Goal: Task Accomplishment & Management: Use online tool/utility

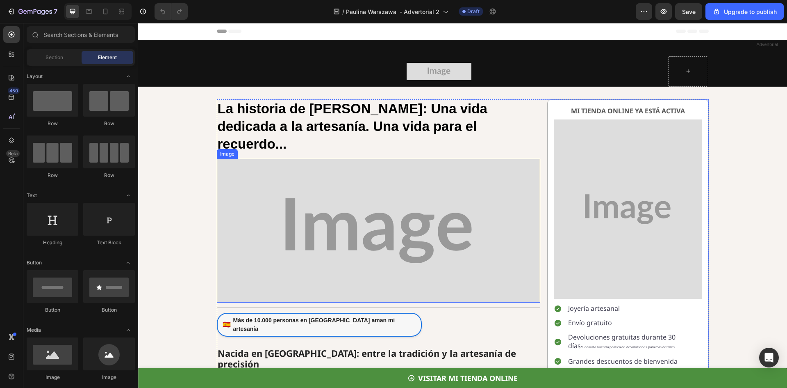
click at [378, 189] on img at bounding box center [379, 231] width 324 height 144
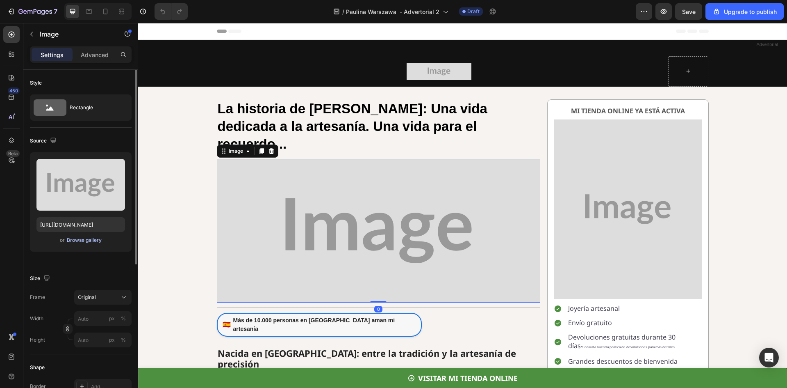
click at [94, 240] on div "Browse gallery" at bounding box center [84, 239] width 35 height 7
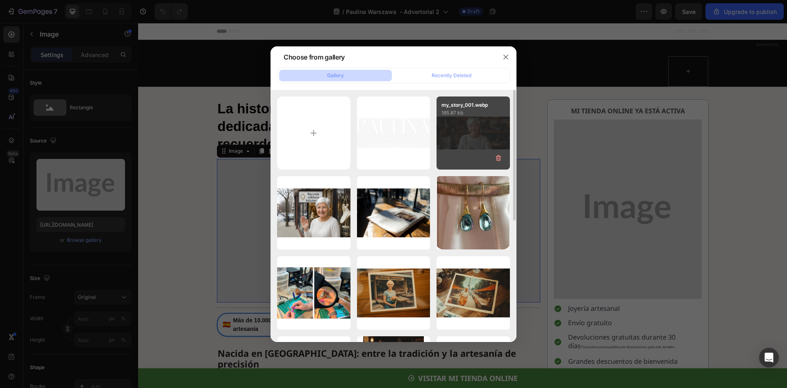
click at [489, 138] on div "my_story_001.webp 165.87 kb" at bounding box center [473, 132] width 73 height 73
type input "[URL][DOMAIN_NAME]"
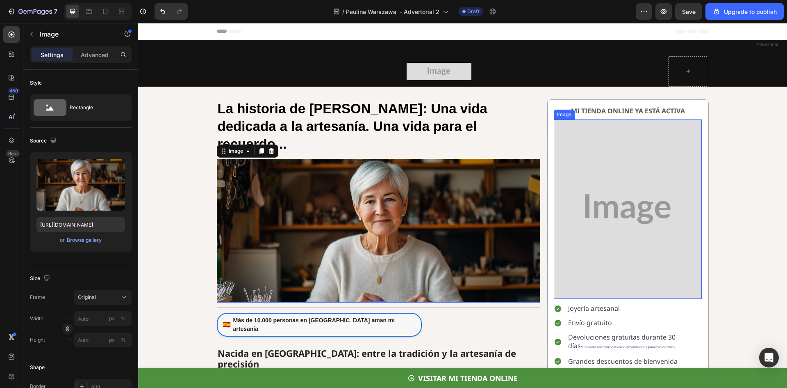
click at [598, 157] on img at bounding box center [628, 208] width 148 height 179
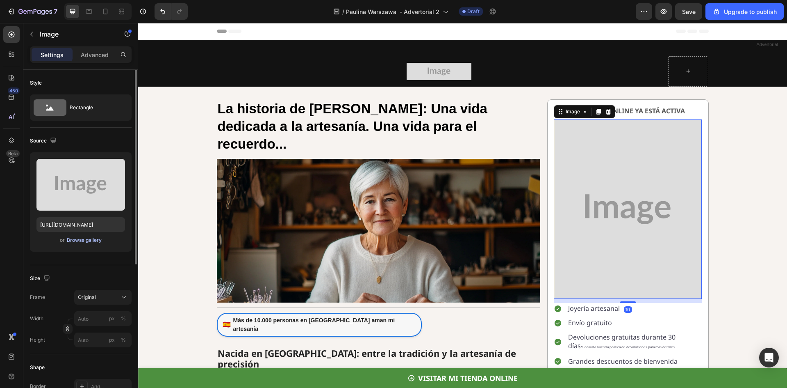
click at [84, 243] on div "Browse gallery" at bounding box center [84, 239] width 35 height 7
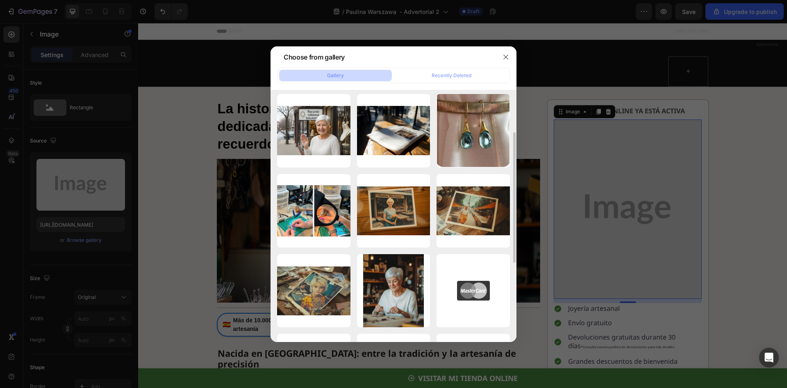
scroll to position [123, 0]
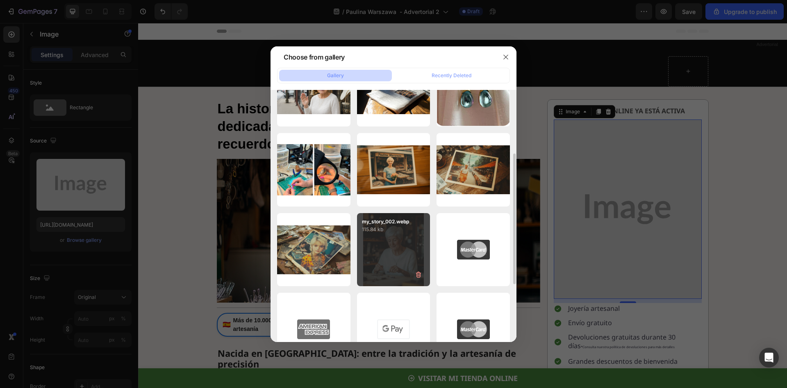
click at [397, 238] on div "my_story_002.webp 115.84 kb" at bounding box center [393, 249] width 73 height 73
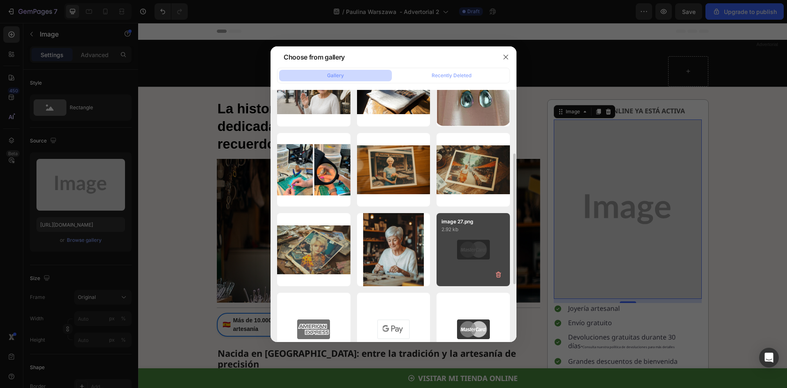
type input "[URL][DOMAIN_NAME]"
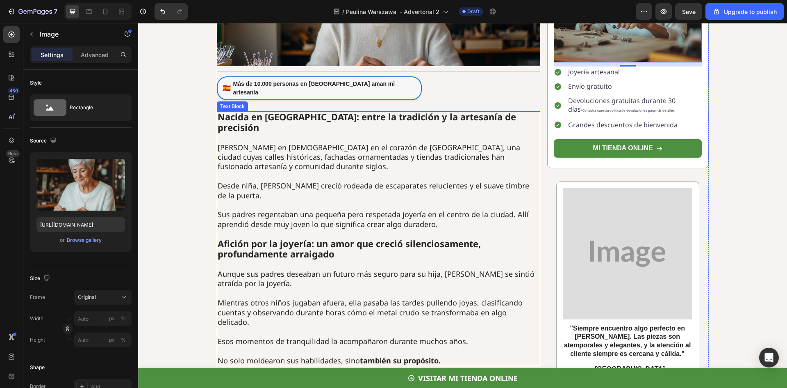
scroll to position [246, 0]
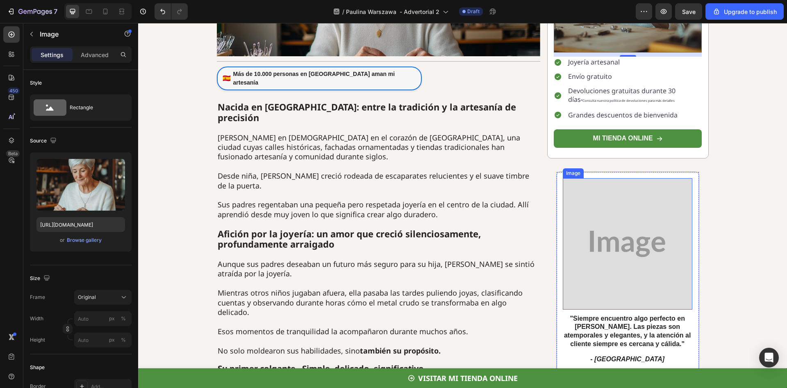
click at [607, 227] on img at bounding box center [628, 243] width 130 height 131
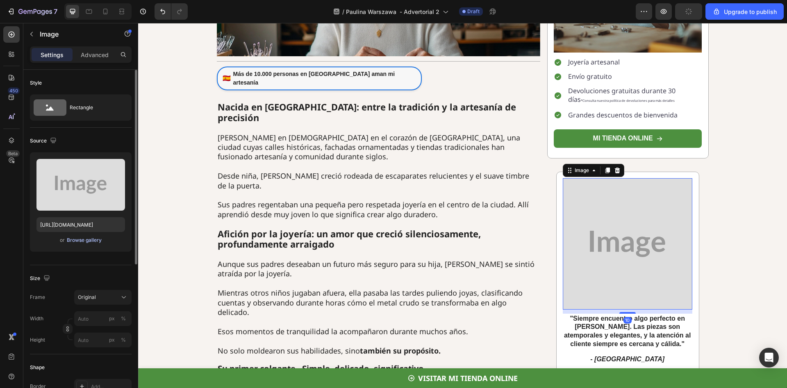
click at [82, 237] on div "Browse gallery" at bounding box center [84, 239] width 35 height 7
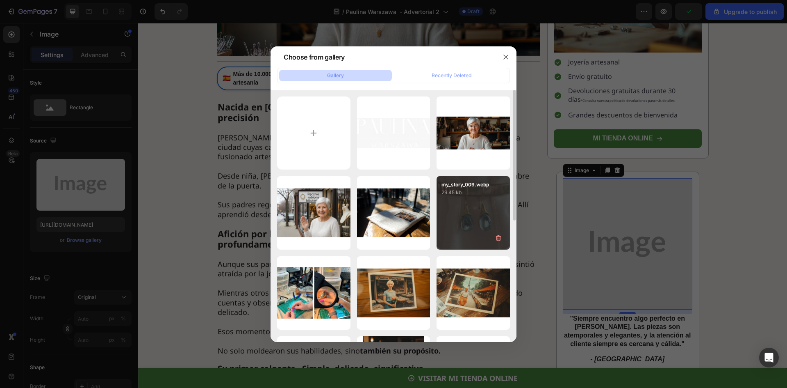
click at [476, 205] on div "my_story_009.webp 29.45 kb" at bounding box center [473, 212] width 73 height 73
type input "[URL][DOMAIN_NAME]"
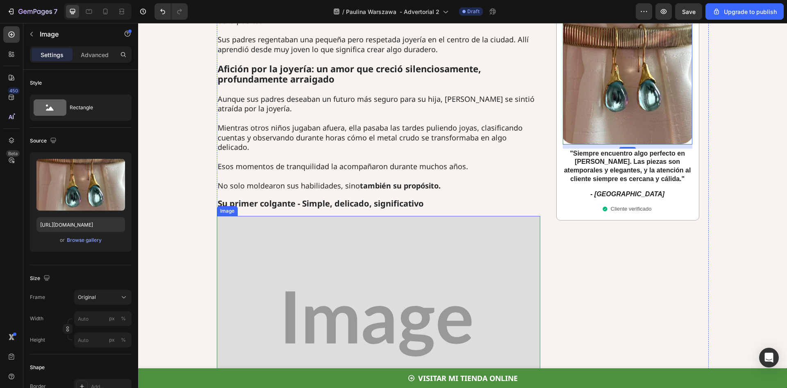
scroll to position [451, 0]
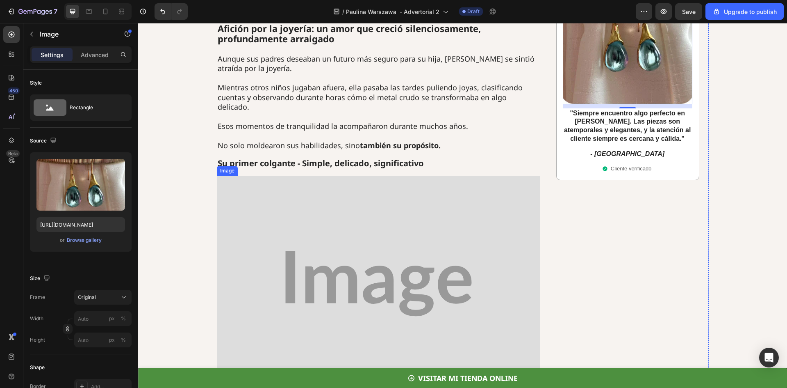
click at [339, 206] on img at bounding box center [379, 284] width 324 height 216
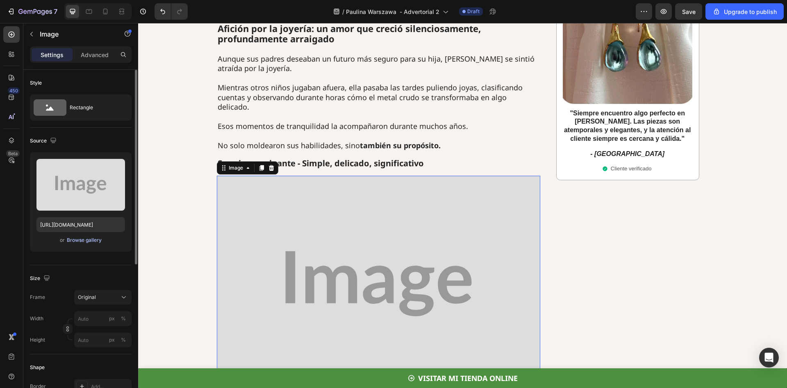
click at [73, 240] on div "Browse gallery" at bounding box center [84, 239] width 35 height 7
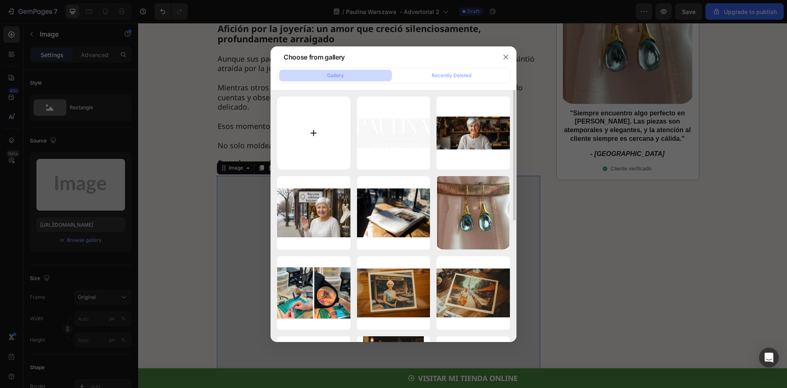
click at [321, 127] on input "file" at bounding box center [313, 132] width 73 height 73
type input "C:\fakepath\Ad_02_002.webp"
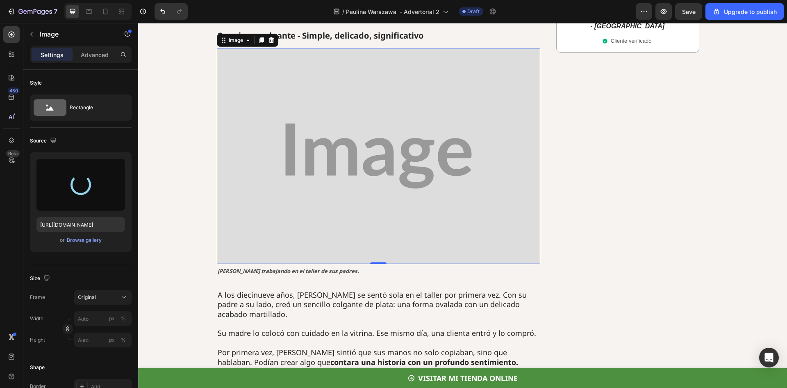
type input "https://cdn.shopify.com/s/files/1/0861/8691/8181/files/gempages_521180364903809…"
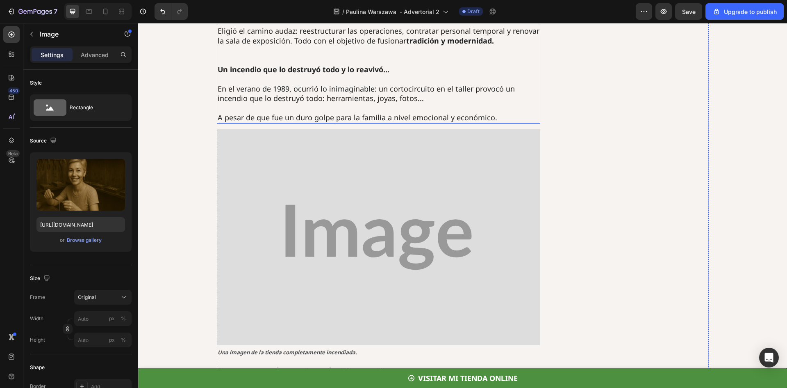
scroll to position [984, 0]
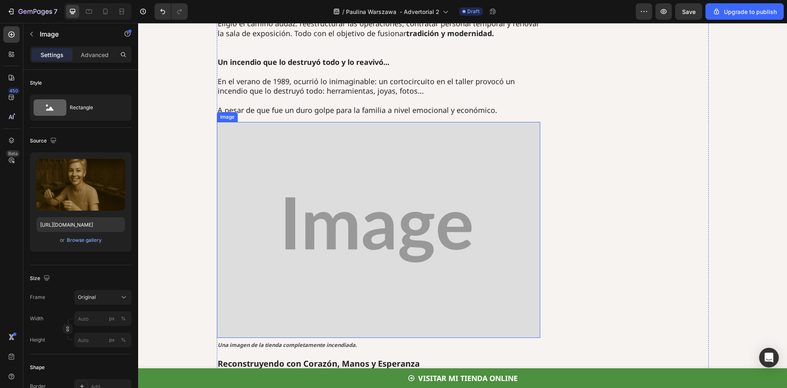
click at [384, 152] on img at bounding box center [379, 230] width 324 height 216
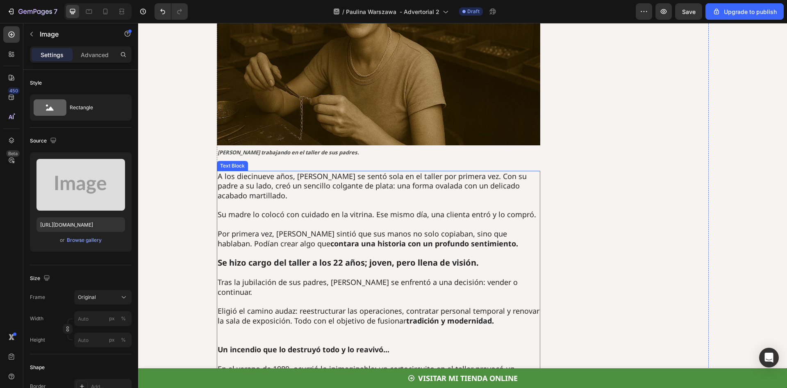
scroll to position [820, 0]
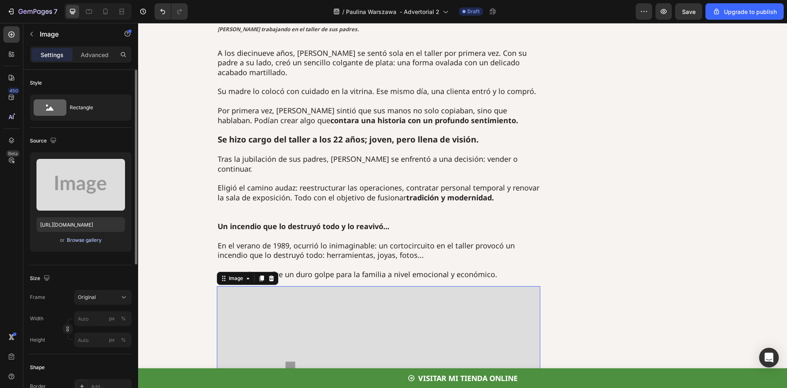
click at [87, 240] on div "Browse gallery" at bounding box center [84, 239] width 35 height 7
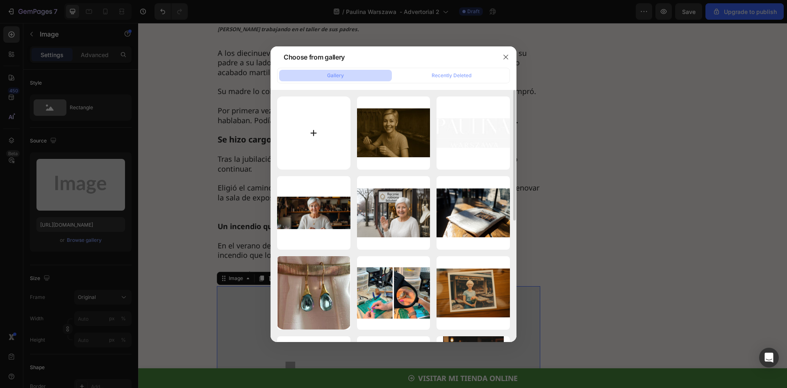
click at [329, 133] on input "file" at bounding box center [313, 132] width 73 height 73
type input "C:\fakepath\Ad_02_003.webp"
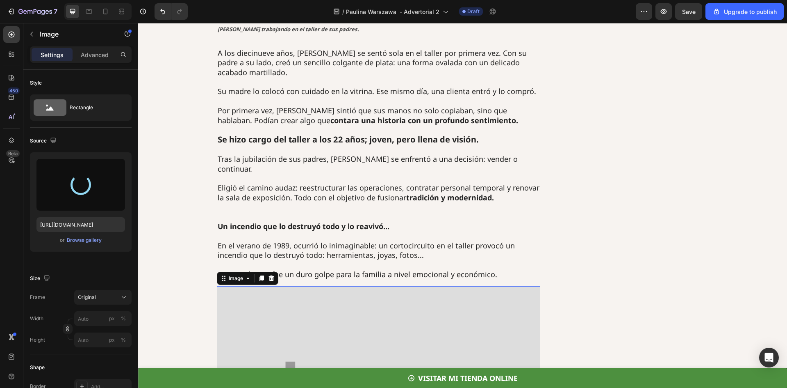
type input "https://cdn.shopify.com/s/files/1/0861/8691/8181/files/gempages_521180364903809…"
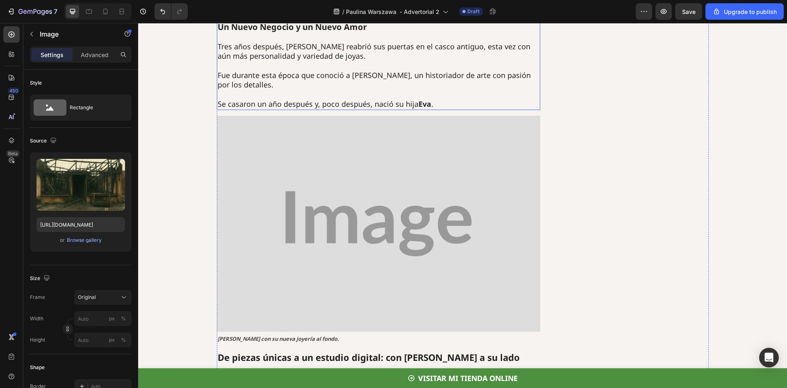
scroll to position [1436, 0]
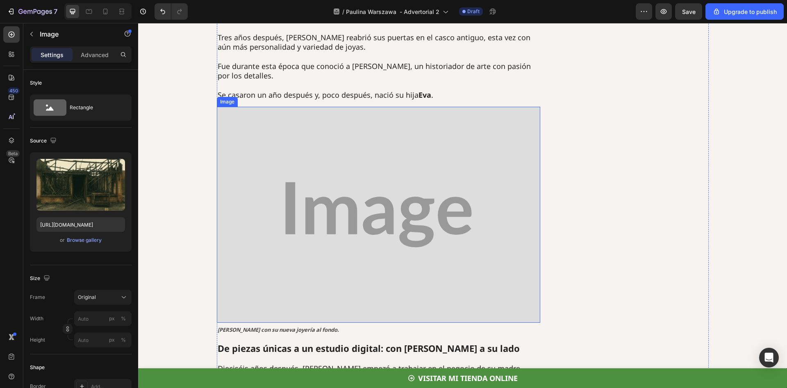
click at [370, 150] on img at bounding box center [379, 215] width 324 height 216
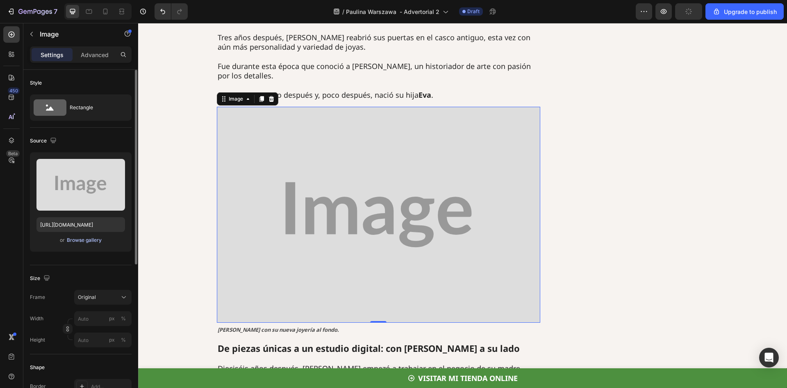
click at [90, 241] on div "Browse gallery" at bounding box center [84, 239] width 35 height 7
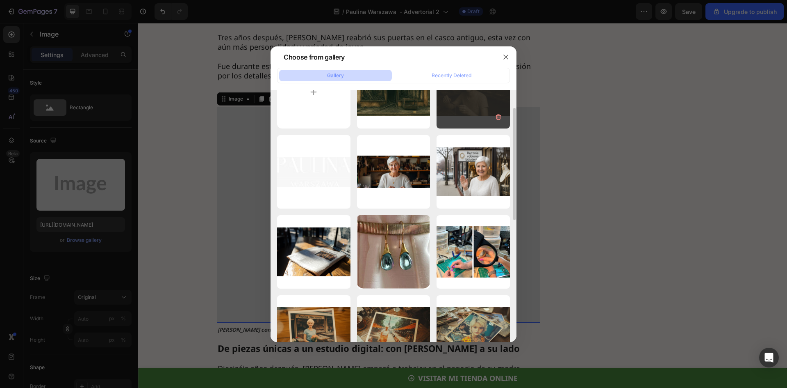
scroll to position [82, 0]
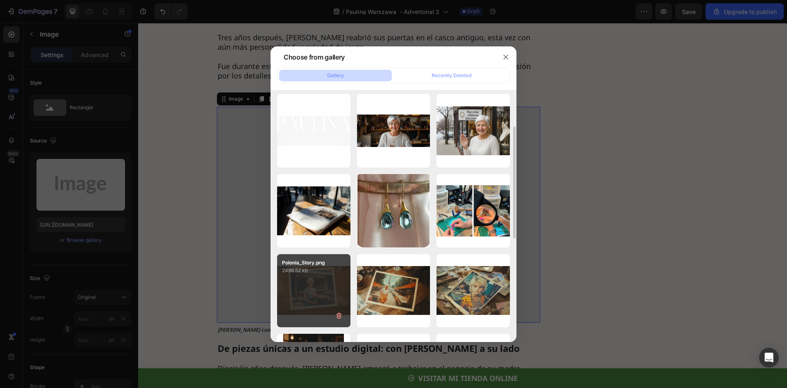
click at [322, 281] on div "Polonia_Story.png 2496.52 kb" at bounding box center [313, 290] width 73 height 73
type input "https://cdn.shopify.com/s/files/1/0861/8691/8181/files/gempages_521180364903809…"
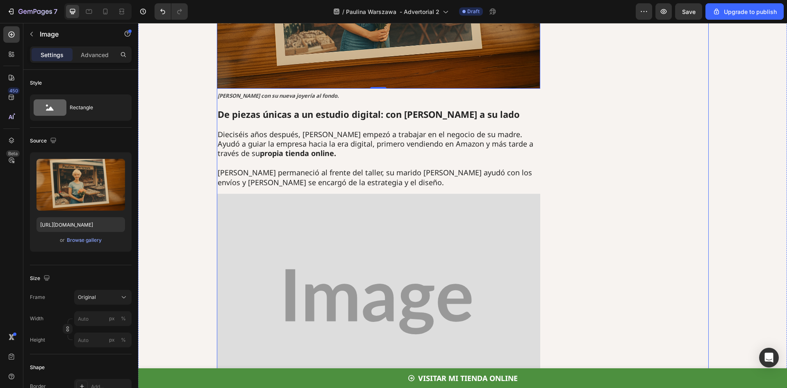
scroll to position [1682, 0]
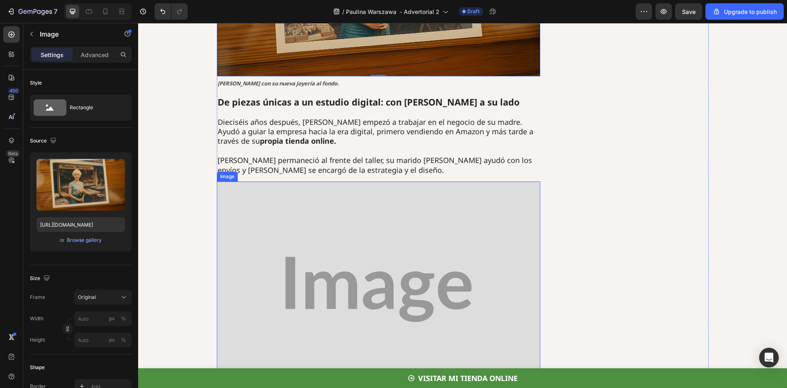
click at [372, 217] on img at bounding box center [379, 289] width 324 height 216
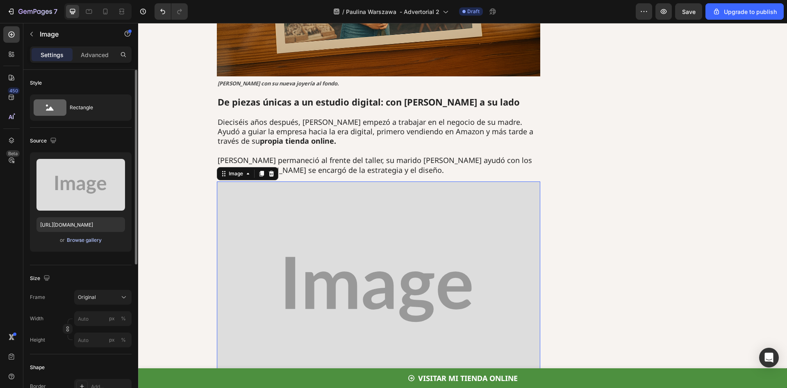
click at [87, 237] on div "Browse gallery" at bounding box center [84, 239] width 35 height 7
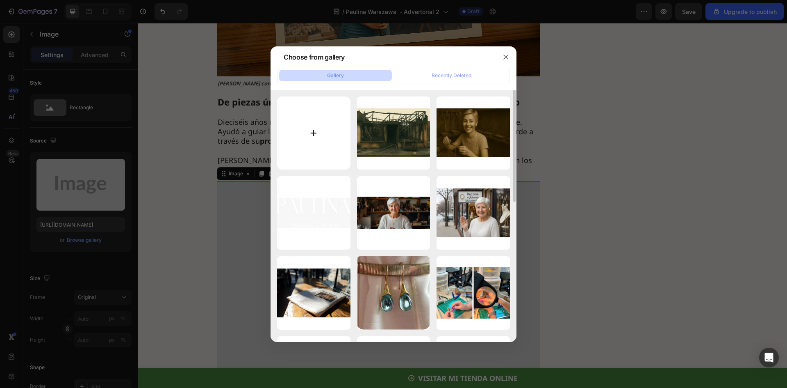
click at [325, 129] on input "file" at bounding box center [313, 132] width 73 height 73
type input "C:\fakepath\Ad_02_004.webp"
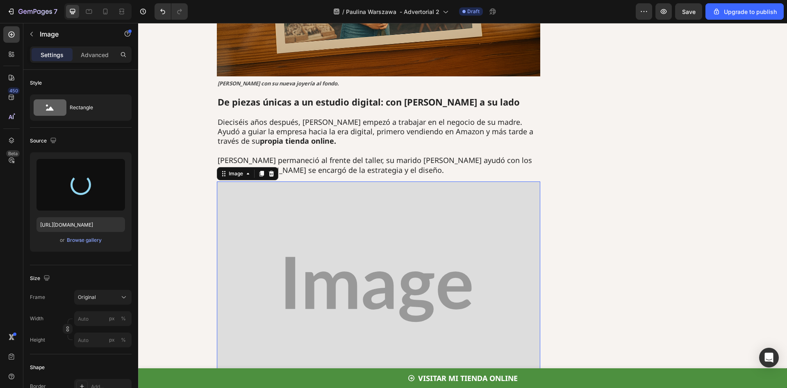
type input "https://cdn.shopify.com/s/files/1/0861/8691/8181/files/gempages_521180364903809…"
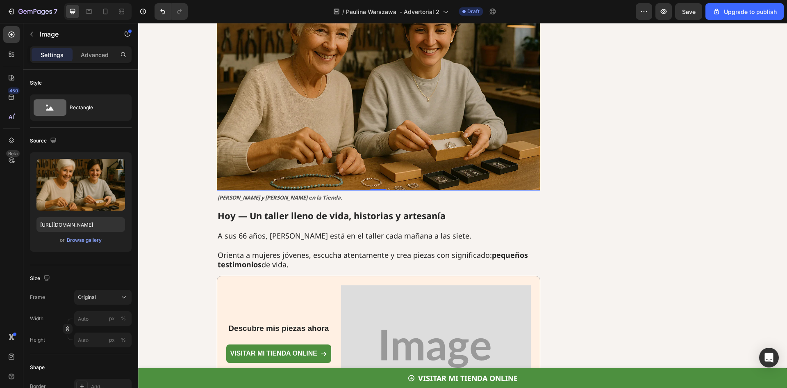
scroll to position [1969, 0]
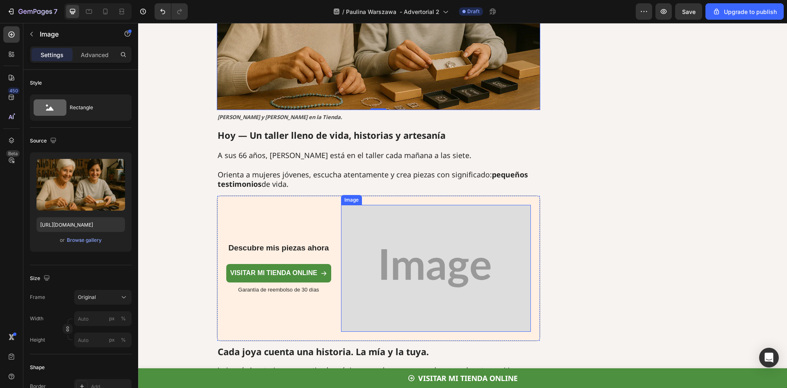
click at [389, 205] on img at bounding box center [436, 268] width 190 height 127
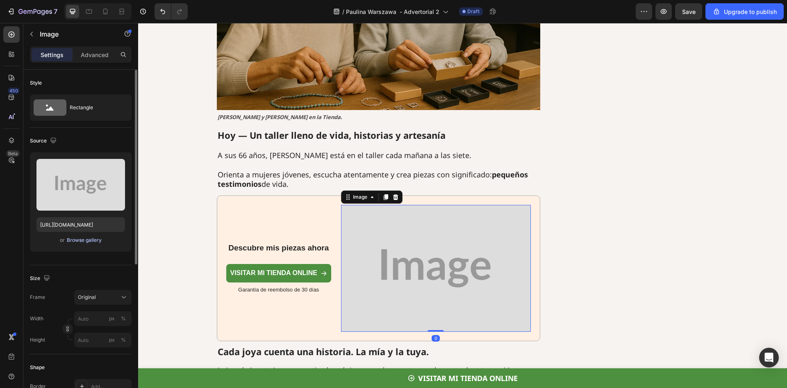
click at [90, 239] on div "Browse gallery" at bounding box center [84, 239] width 35 height 7
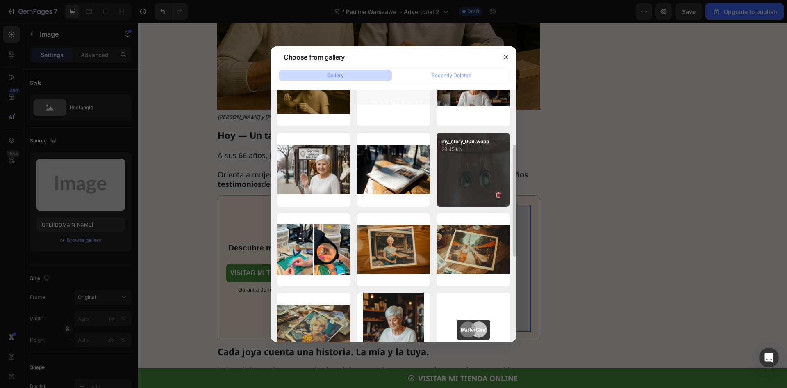
scroll to position [164, 0]
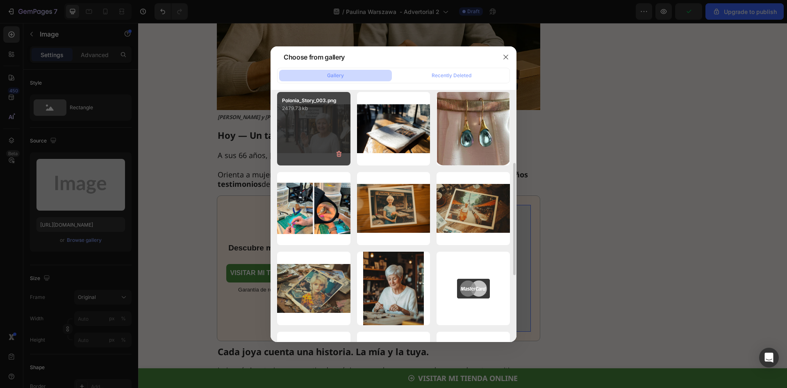
click at [306, 110] on p "2479.73 kb" at bounding box center [314, 108] width 64 height 8
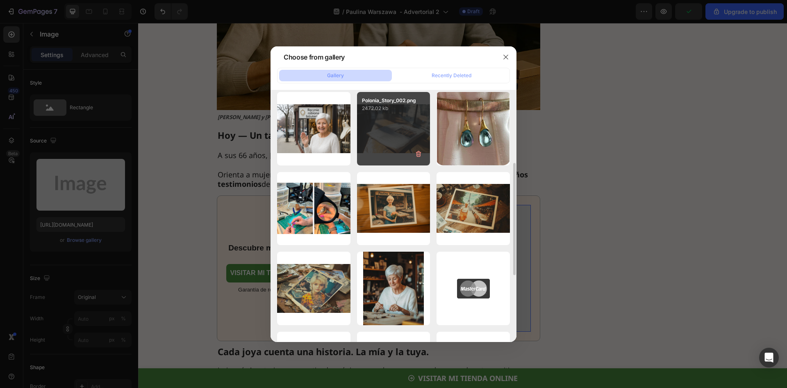
type input "https://cdn.shopify.com/s/files/1/0861/8691/8181/files/gempages_521180364903809…"
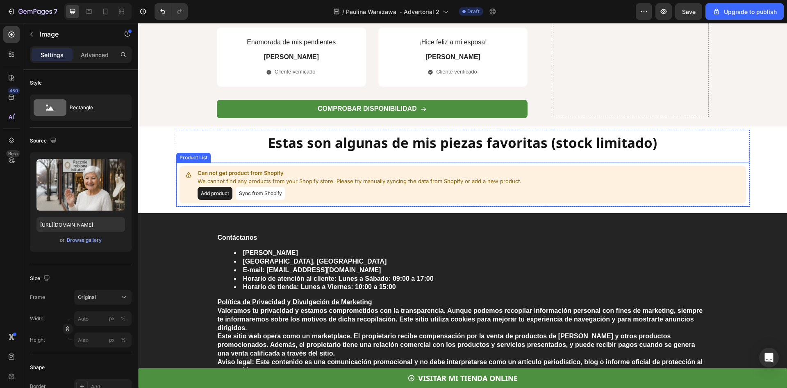
scroll to position [2420, 0]
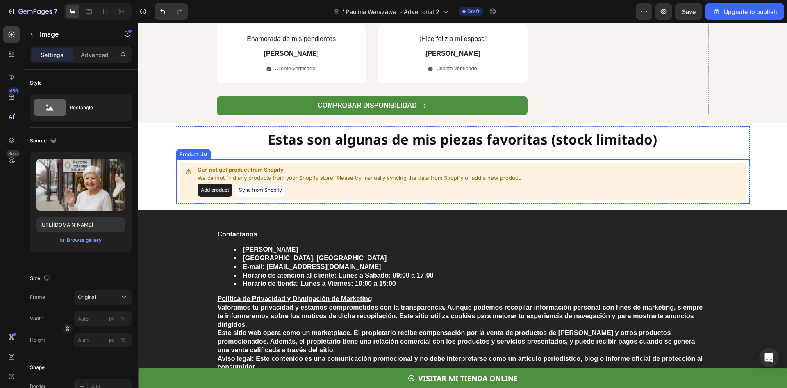
click at [316, 166] on p "Can not get product from Shopify" at bounding box center [360, 170] width 324 height 8
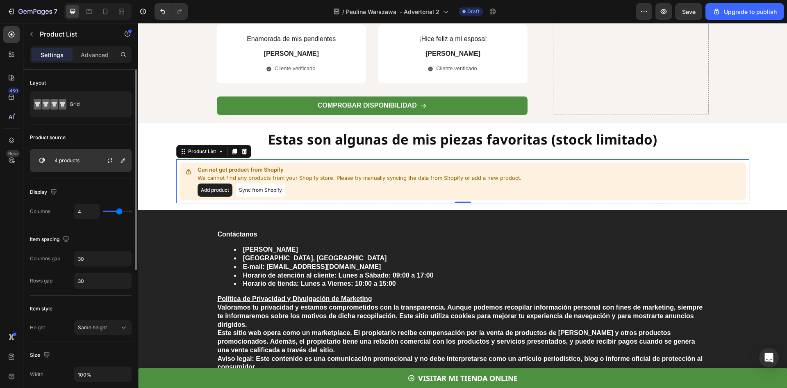
click at [90, 159] on div "4 products" at bounding box center [81, 160] width 102 height 23
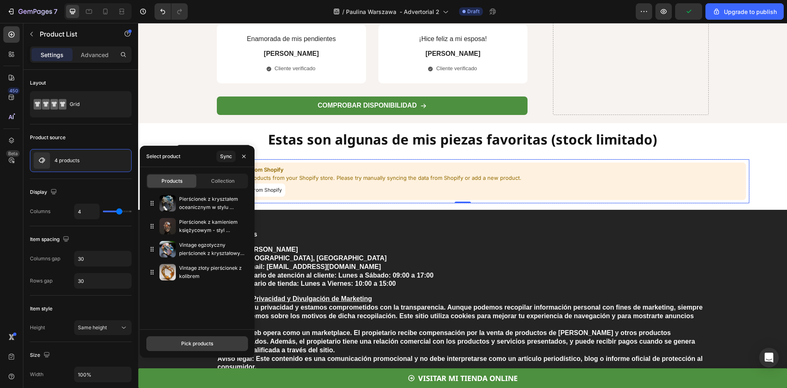
click at [199, 340] on div "Pick products" at bounding box center [197, 343] width 32 height 7
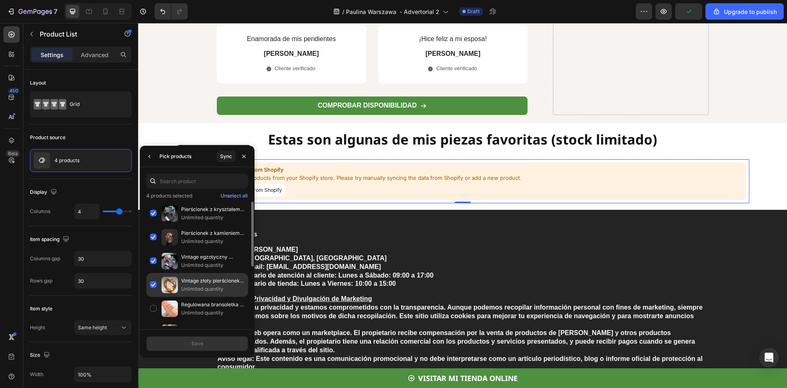
scroll to position [41, 0]
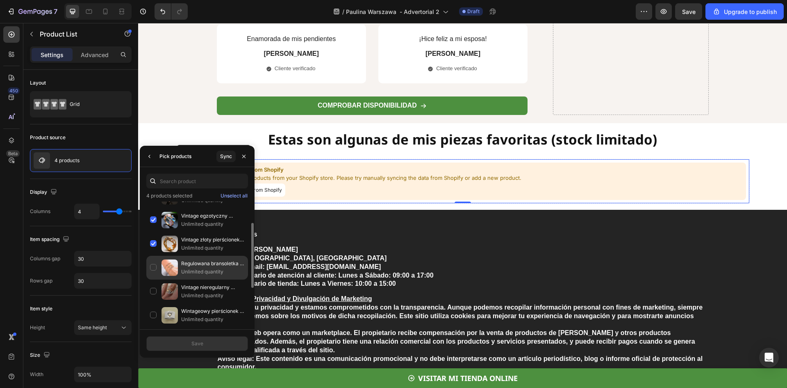
click at [206, 265] on p "Regulowana bransoletka Infinity w kolorze srebrnym" at bounding box center [212, 263] width 63 height 8
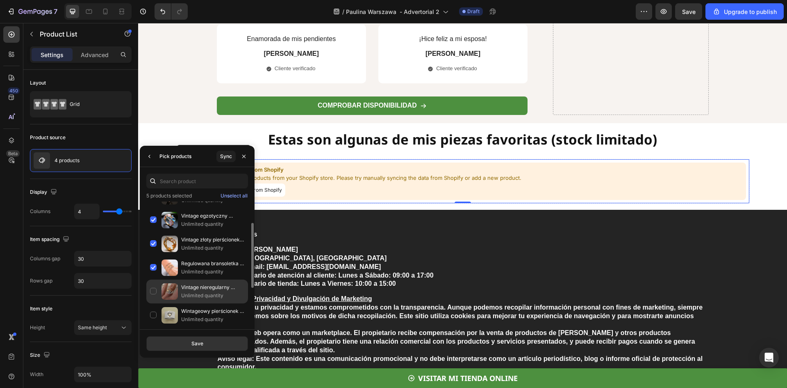
click at [206, 287] on p "Vintage nieregularny pierścionek z cyrkoniami ze złota i srebra" at bounding box center [212, 287] width 63 height 8
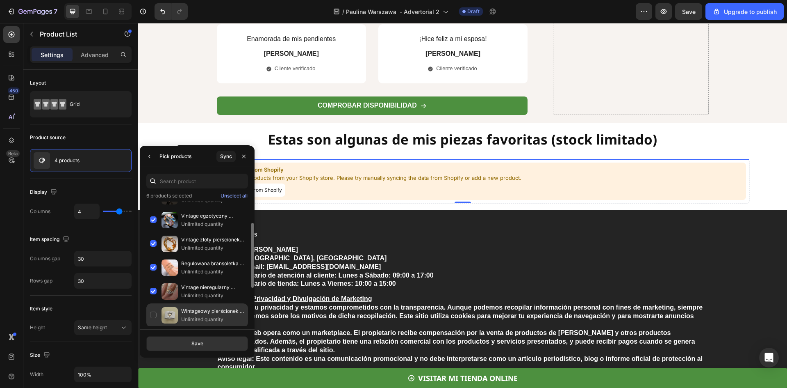
click at [191, 316] on p "Unlimited quantity" at bounding box center [212, 319] width 63 height 8
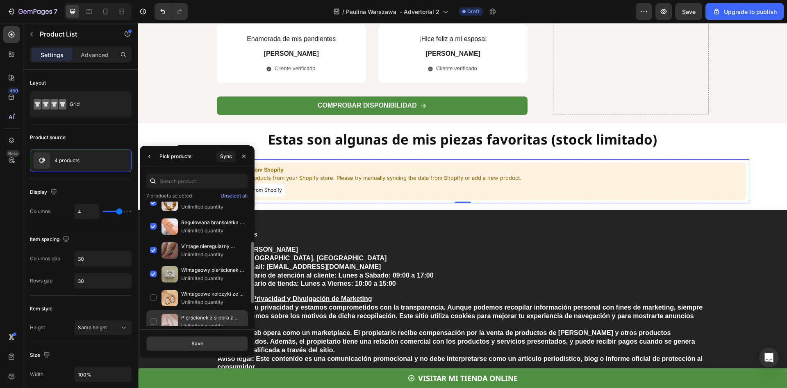
scroll to position [123, 0]
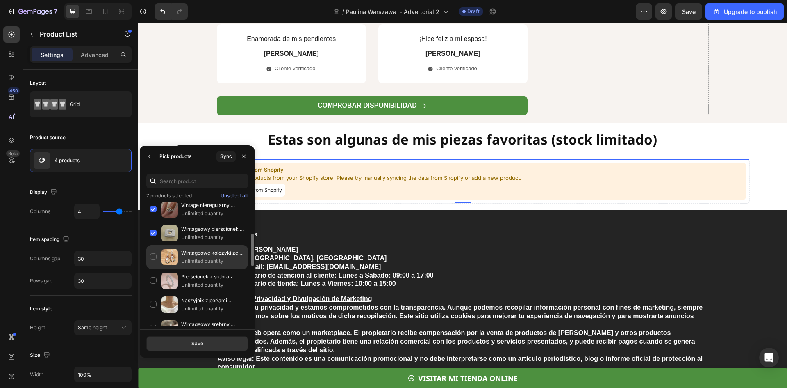
click at [199, 254] on p "Wintageowe kolczyki ze skóry z kwiatami" at bounding box center [212, 253] width 63 height 8
click at [203, 344] on div "Save" at bounding box center [198, 343] width 12 height 7
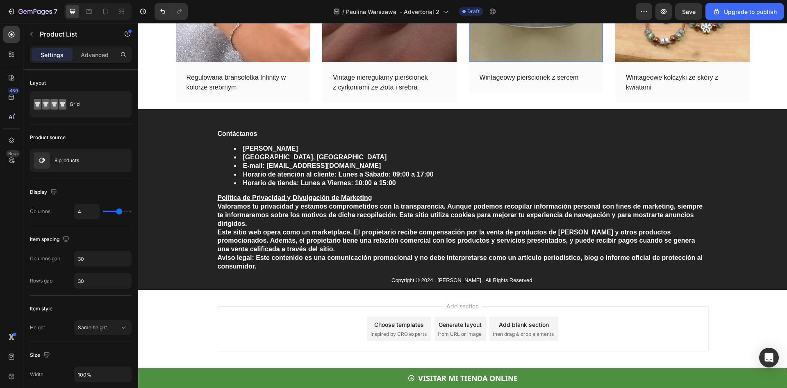
scroll to position [2831, 0]
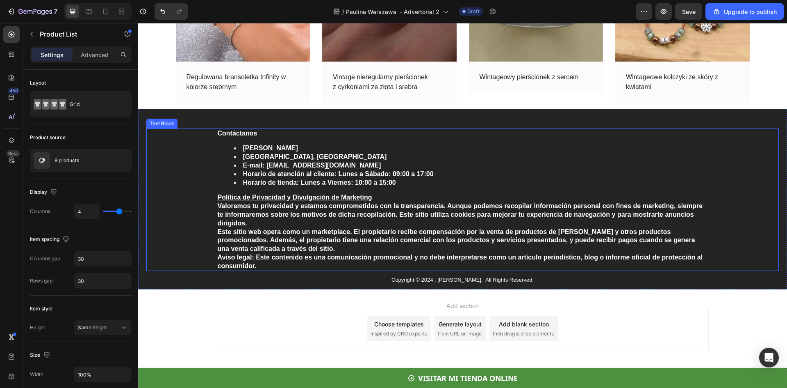
click at [217, 134] on div "Contáctanos Anastasia Madrid Madrid, España E-mail: soporte@anastasia-madrid.co…" at bounding box center [463, 199] width 492 height 143
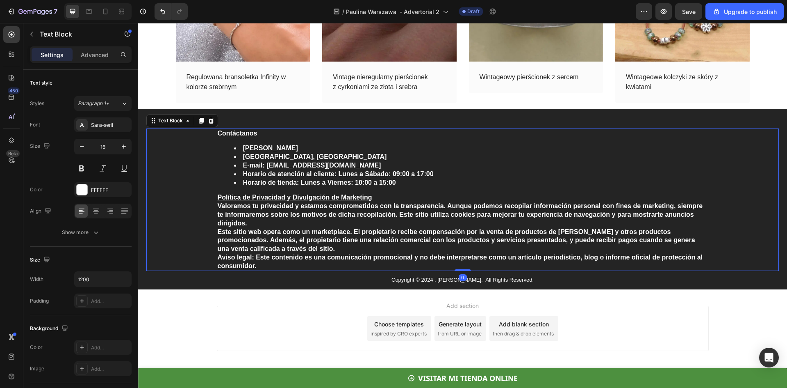
click at [226, 134] on strong "Contáctanos" at bounding box center [238, 133] width 40 height 7
click at [212, 135] on div "Contáctanos Anastasia Madrid Madrid, España E-mail: soporte@anastasia-madrid.co…" at bounding box center [462, 199] width 633 height 143
click at [218, 134] on strong "Contáctanos" at bounding box center [238, 133] width 40 height 7
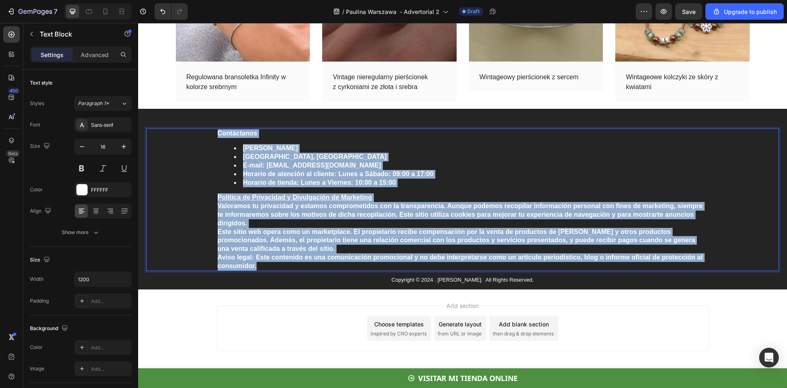
click at [258, 266] on p "Aviso legal: Este contenido es una comunicación promocional y no debe interpret…" at bounding box center [463, 261] width 491 height 17
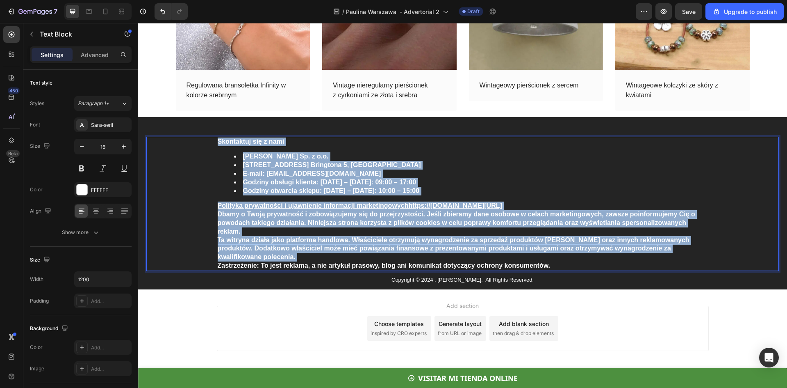
scroll to position [2823, 0]
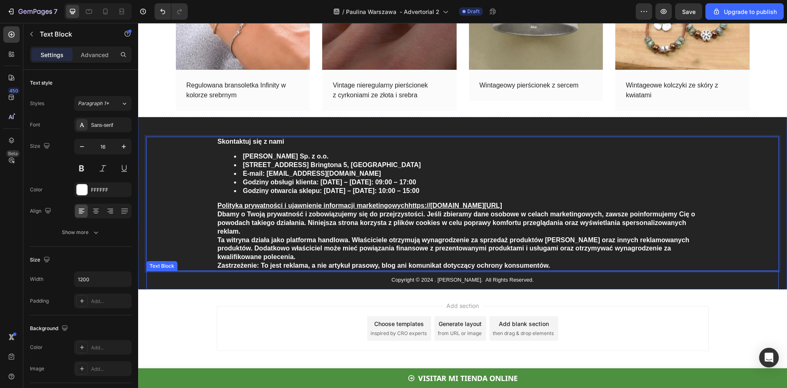
click at [452, 281] on p "Copyright © 2024 . Anastasia Madrid. All Rights Reserved." at bounding box center [463, 279] width 491 height 7
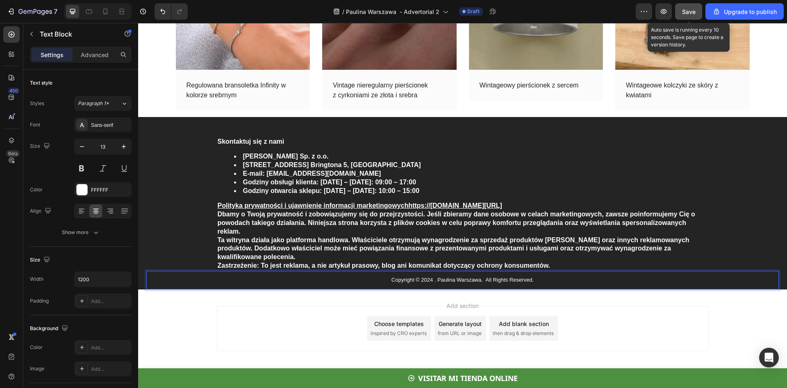
click at [688, 12] on span "Save" at bounding box center [689, 11] width 14 height 7
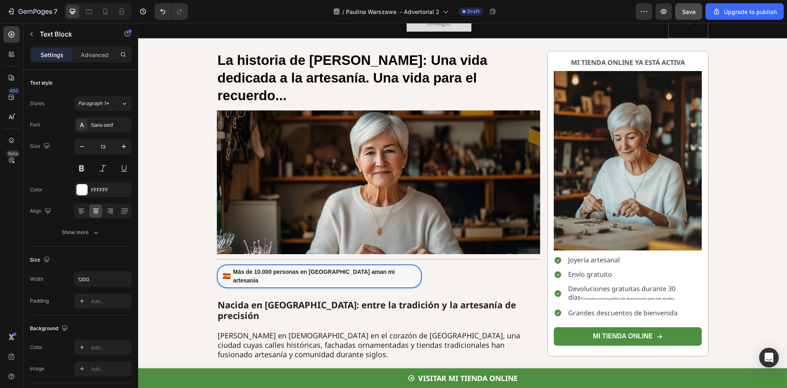
scroll to position [0, 0]
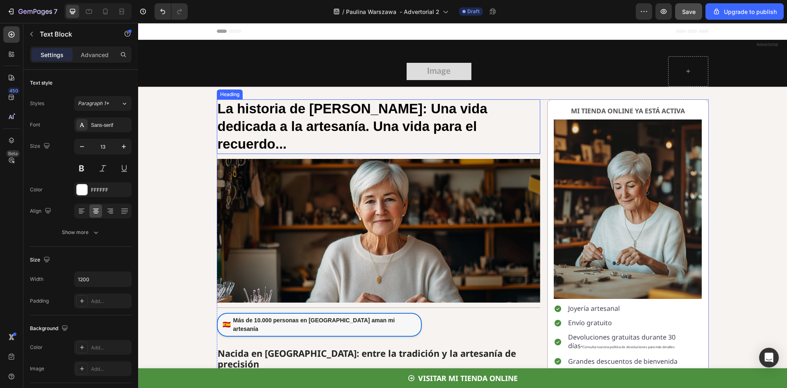
click at [316, 110] on strong "La historia [PERSON_NAME]: Una vida dedicada a la artesanía. Una vida para el r…" at bounding box center [353, 126] width 270 height 50
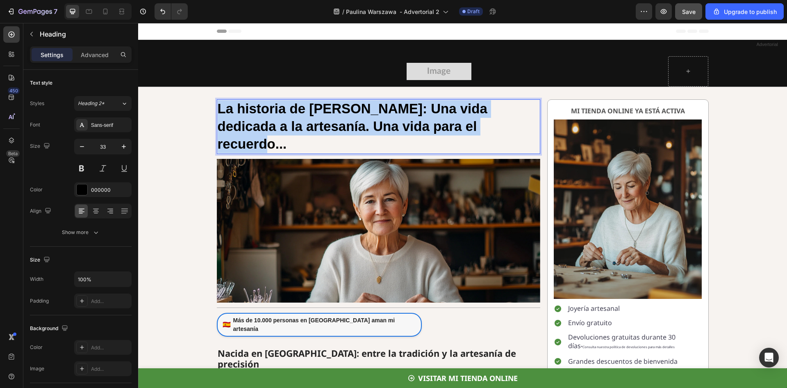
click at [316, 110] on strong "La historia [PERSON_NAME]: Una vida dedicada a la artesanía. Una vida para el r…" at bounding box center [353, 126] width 270 height 50
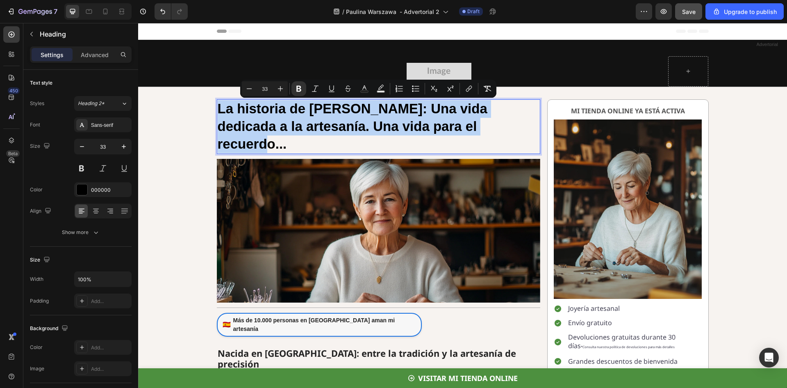
copy strong "La historia [PERSON_NAME]: Una vida dedicada a la artesanía. Una vida para el r…"
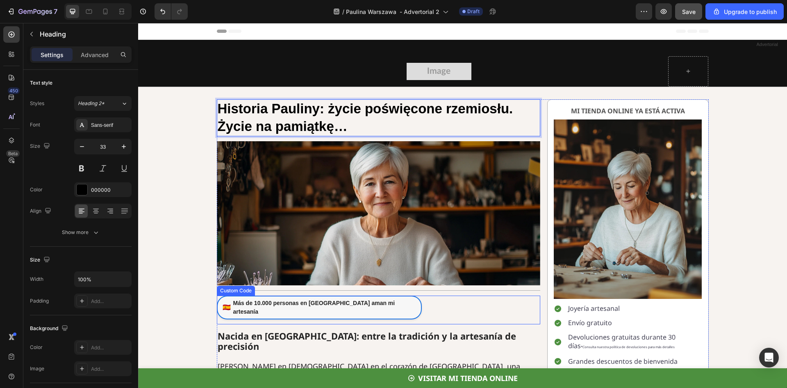
click at [313, 301] on link "🇪🇸 Más de 10.000 personas en España aman mi artesanía" at bounding box center [319, 307] width 205 height 24
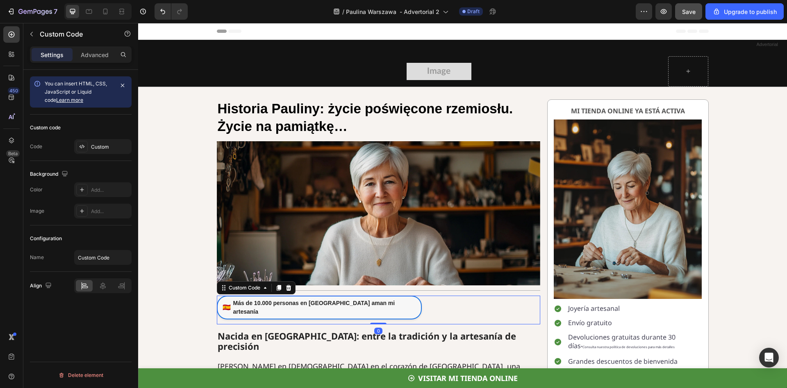
click at [313, 301] on link "🇪🇸 Más de 10.000 personas en España aman mi artesanía" at bounding box center [319, 307] width 205 height 24
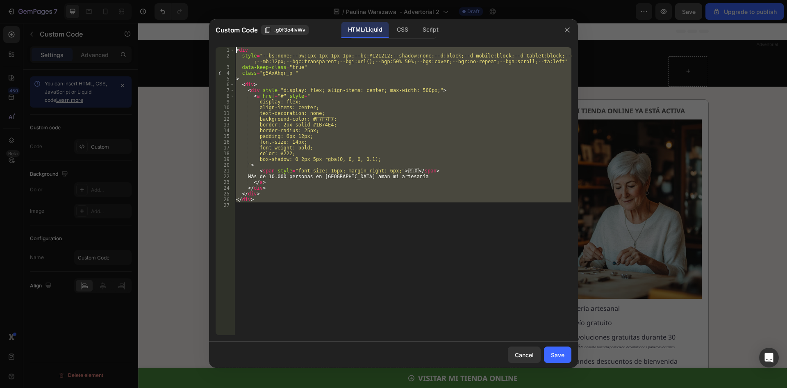
drag, startPoint x: 250, startPoint y: 187, endPoint x: 228, endPoint y: 23, distance: 165.5
click at [228, 23] on div "Custom Code .g0f3o4lvWv HTML/Liquid CSS Script 1 2 3 4 5 6 7 8 9 10 11 12 13 14…" at bounding box center [393, 193] width 369 height 348
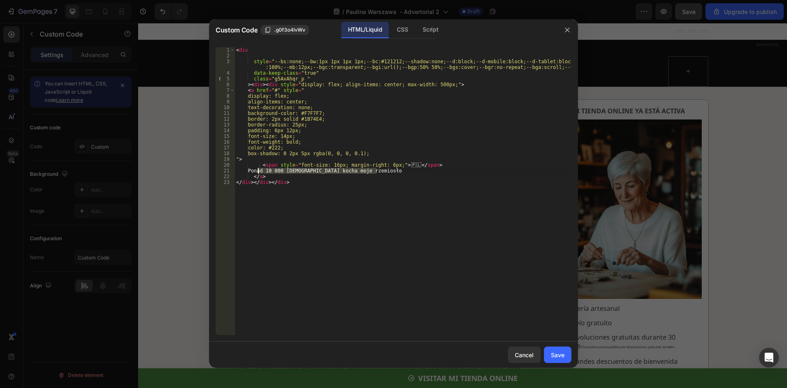
drag, startPoint x: 379, startPoint y: 171, endPoint x: 258, endPoint y: 171, distance: 121.8
click at [258, 171] on div "< div style = "--bs:none;--bw:1px 1px 1px 1px;--bc:#121212;--shadow:none;--d:bl…" at bounding box center [403, 196] width 337 height 299
paste textarea "000 osób w Hiszpanii kocha moje rękodzie"
type textarea "Ponad 10 000 osób w Hiszpanii kocha moje rękodzieło"
click at [558, 354] on div "Save" at bounding box center [558, 354] width 14 height 9
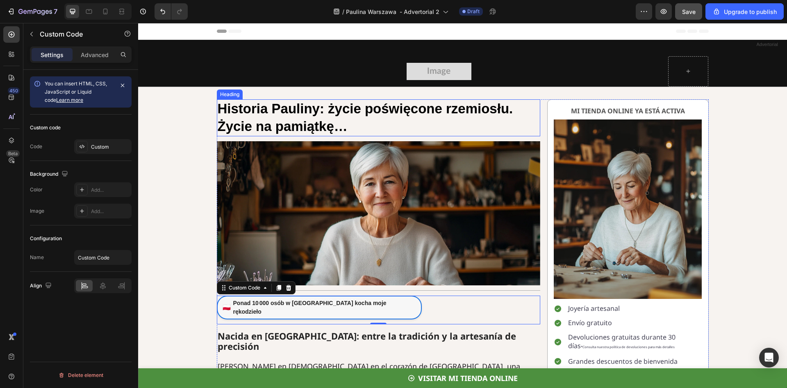
click at [315, 114] on strong "Historia Pauliny: życie poświęcone rzemiosłu. Życie na pamiątkę…" at bounding box center [366, 117] width 296 height 33
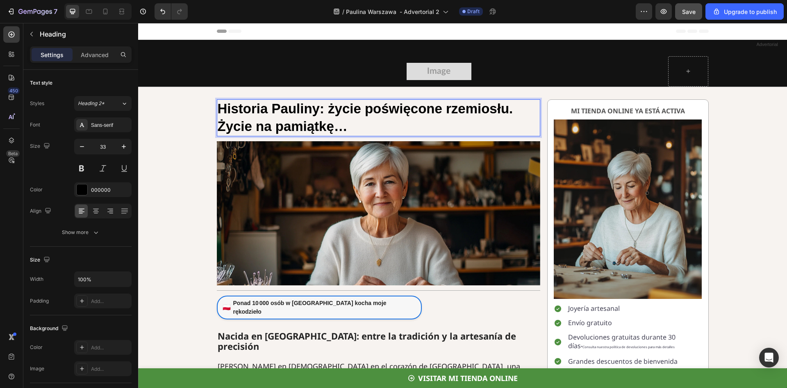
click at [311, 113] on strong "Historia Pauliny: życie poświęcone rzemiosłu. Życie na pamiątkę…" at bounding box center [366, 117] width 296 height 33
click at [314, 111] on strong "Historia Pauliny: życie poświęcone rzemiosłu. Życie na pamiątkę…" at bounding box center [366, 117] width 296 height 33
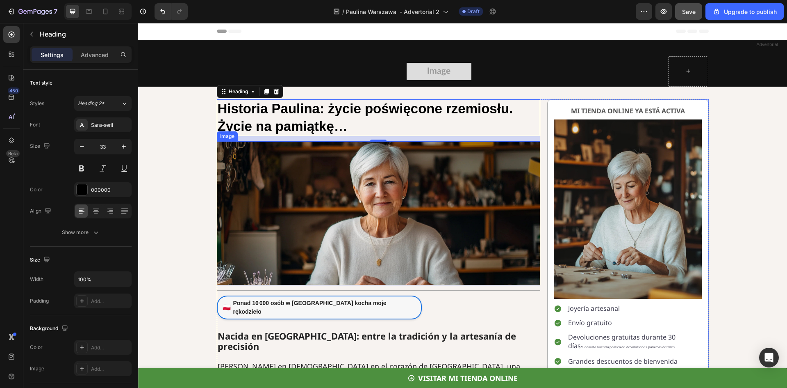
scroll to position [41, 0]
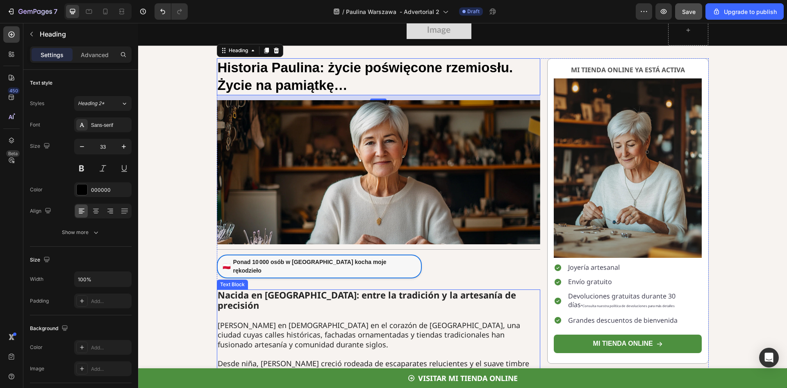
click at [226, 289] on strong "Nacida en [GEOGRAPHIC_DATA]: entre la tradición y la artesanía de precisión" at bounding box center [367, 300] width 299 height 22
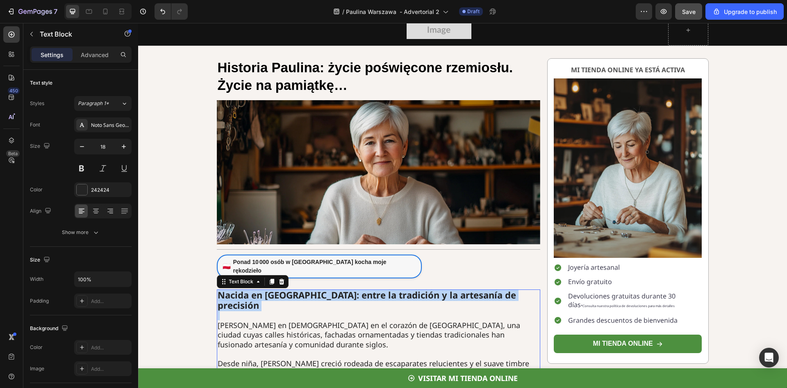
click at [226, 289] on strong "Nacida en [GEOGRAPHIC_DATA]: entre la tradición y la artesanía de precisión" at bounding box center [367, 300] width 299 height 22
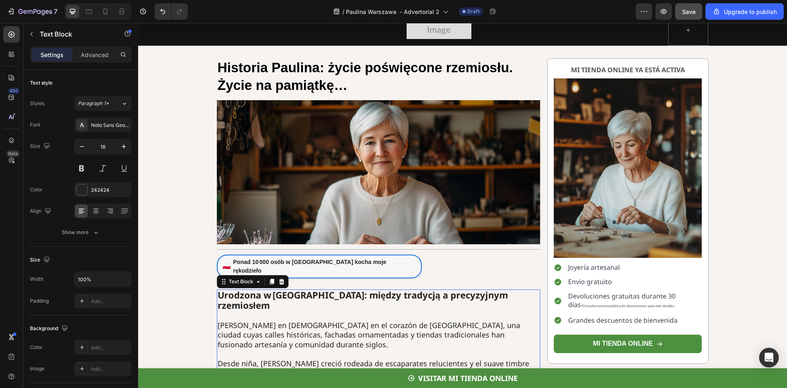
click at [222, 320] on p "[PERSON_NAME] nació en [DEMOGRAPHIC_DATA] en el corazón de [GEOGRAPHIC_DATA], u…" at bounding box center [379, 339] width 322 height 39
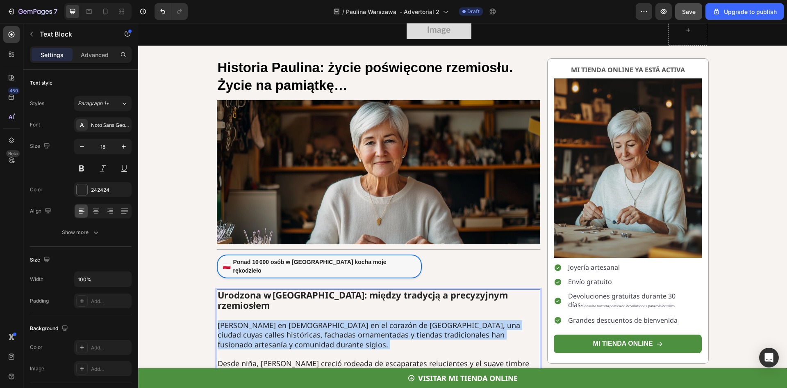
click at [222, 320] on p "[PERSON_NAME] nació en [DEMOGRAPHIC_DATA] en el corazón de [GEOGRAPHIC_DATA], u…" at bounding box center [379, 339] width 322 height 39
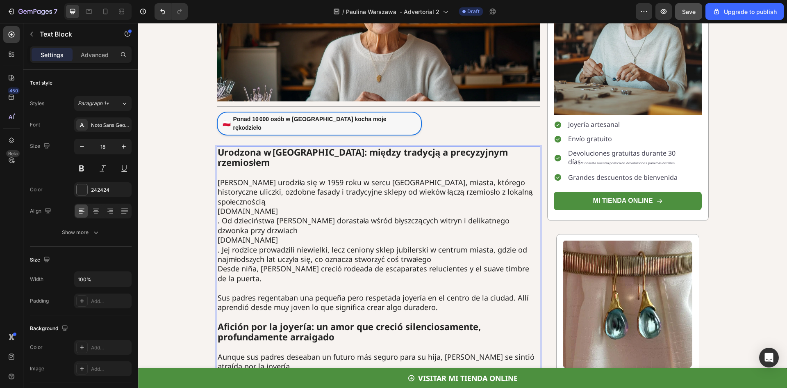
scroll to position [205, 0]
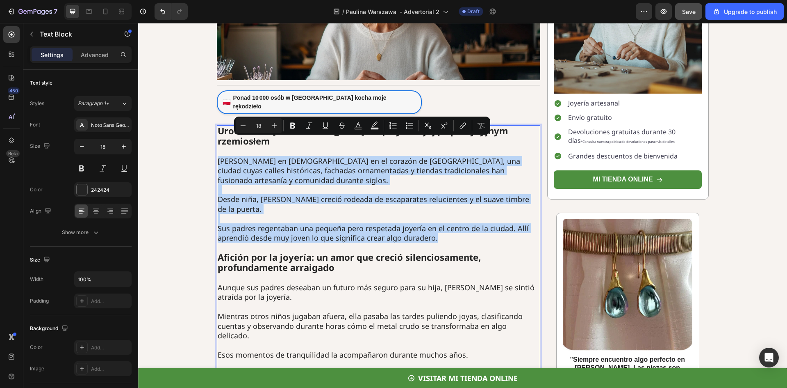
drag, startPoint x: 438, startPoint y: 222, endPoint x: 442, endPoint y: 220, distance: 4.2
click at [438, 224] on p "Sus padres regentaban una pequeña pero respetada joyería en el centro de la ciu…" at bounding box center [379, 233] width 322 height 19
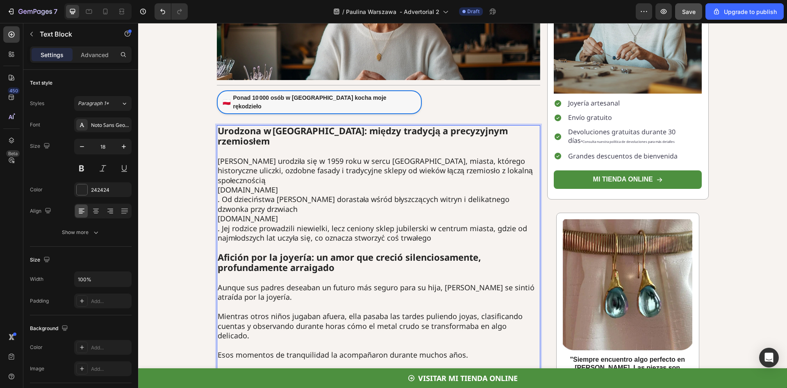
click at [218, 174] on p "Paulina urodziła się w 1959 roku w sercu Krakowa, miasta, którego historyczne u…" at bounding box center [379, 199] width 322 height 87
click at [249, 251] on strong "Afición por la joyería: un amor que creció silenciosamente, profundamente arrai…" at bounding box center [349, 262] width 263 height 22
click at [250, 251] on strong "Afición por la joyería: un amor que creció silenciosamente, profundamente arrai…" at bounding box center [349, 262] width 263 height 22
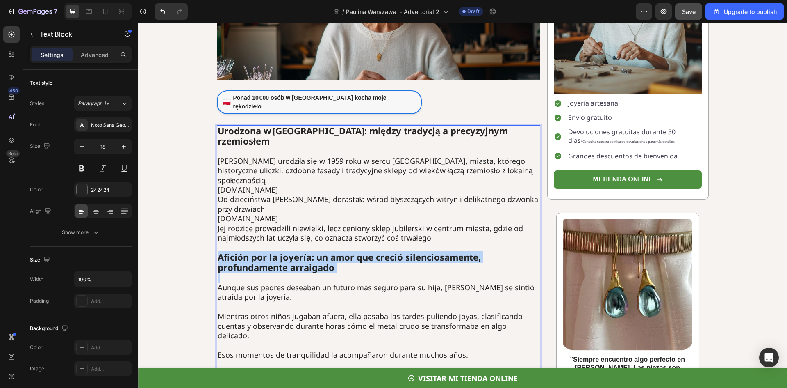
click at [250, 251] on strong "Afición por la joyería: un amor que creció silenciosamente, profundamente arrai…" at bounding box center [349, 262] width 263 height 22
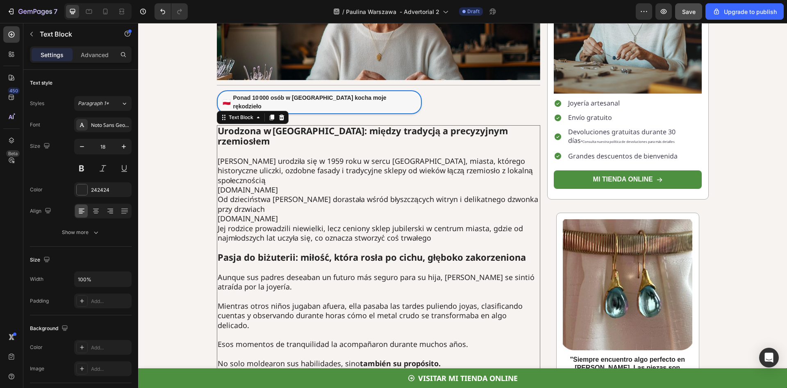
click at [315, 163] on p "Paulina urodziła się w 1959 roku w sercu Krakowa, miasta, którego historyczne u…" at bounding box center [379, 199] width 322 height 87
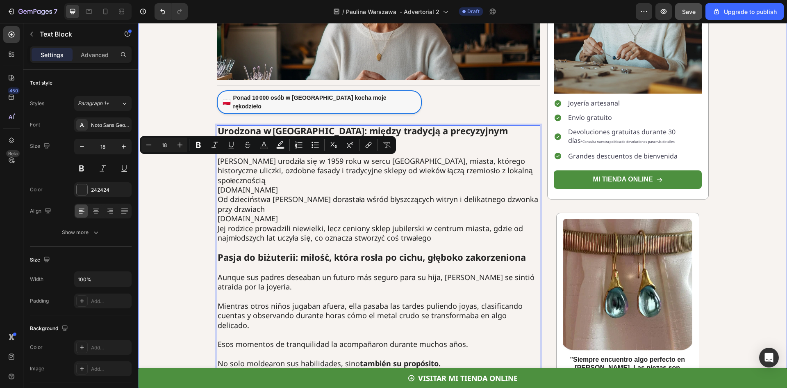
drag, startPoint x: 303, startPoint y: 162, endPoint x: 204, endPoint y: 164, distance: 98.9
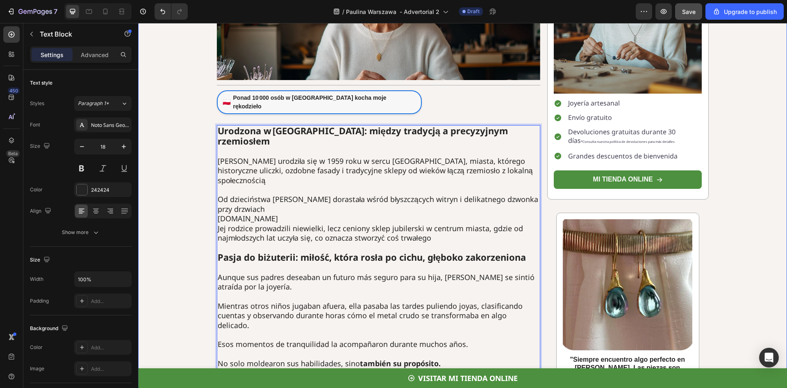
drag, startPoint x: 277, startPoint y: 191, endPoint x: 199, endPoint y: 192, distance: 77.5
drag, startPoint x: 215, startPoint y: 248, endPoint x: 221, endPoint y: 253, distance: 7.0
click at [218, 272] on p "Aunque sus padres deseaban un futuro más seguro para su hija, [PERSON_NAME] se …" at bounding box center [379, 286] width 322 height 29
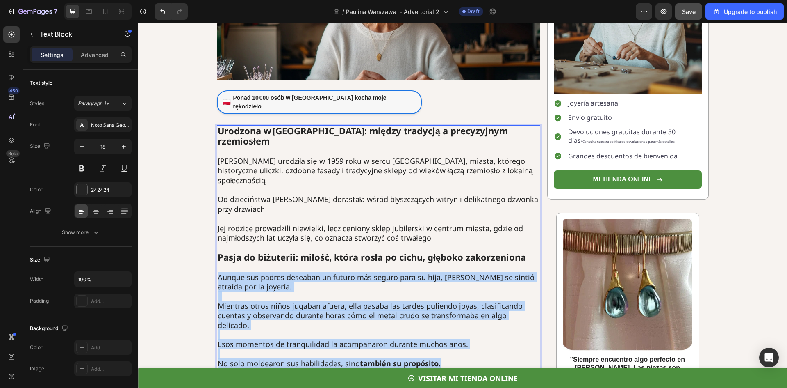
click at [452, 358] on p "No solo moldearon sus habilidades, sino también su propósito." at bounding box center [379, 362] width 322 height 9
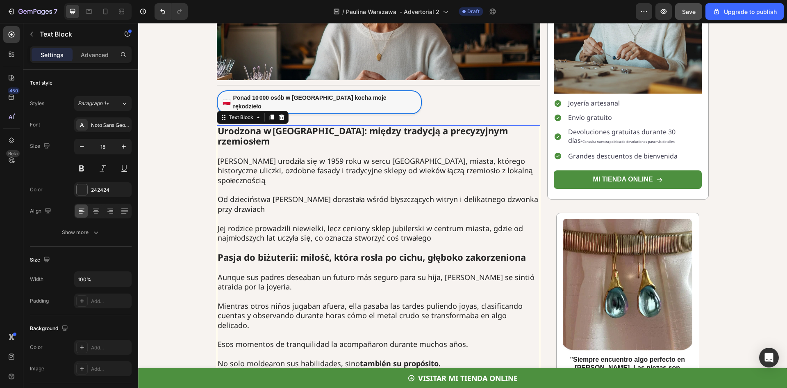
click at [241, 272] on p "Aunque sus padres deseaban un futuro más seguro para su hija, [PERSON_NAME] se …" at bounding box center [379, 286] width 322 height 29
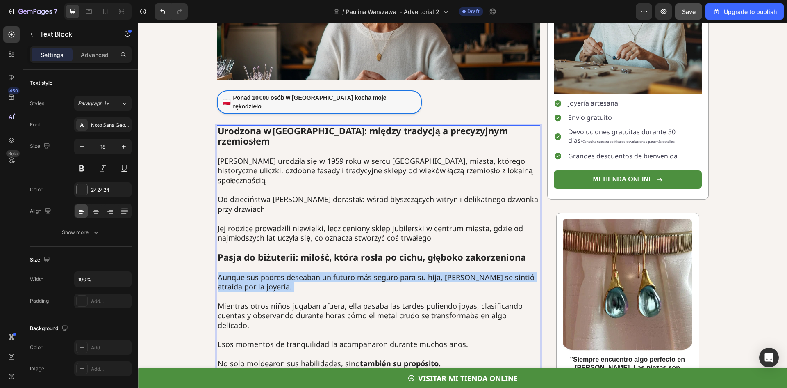
click at [241, 272] on p "Aunque sus padres deseaban un futuro más seguro para su hija, [PERSON_NAME] se …" at bounding box center [379, 286] width 322 height 29
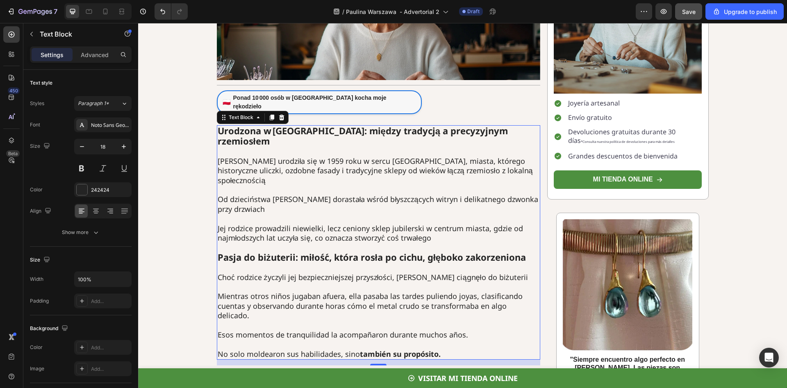
click at [272, 291] on p "Mientras otros niños jugaban afuera, ella pasaba las tardes puliendo joyas, cla…" at bounding box center [379, 305] width 322 height 29
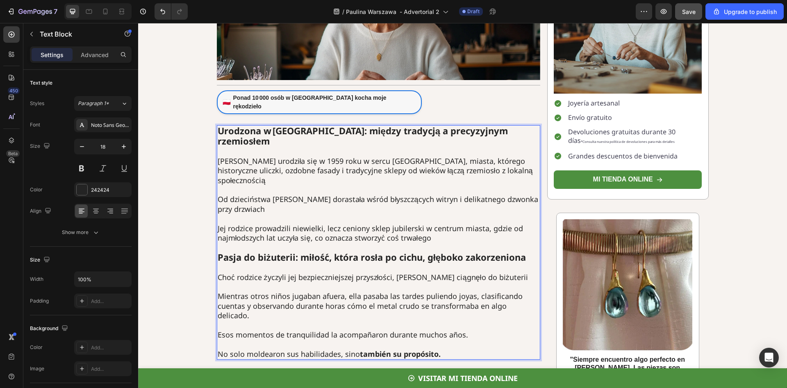
click at [272, 291] on p "Mientras otros niños jugaban afuera, ella pasaba las tardes puliendo joyas, cla…" at bounding box center [379, 305] width 322 height 29
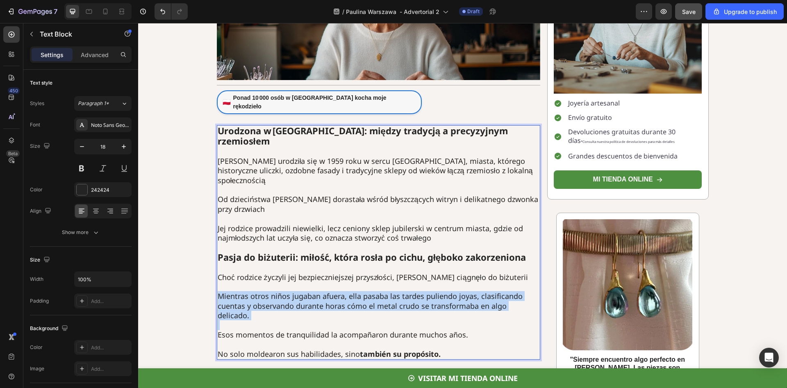
click at [272, 291] on p "Mientras otros niños jugaban afuera, ella pasaba las tardes puliendo joyas, cla…" at bounding box center [379, 305] width 322 height 29
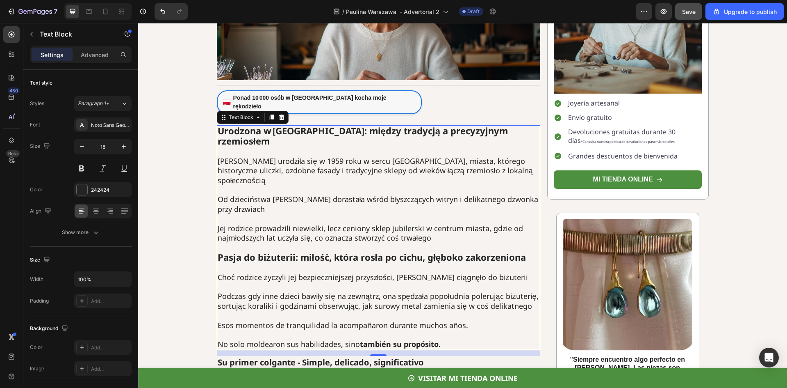
click at [266, 320] on p "Esos momentos de tranquilidad la acompañaron durante muchos años." at bounding box center [379, 324] width 322 height 9
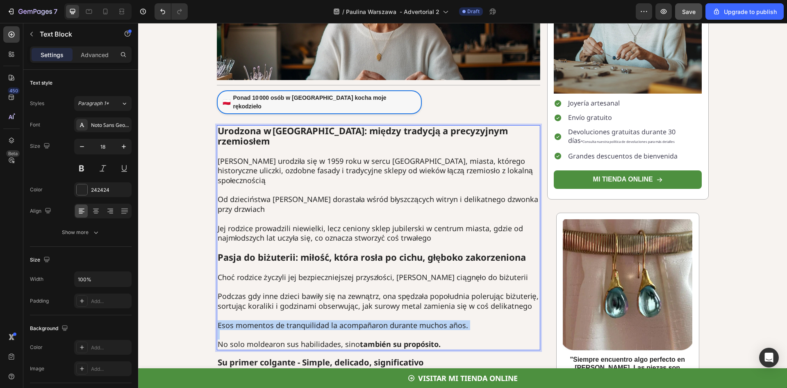
click at [266, 320] on p "Esos momentos de tranquilidad la acompañaron durante muchos años." at bounding box center [379, 324] width 322 height 9
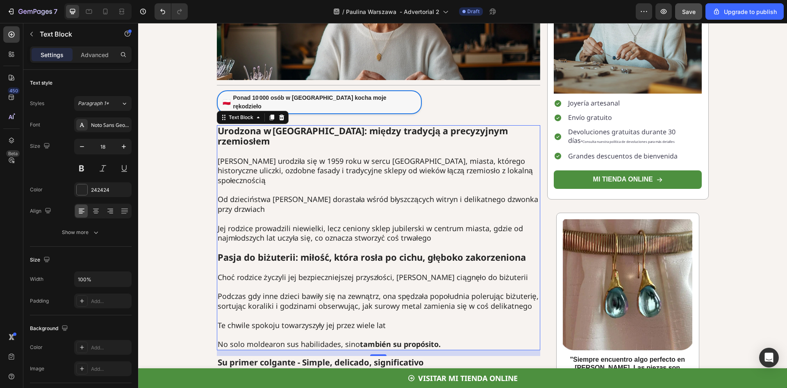
click at [267, 339] on p "No solo moldearon sus habilidades, sino también su propósito." at bounding box center [379, 343] width 322 height 9
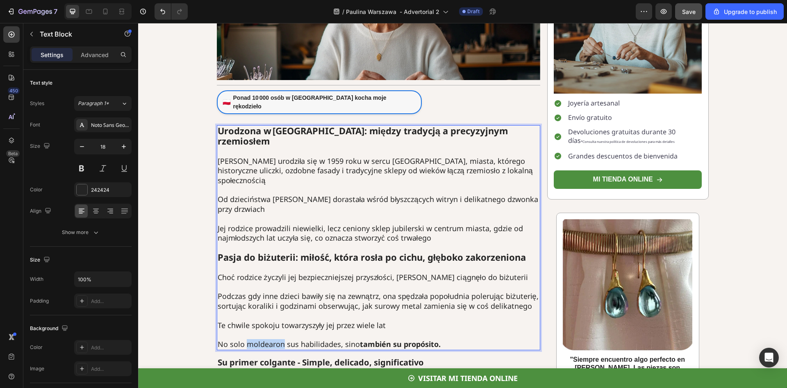
click at [267, 339] on p "No solo moldearon sus habilidades, sino también su propósito." at bounding box center [379, 343] width 322 height 9
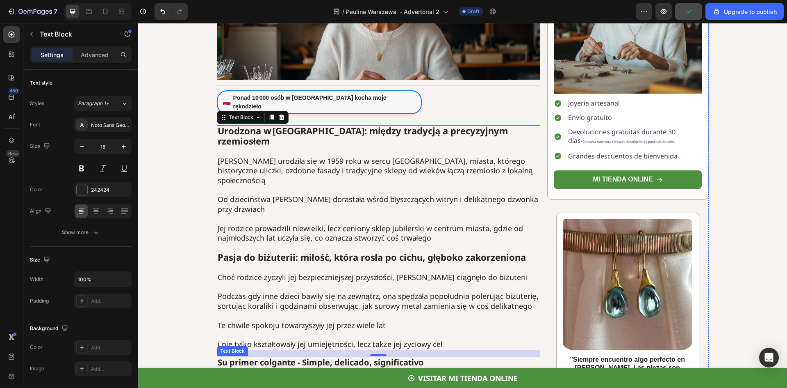
click at [241, 356] on strong "Su primer colgante - Simple, delicado, significativo" at bounding box center [321, 361] width 206 height 11
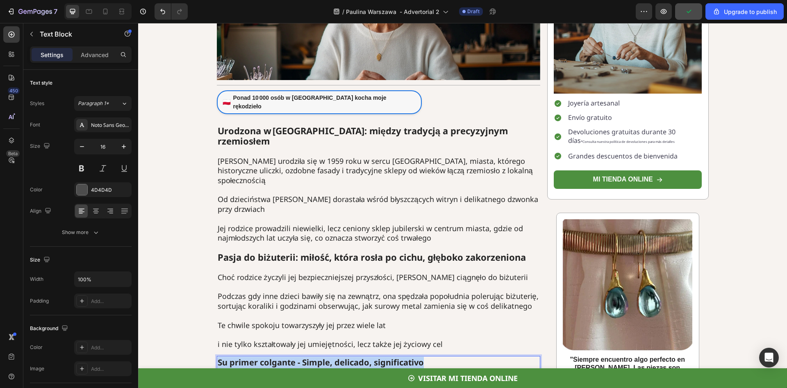
click at [241, 356] on strong "Su primer colgante - Simple, delicado, significativo" at bounding box center [321, 361] width 206 height 11
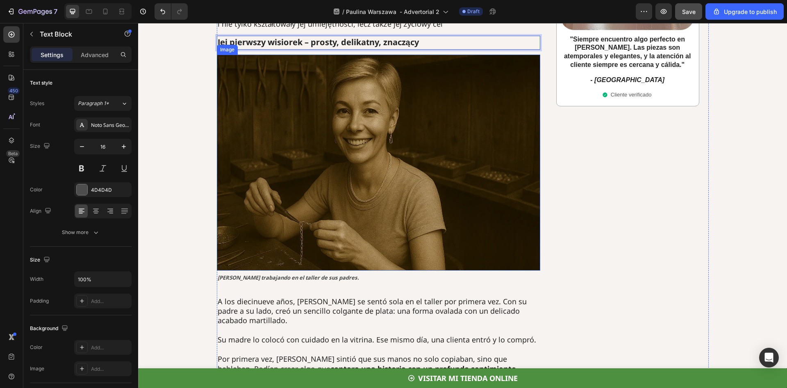
scroll to position [533, 0]
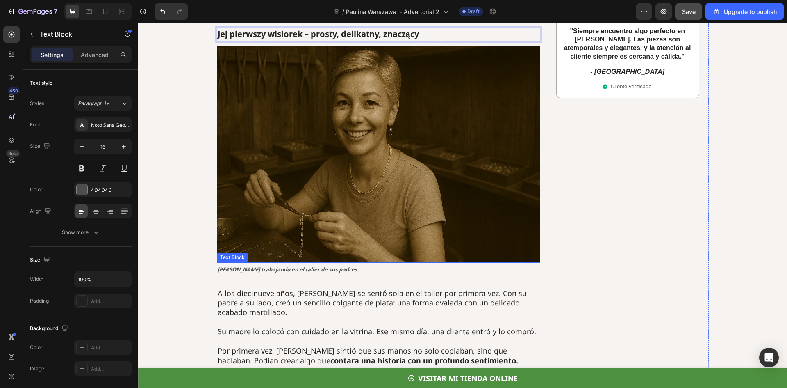
click at [270, 265] on strong "[PERSON_NAME] trabajando en el taller de sus padres." at bounding box center [289, 268] width 142 height 7
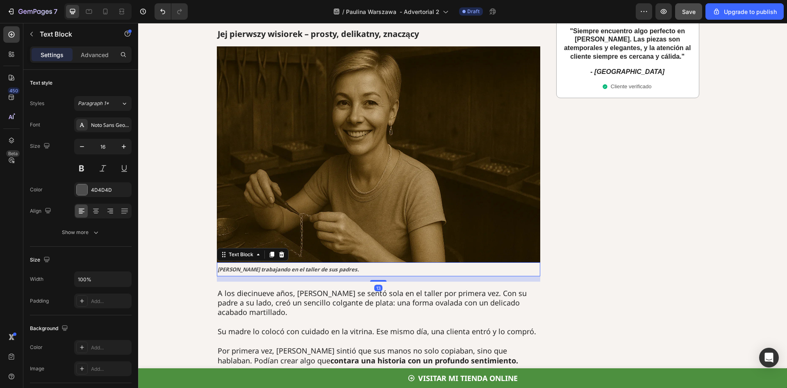
click at [270, 265] on strong "[PERSON_NAME] trabajando en el taller de sus padres." at bounding box center [289, 268] width 142 height 7
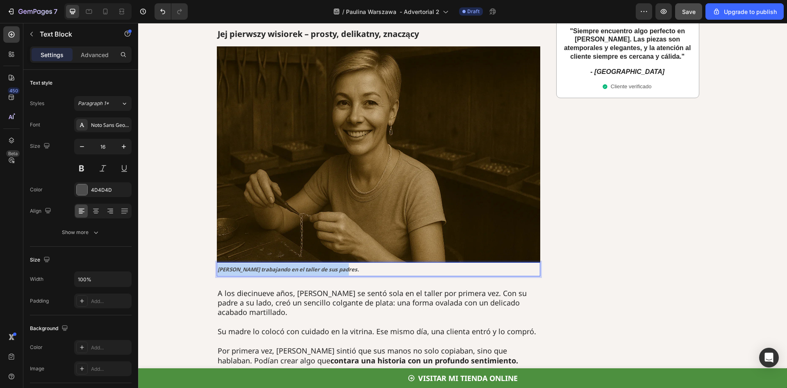
click at [270, 265] on strong "[PERSON_NAME] trabajando en el taller de sus padres." at bounding box center [289, 268] width 142 height 7
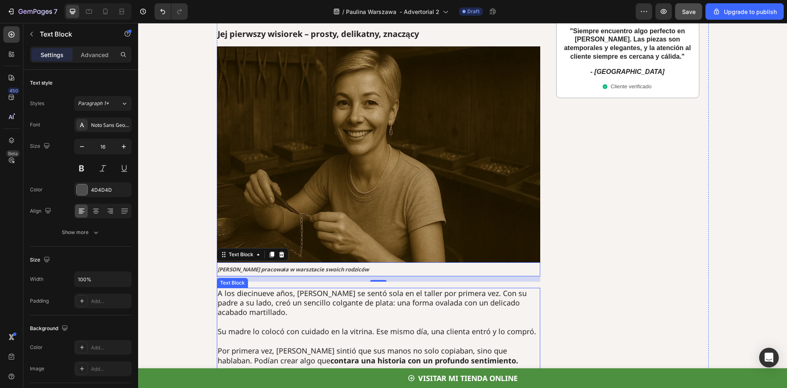
click at [243, 288] on p "A los diecinueve años, [PERSON_NAME] se sentó sola en el taller por primera vez…" at bounding box center [379, 302] width 322 height 29
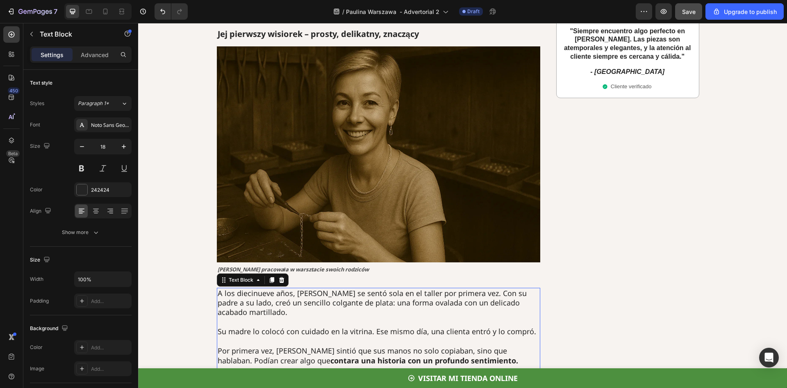
click at [245, 288] on p "A los diecinueve años, [PERSON_NAME] se sentó sola en el taller por primera vez…" at bounding box center [379, 302] width 322 height 29
click at [231, 288] on p "A los diecinueve años, [PERSON_NAME] se sentó sola en el taller por primera vez…" at bounding box center [379, 302] width 322 height 29
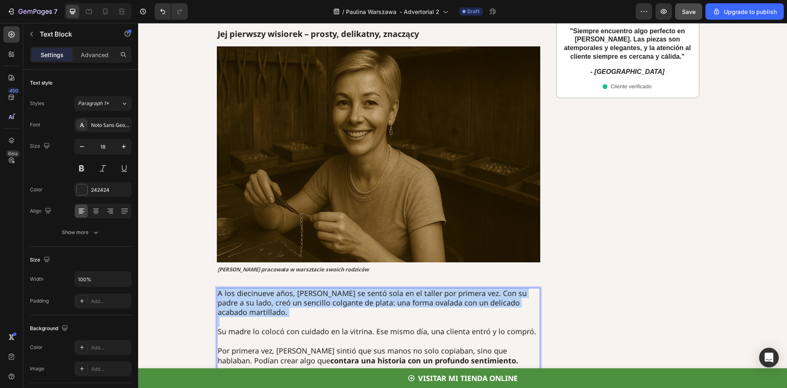
click at [231, 288] on p "A los diecinueve años, [PERSON_NAME] se sentó sola en el taller por primera vez…" at bounding box center [379, 302] width 322 height 29
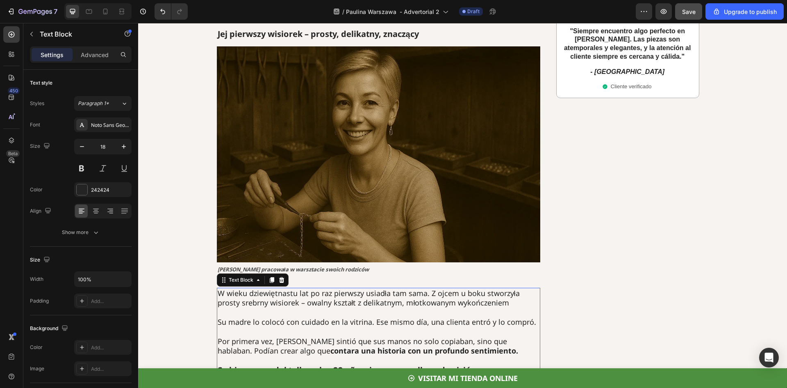
click at [266, 307] on p "Su madre lo colocó con cuidado en la vitrina. Ese mismo día, una clienta entró …" at bounding box center [379, 316] width 322 height 19
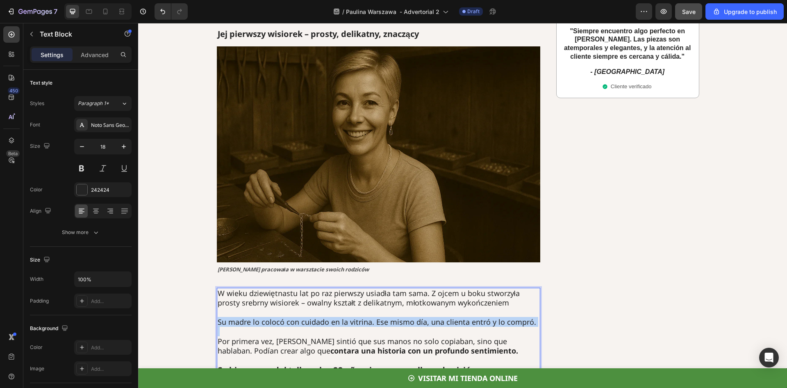
click at [266, 307] on p "Su madre lo colocó con cuidado en la vitrina. Ese mismo día, una clienta entró …" at bounding box center [379, 316] width 322 height 19
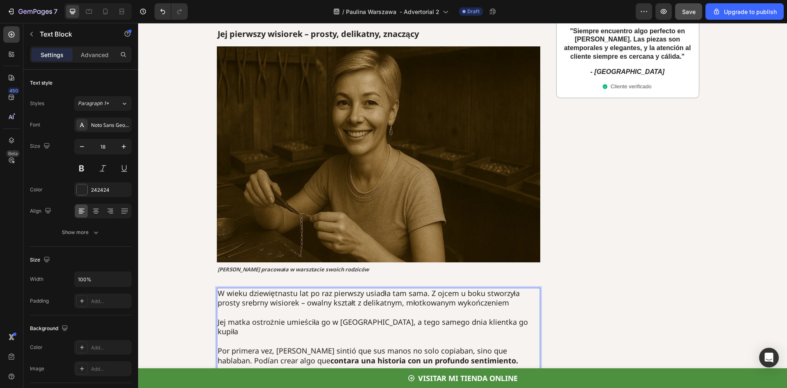
click at [362, 346] on p "Por primera vez, Anastasia sintió que sus manos no solo copiaban, sino que habl…" at bounding box center [379, 355] width 322 height 19
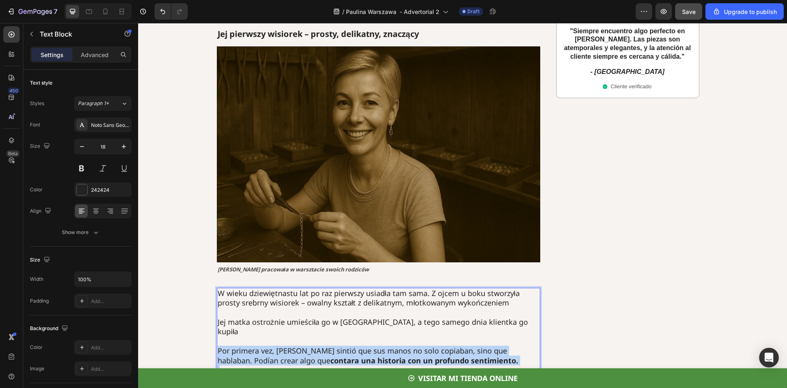
click at [362, 346] on p "Por primera vez, Anastasia sintió que sus manos no solo copiaban, sino que habl…" at bounding box center [379, 355] width 322 height 19
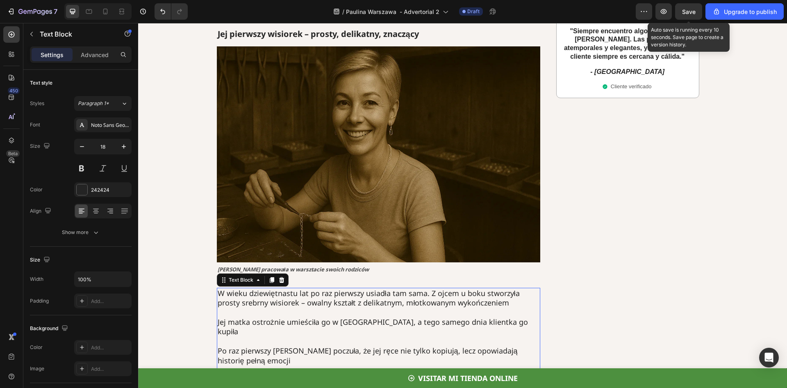
drag, startPoint x: 689, startPoint y: 10, endPoint x: 680, endPoint y: 20, distance: 13.7
click at [689, 11] on span "Save" at bounding box center [689, 11] width 14 height 7
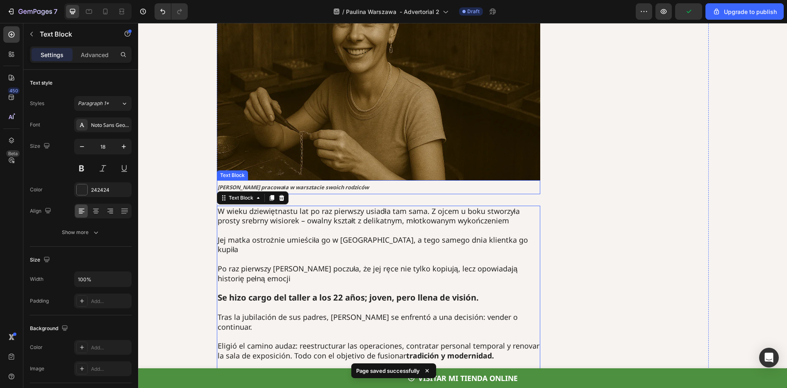
scroll to position [656, 0]
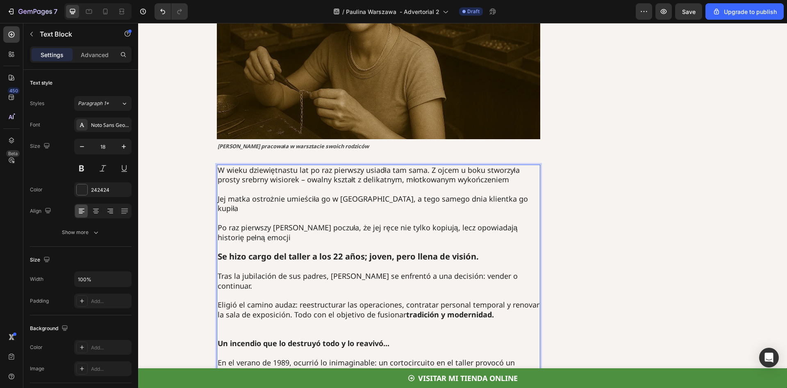
click at [260, 251] on strong "Se hizo cargo del taller a los 22 años; joven, pero llena de visión." at bounding box center [348, 256] width 261 height 11
click at [275, 271] on p "Tras la jubilación de sus padres, [PERSON_NAME] se enfrentó a una decisión: ven…" at bounding box center [379, 280] width 322 height 19
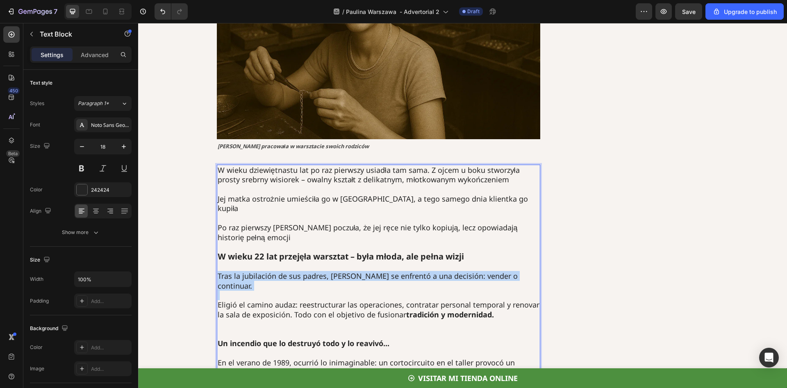
click at [275, 271] on p "Tras la jubilación de sus padres, [PERSON_NAME] se enfrentó a una decisión: ven…" at bounding box center [379, 280] width 322 height 19
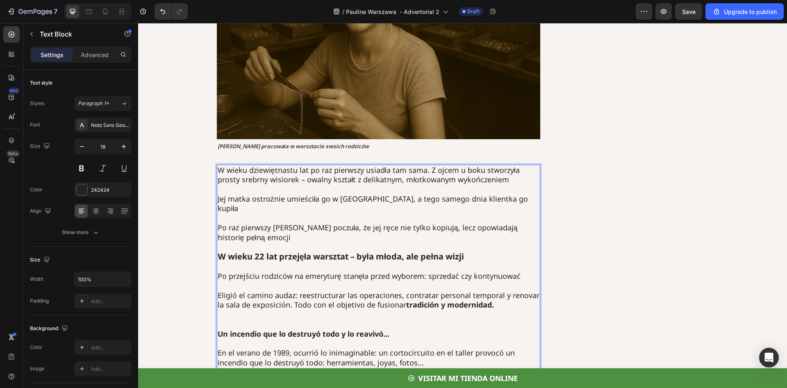
click at [377, 290] on p "Eligió el camino audaz: reestructurar las operaciones, contratar personal tempo…" at bounding box center [379, 299] width 322 height 19
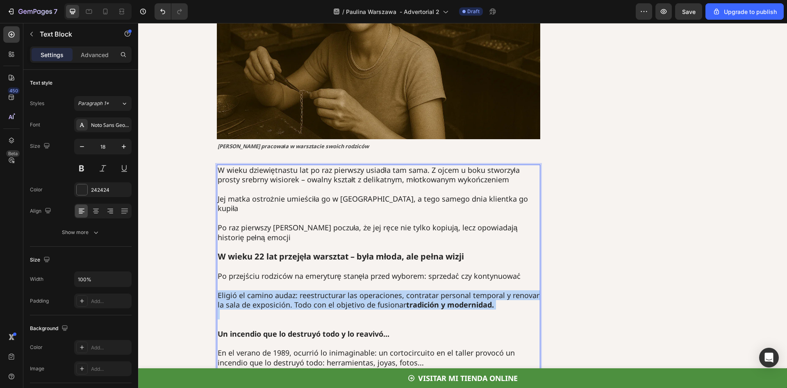
click at [377, 290] on p "Eligió el camino audaz: reestructurar las operaciones, contratar personal tempo…" at bounding box center [379, 299] width 322 height 19
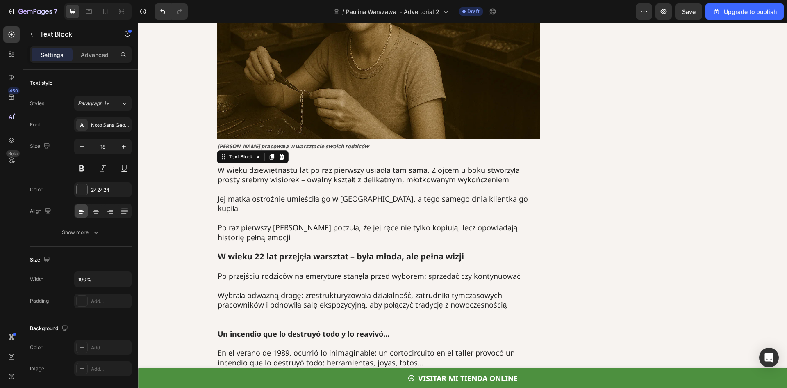
click at [269, 329] on strong "Un incendio que lo destruyó todo y lo reavivó..." at bounding box center [304, 334] width 172 height 10
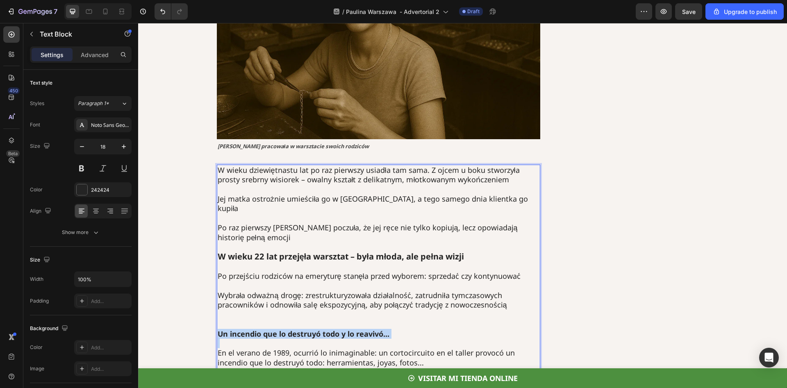
click at [269, 329] on strong "Un incendio que lo destruyó todo y lo reavivó..." at bounding box center [304, 334] width 172 height 10
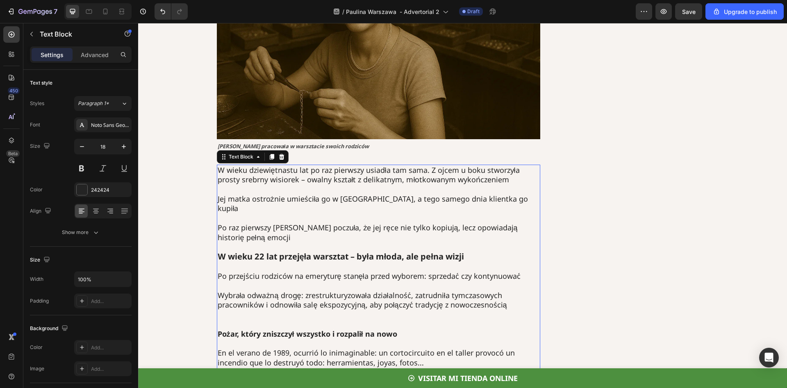
click at [276, 348] on p "En el verano de 1989, ocurrió lo inimaginable: un cortocircuito en el taller pr…" at bounding box center [379, 357] width 322 height 19
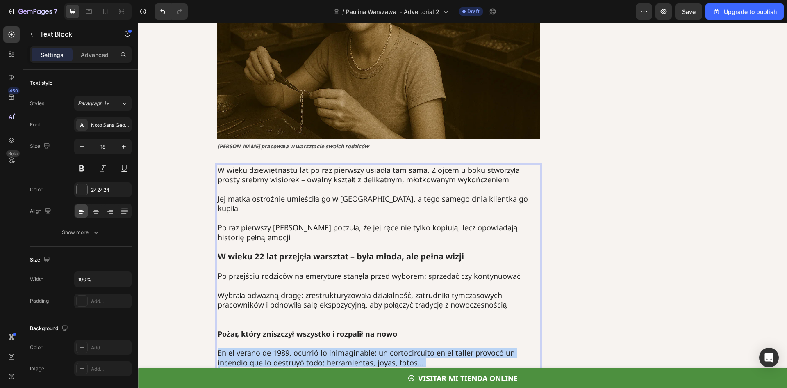
click at [276, 348] on p "En el verano de 1989, ocurrió lo inimaginable: un cortocircuito en el taller pr…" at bounding box center [379, 357] width 322 height 19
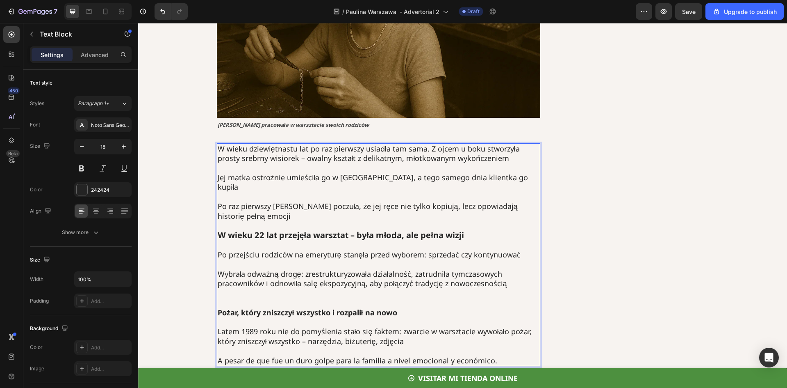
scroll to position [697, 0]
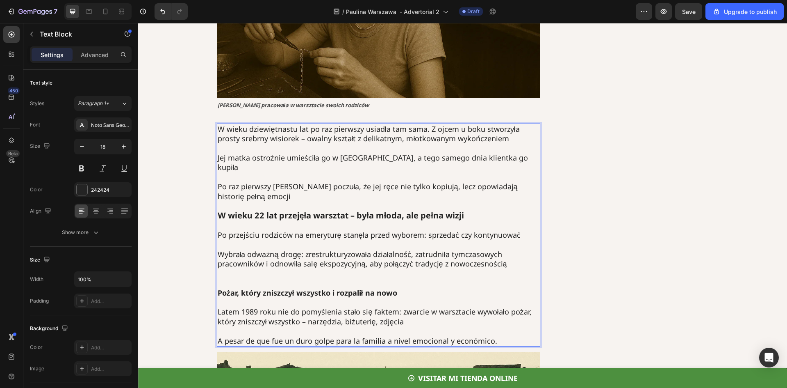
click at [292, 336] on p "A pesar de que fue un duro golpe para la familia a nivel emocional y económico." at bounding box center [379, 340] width 322 height 9
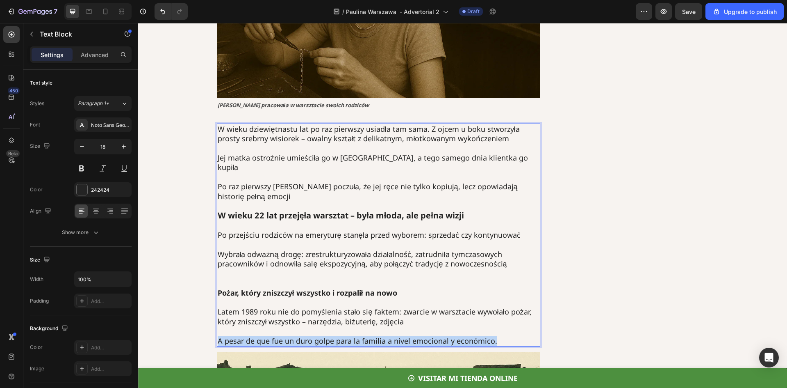
click at [292, 336] on p "A pesar de que fue un duro golpe para la familia a nivel emocional y económico." at bounding box center [379, 340] width 322 height 9
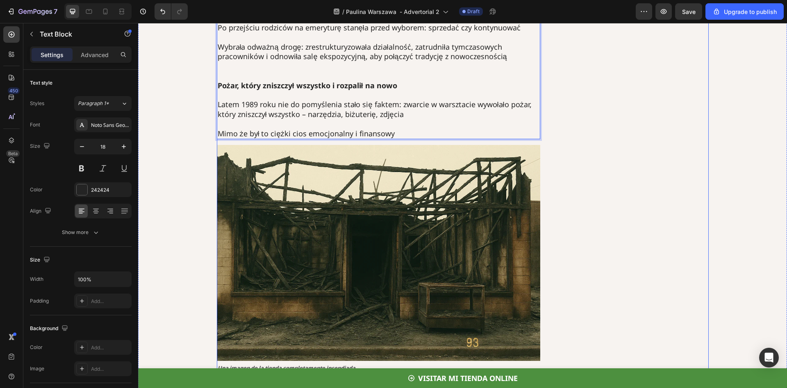
scroll to position [943, 0]
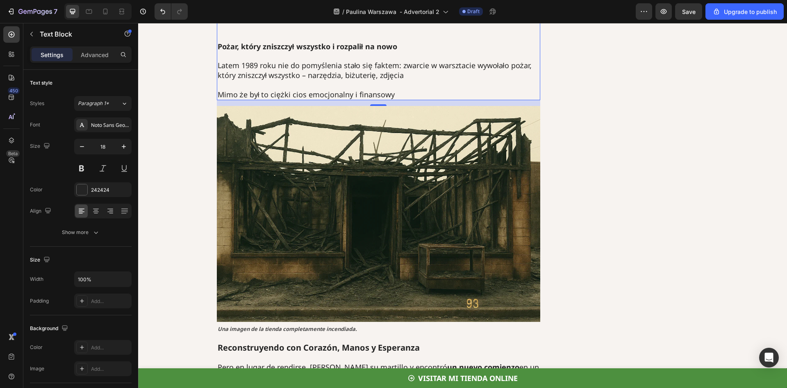
click at [403, 90] on p "Mimo że był to ciężki cios emocjonalny i finansowy" at bounding box center [379, 94] width 322 height 9
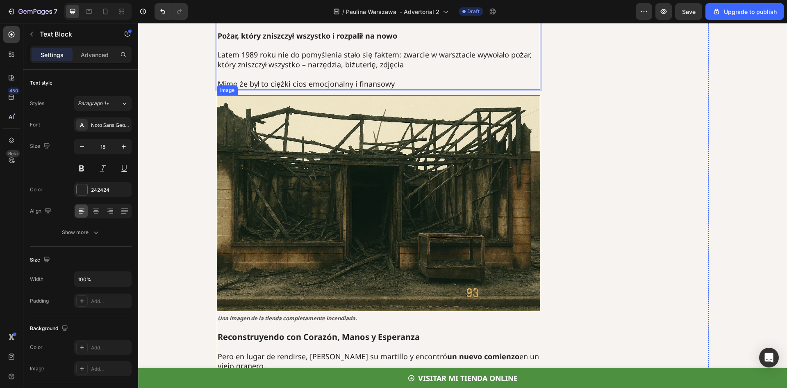
scroll to position [984, 0]
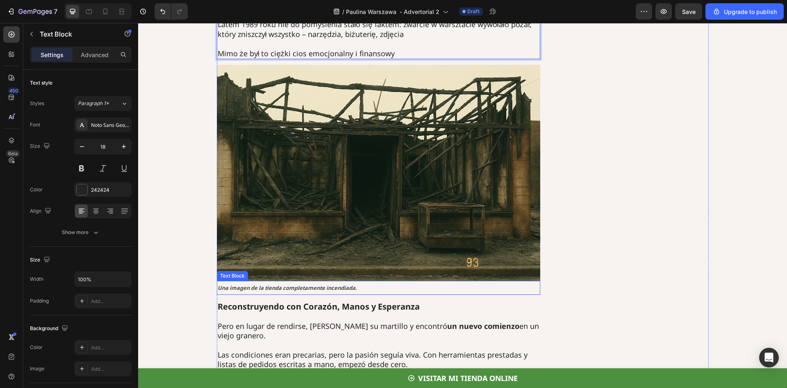
click at [258, 284] on strong "Una imagen de la tienda completamente incendiada." at bounding box center [287, 287] width 139 height 7
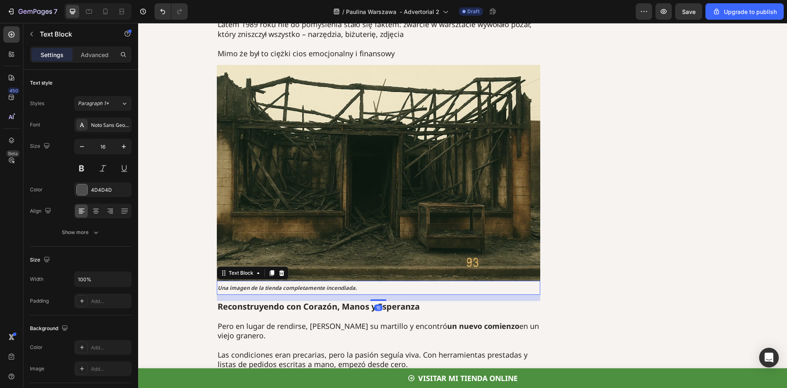
click at [258, 284] on strong "Una imagen de la tienda completamente incendiada." at bounding box center [287, 287] width 139 height 7
click at [359, 301] on strong "Reconstruyendo con Corazón, Manos y Esperanza" at bounding box center [319, 306] width 202 height 11
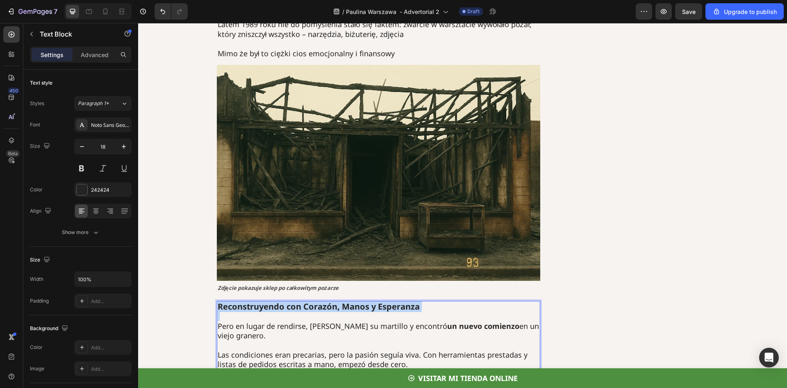
click at [359, 301] on strong "Reconstruyendo con Corazón, Manos y Esperanza" at bounding box center [319, 306] width 202 height 11
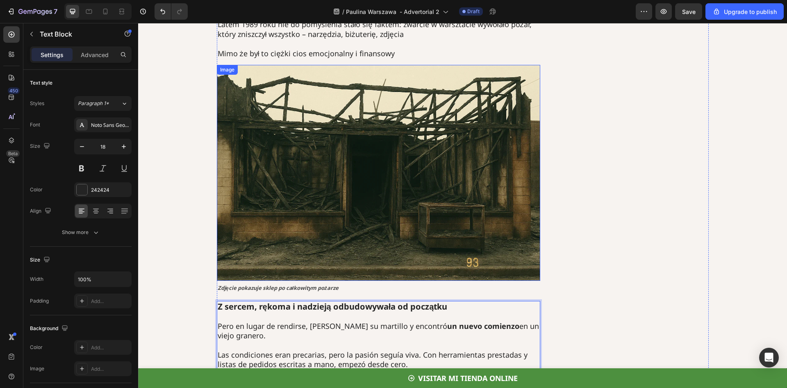
scroll to position [1025, 0]
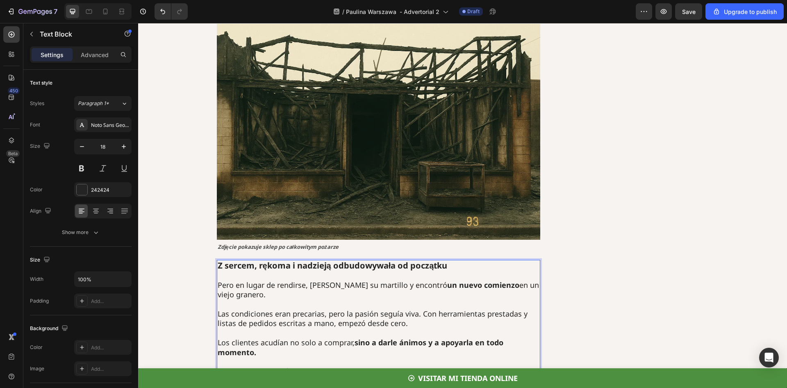
click at [226, 280] on p "Pero en lugar de rendirse, Anastasia tomó su martillo y encontró un nuevo comie…" at bounding box center [379, 289] width 322 height 19
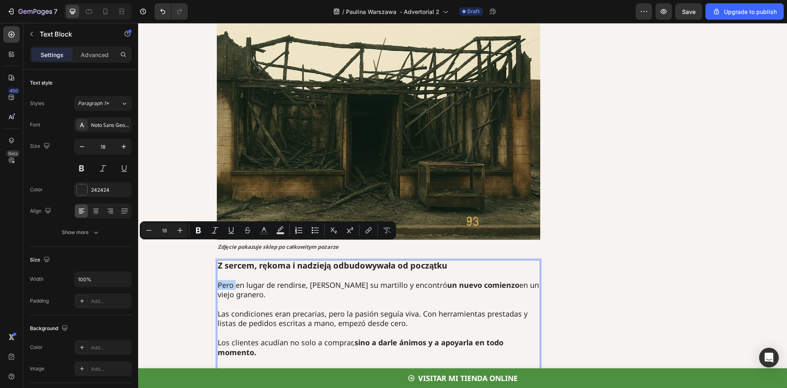
click at [219, 280] on p "Pero en lugar de rendirse, Anastasia tomó su martillo y encontró un nuevo comie…" at bounding box center [379, 289] width 322 height 19
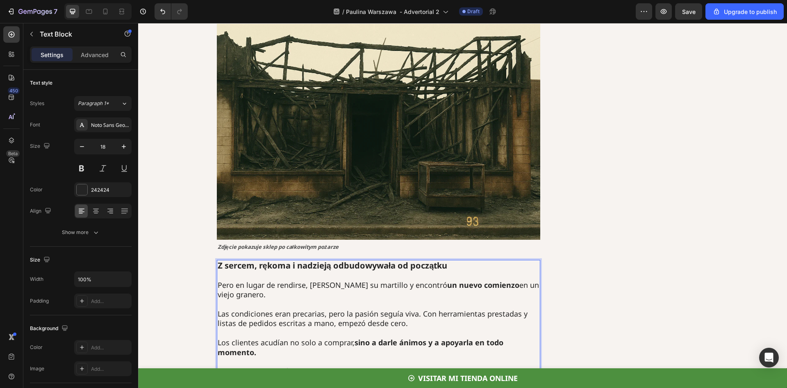
click at [218, 280] on p "Pero en lugar de rendirse, Anastasia tomó su martillo y encontró un nuevo comie…" at bounding box center [379, 289] width 322 height 19
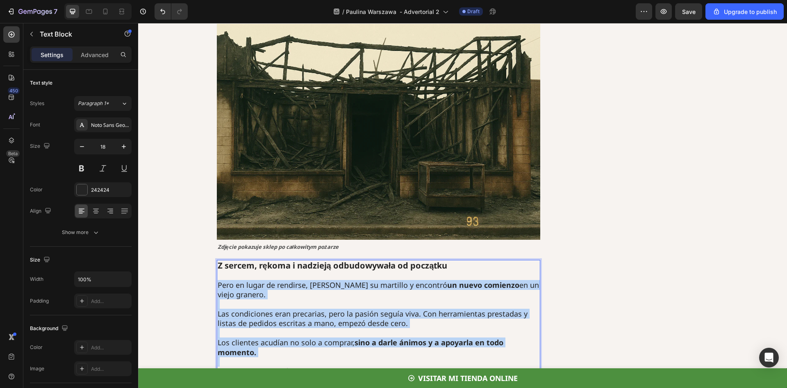
click at [258, 357] on p "Rich Text Editor. Editing area: main" at bounding box center [379, 361] width 322 height 9
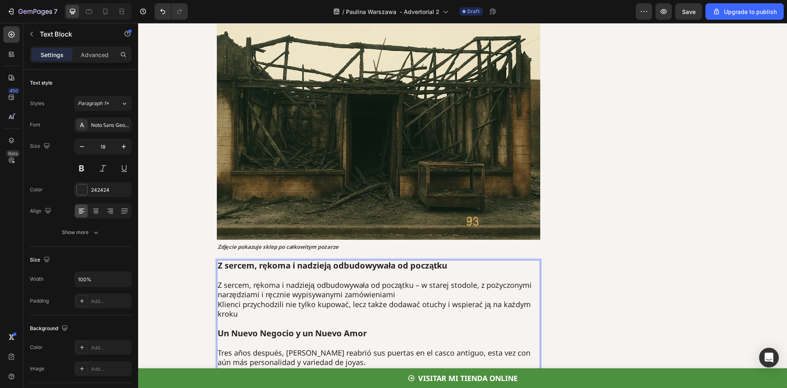
click at [400, 280] on p "Z sercem, rękoma i nadzieją odbudowywała od początku – w starej stodole, z poży…" at bounding box center [379, 299] width 322 height 39
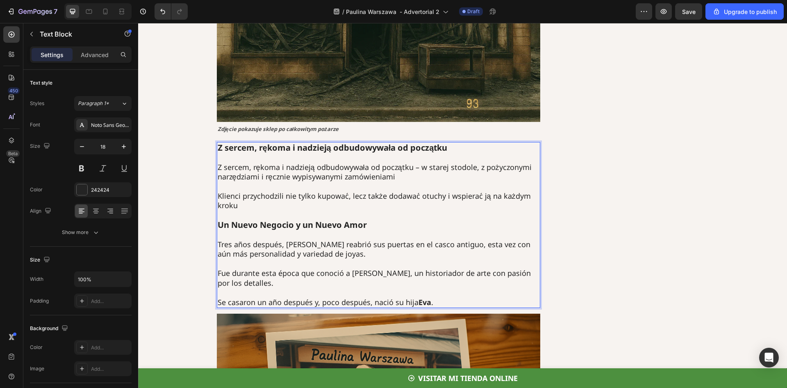
scroll to position [1148, 0]
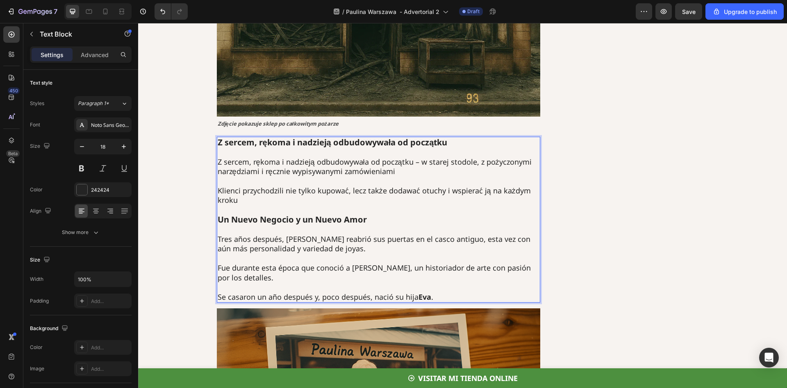
click at [275, 214] on strong "Un Nuevo Negocio y un Nuevo Amor" at bounding box center [292, 219] width 149 height 11
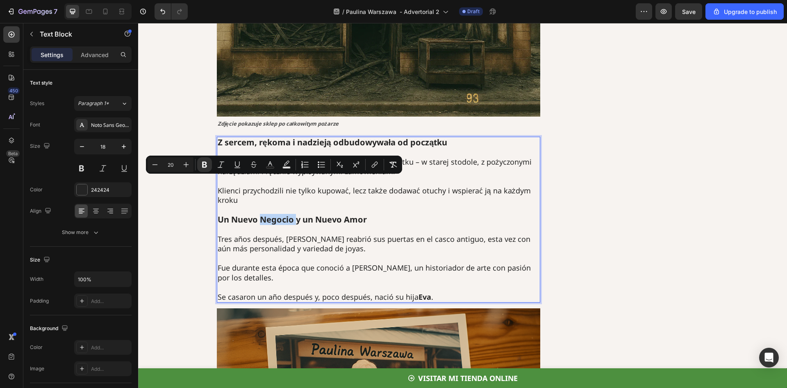
click at [275, 214] on strong "Un Nuevo Negocio y un Nuevo Amor" at bounding box center [292, 219] width 149 height 11
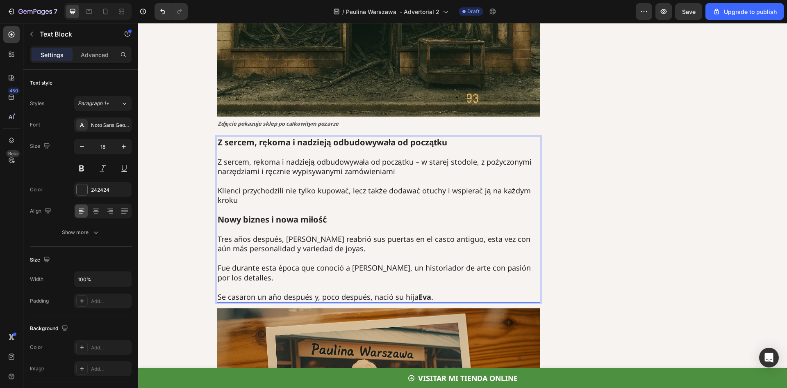
click at [218, 234] on p "Tres años después, [PERSON_NAME] reabrió sus puertas en el casco antiguo, esta …" at bounding box center [379, 243] width 322 height 19
click at [217, 202] on div "Z sercem, rękoma i nadzieją odbudowywała od początku Z sercem, rękoma i nadziej…" at bounding box center [379, 220] width 324 height 166
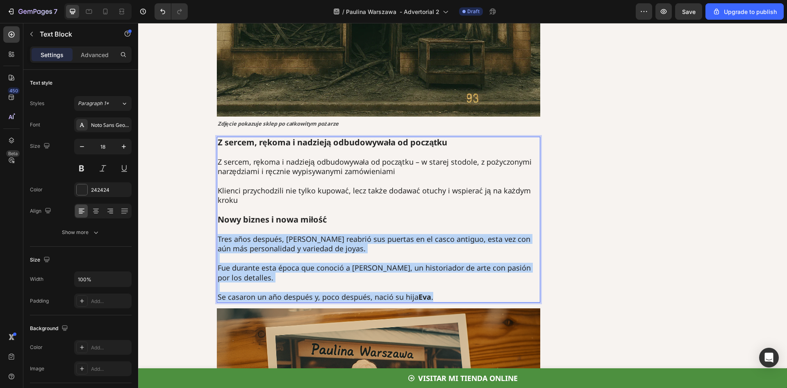
click at [447, 292] on p "Se casaron un año después y, poco después, nació su hija Eva ." at bounding box center [379, 296] width 322 height 9
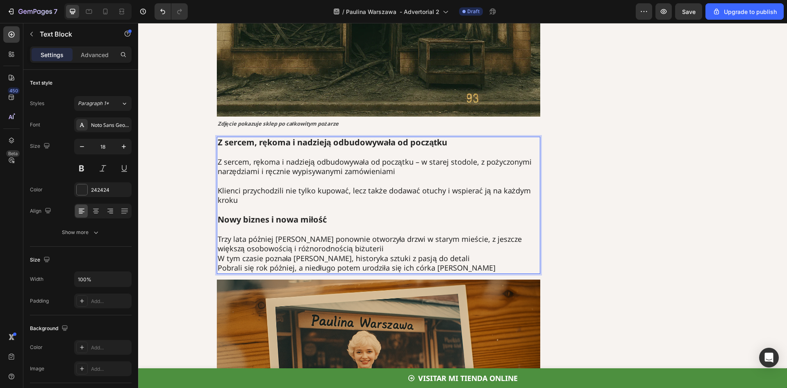
drag, startPoint x: 356, startPoint y: 207, endPoint x: 367, endPoint y: 211, distance: 12.2
click at [356, 234] on p "Trzy lata później Paulina ponownie otworzyła drzwi w starym mieście, z jeszcze …" at bounding box center [379, 243] width 322 height 19
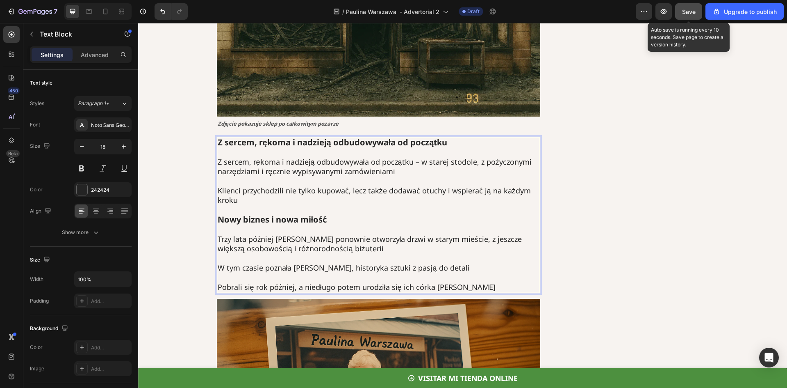
click at [691, 11] on span "Save" at bounding box center [689, 11] width 14 height 7
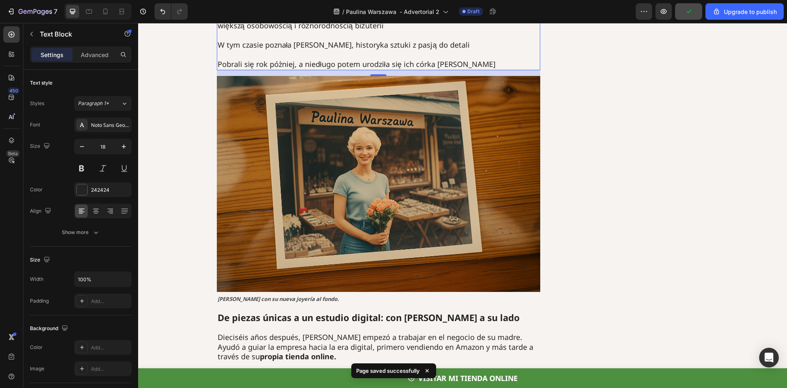
scroll to position [1436, 0]
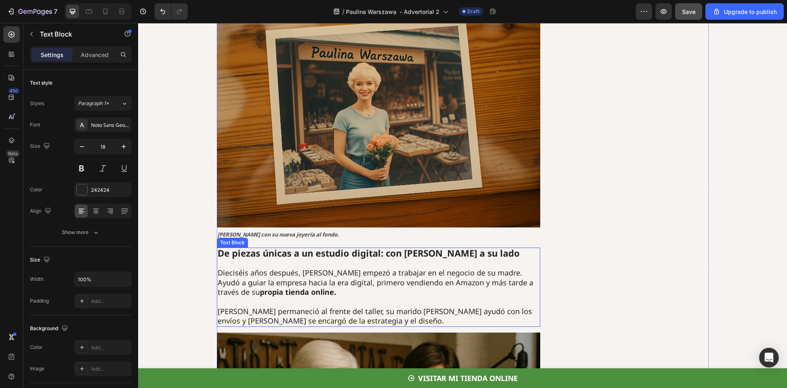
click at [301, 247] on strong "De piezas únicas a un estudio digital: con [PERSON_NAME] a su lado" at bounding box center [369, 253] width 302 height 12
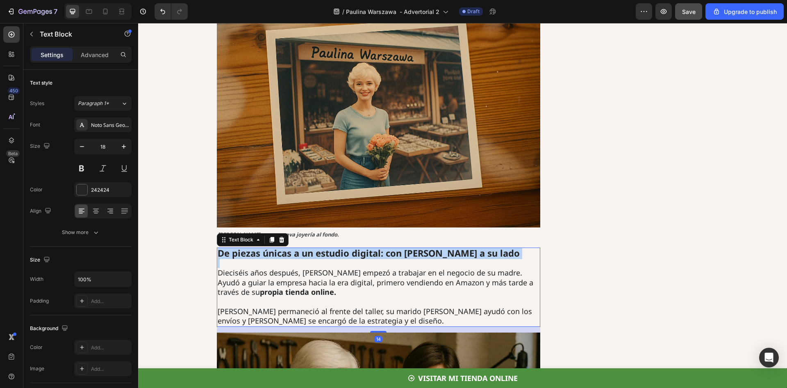
click at [301, 247] on strong "De piezas únicas a un estudio digital: con [PERSON_NAME] a su lado" at bounding box center [369, 253] width 302 height 12
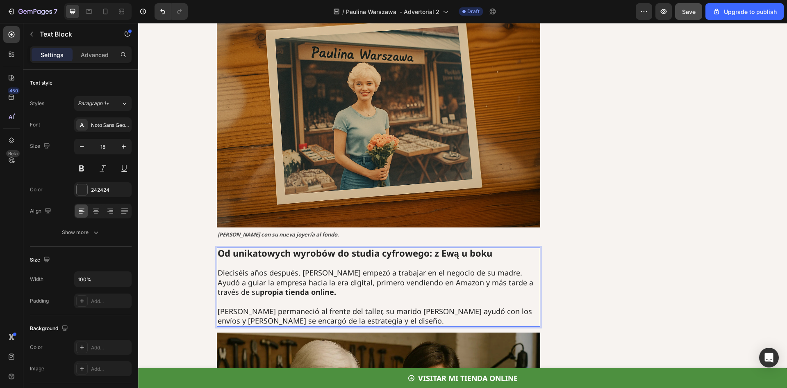
click at [354, 306] on p "[PERSON_NAME] permaneció al frente del taller, su marido [PERSON_NAME] ayudó co…" at bounding box center [379, 315] width 322 height 19
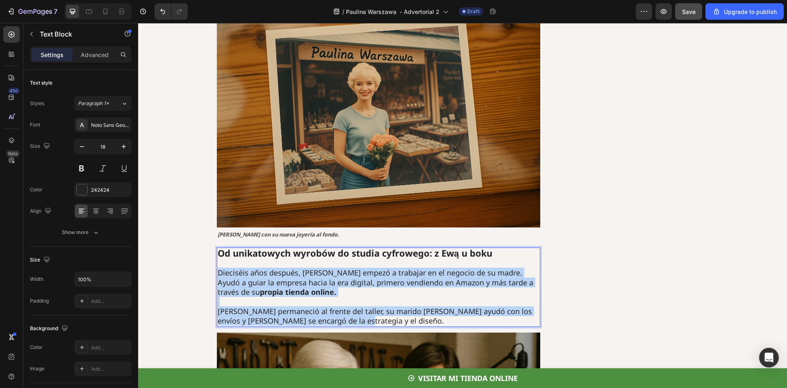
click at [218, 268] on p "Dieciséis años después, Eva empezó a trabajar en el negocio de su madre. Ayudó …" at bounding box center [379, 282] width 322 height 29
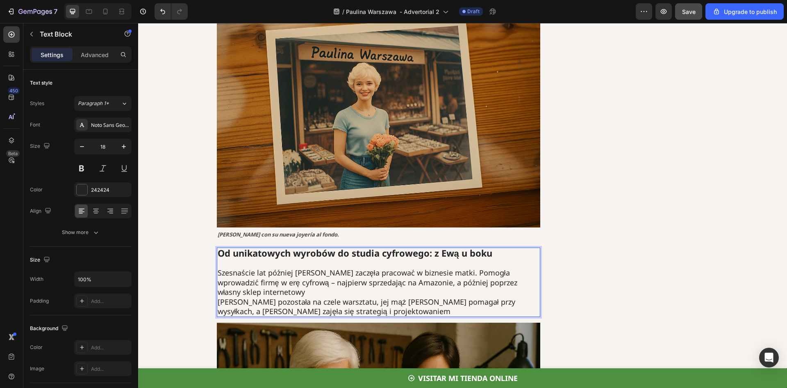
click at [323, 268] on p "Szesnaście lat później Ewa zaczęła pracować w biznesie matki. Pomogła wprowadzi…" at bounding box center [379, 282] width 322 height 29
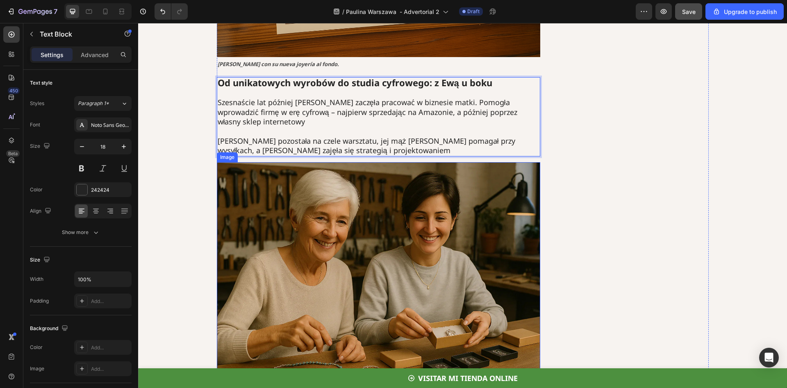
scroll to position [1641, 0]
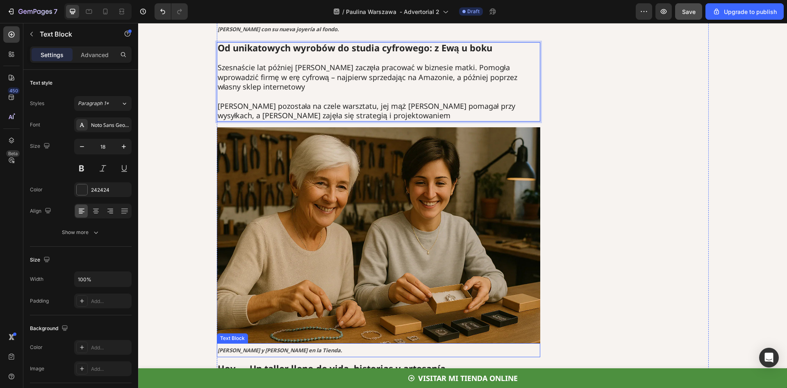
click at [259, 346] on strong "[PERSON_NAME] y [PERSON_NAME] en la Tienda." at bounding box center [280, 349] width 125 height 7
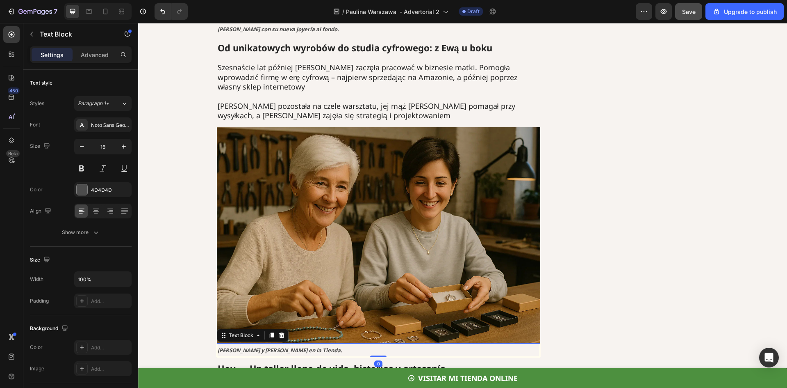
click at [259, 346] on strong "[PERSON_NAME] y [PERSON_NAME] en la Tienda." at bounding box center [280, 349] width 125 height 7
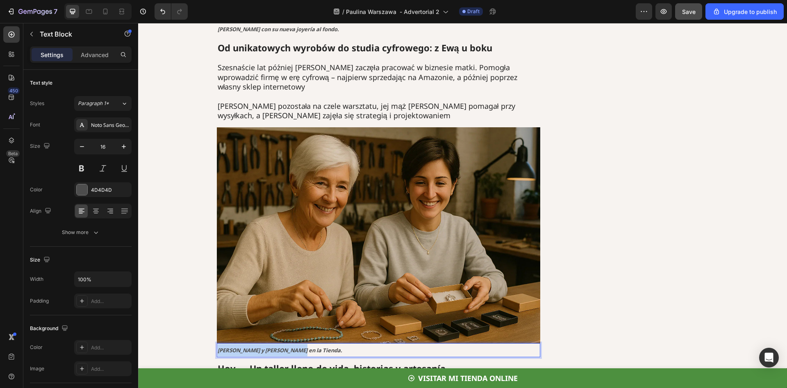
click at [259, 346] on strong "[PERSON_NAME] y [PERSON_NAME] en la Tienda." at bounding box center [280, 349] width 125 height 7
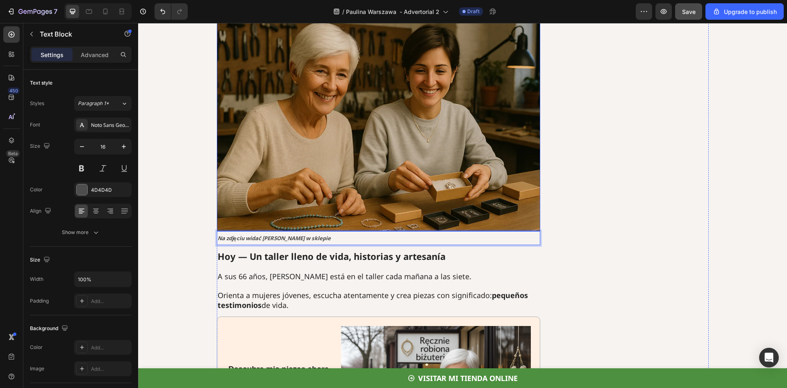
scroll to position [1764, 0]
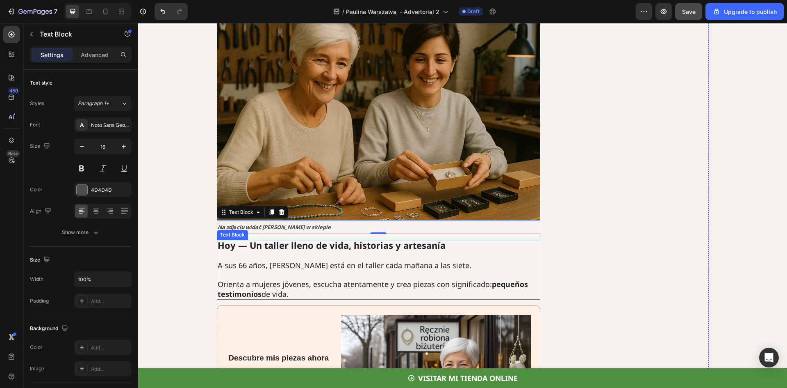
click at [253, 239] on strong "Hoy — Un taller lleno de vida, historias y artesanía" at bounding box center [332, 245] width 228 height 12
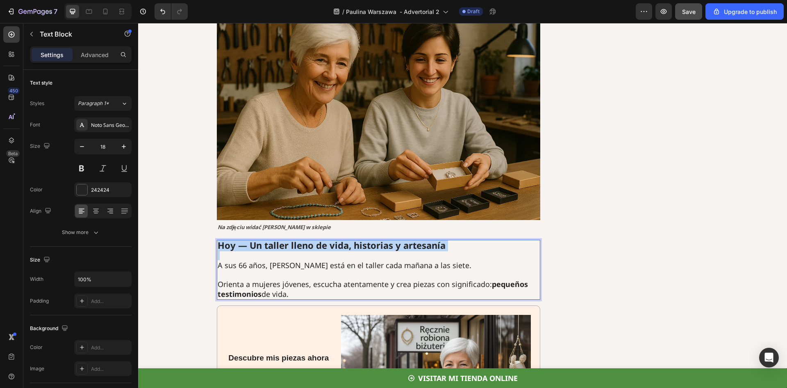
click at [253, 239] on strong "Hoy — Un taller lleno de vida, historias y artesanía" at bounding box center [332, 245] width 228 height 12
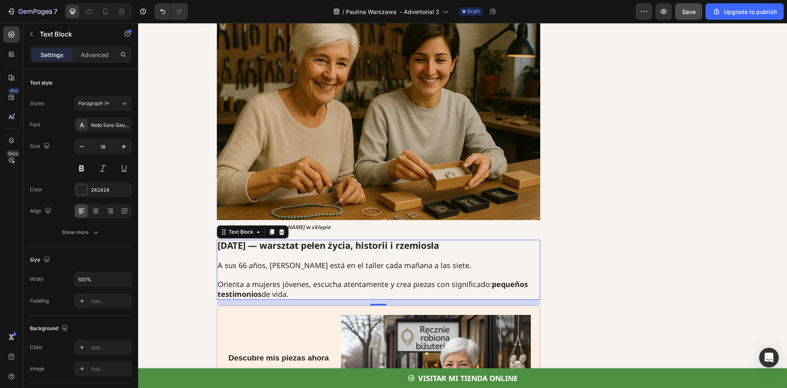
click at [219, 260] on p "A sus 66 años, [PERSON_NAME] está en el taller cada [DATE] a las siete." at bounding box center [379, 264] width 322 height 9
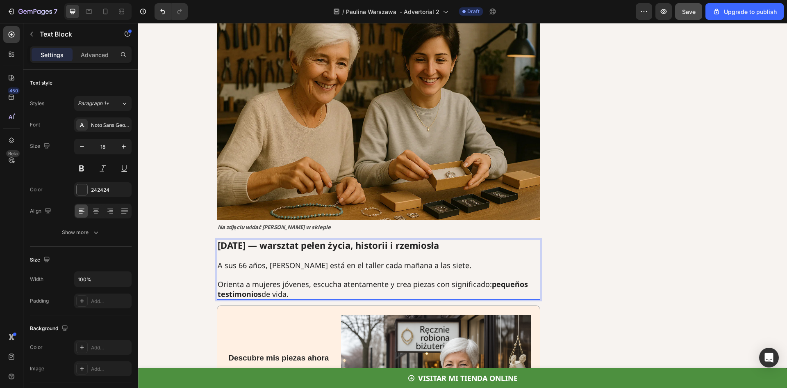
click at [219, 260] on p "A sus 66 años, [PERSON_NAME] está en el taller cada [DATE] a las siete." at bounding box center [379, 264] width 322 height 9
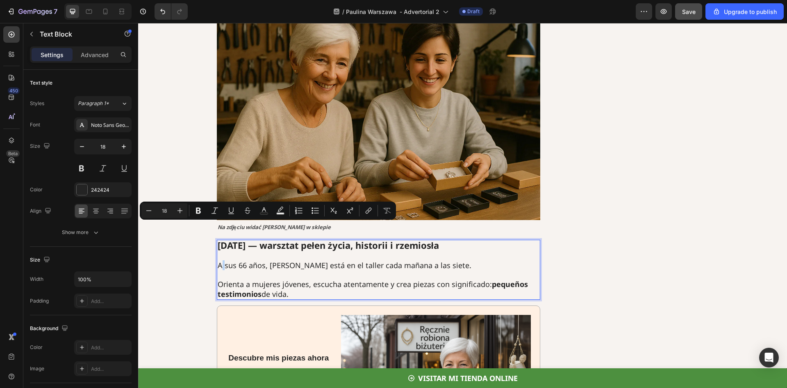
click at [218, 260] on p "A sus 66 años, [PERSON_NAME] está en el taller cada [DATE] a las siete." at bounding box center [379, 264] width 322 height 9
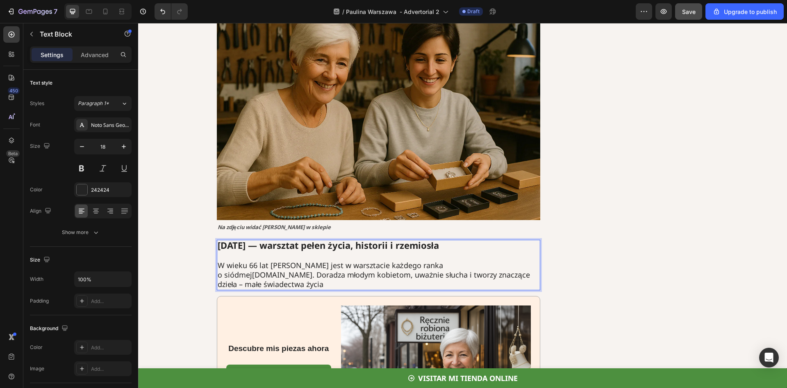
click at [441, 260] on p "W wieku 66 lat Paulina jest w warsztacie każdego ranka o siódmej anastasia-madr…" at bounding box center [379, 274] width 322 height 29
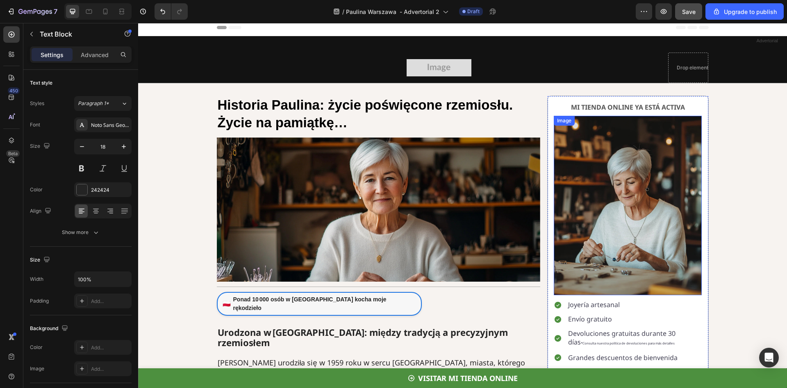
scroll to position [0, 0]
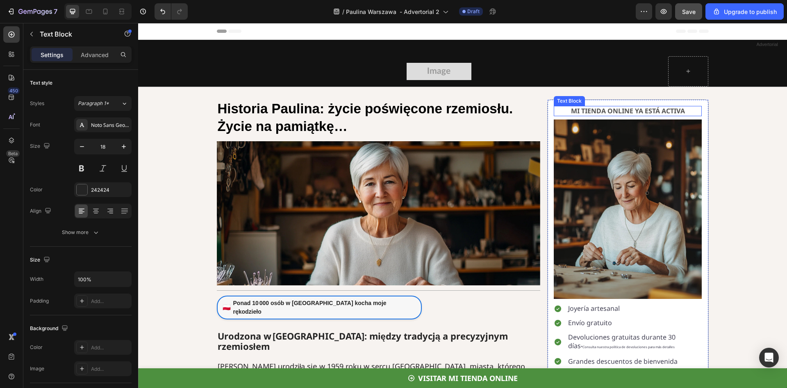
click at [607, 110] on strong "MI TIENDA ONLINE YA ESTÁ ACTIVA" at bounding box center [628, 110] width 114 height 9
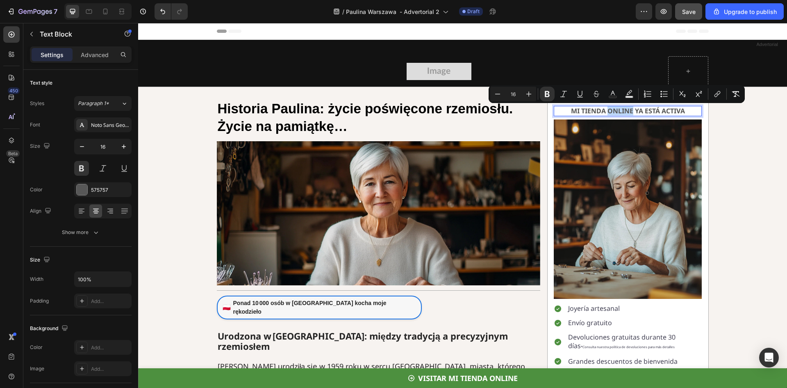
click at [607, 110] on strong "MI TIENDA ONLINE YA ESTÁ ACTIVA" at bounding box center [628, 110] width 114 height 9
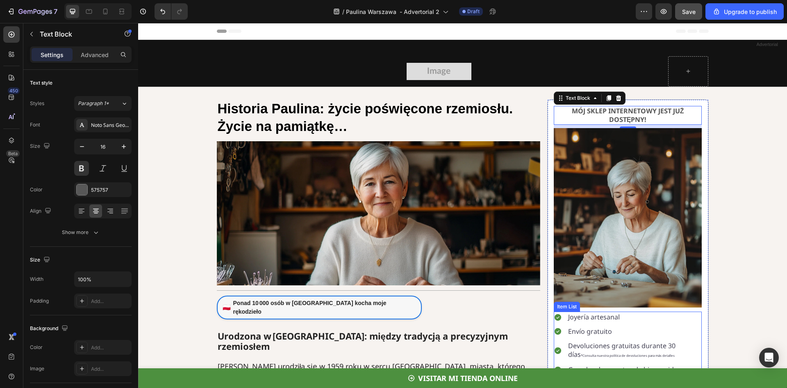
click at [596, 316] on p "Joyería artesanal" at bounding box center [634, 317] width 133 height 9
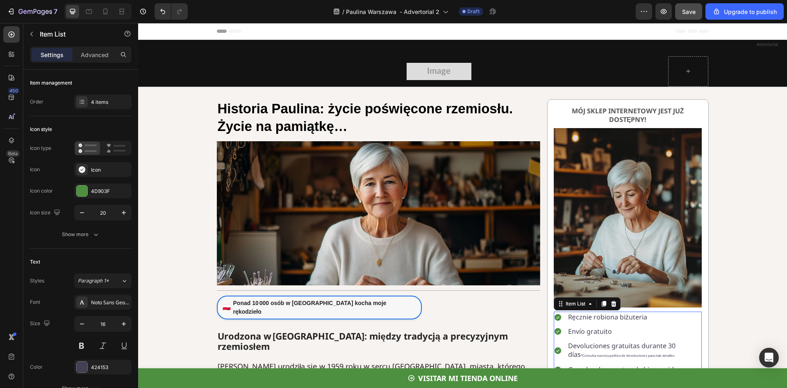
click at [604, 331] on span "Envío gratuito" at bounding box center [590, 330] width 44 height 9
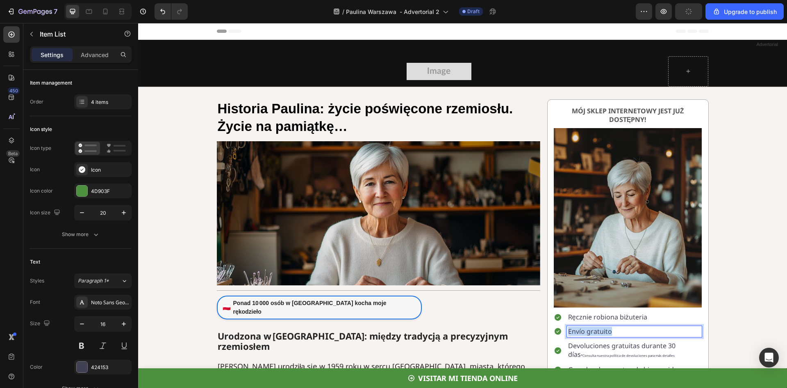
click at [604, 331] on span "Envío gratuito" at bounding box center [590, 330] width 44 height 9
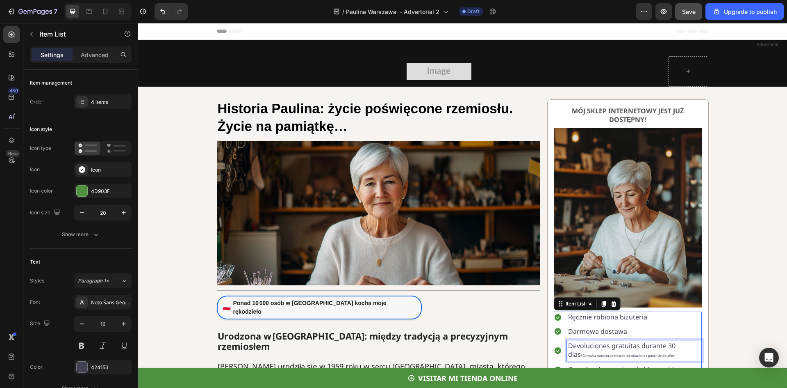
click at [578, 346] on p "Devoluciones gratuitas durante 30 días *Consulta nuestra política de devolucion…" at bounding box center [634, 350] width 133 height 18
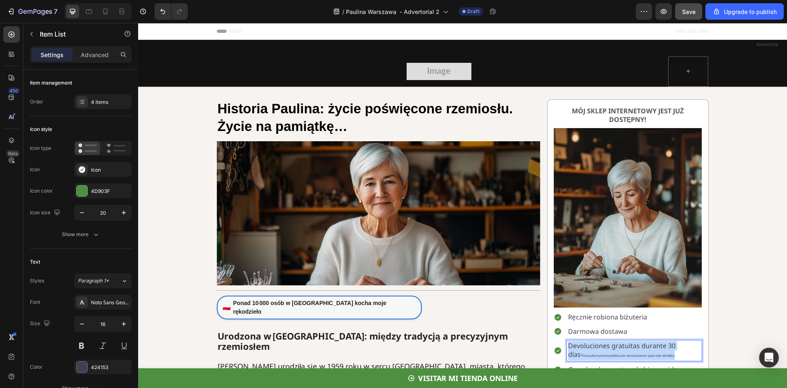
click at [578, 346] on p "Devoluciones gratuitas durante 30 días *Consulta nuestra política de devolucion…" at bounding box center [634, 350] width 133 height 18
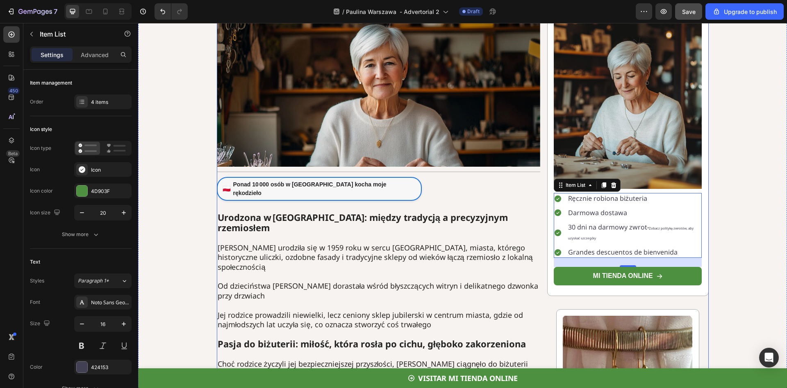
scroll to position [123, 0]
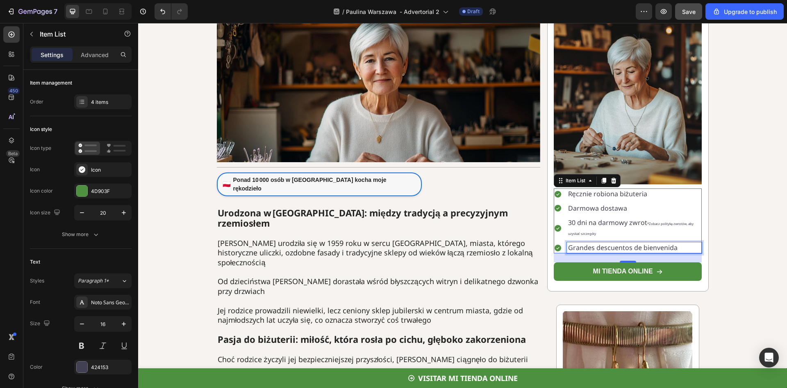
click at [579, 244] on p "Grandes descuentos de bienvenida" at bounding box center [634, 247] width 133 height 9
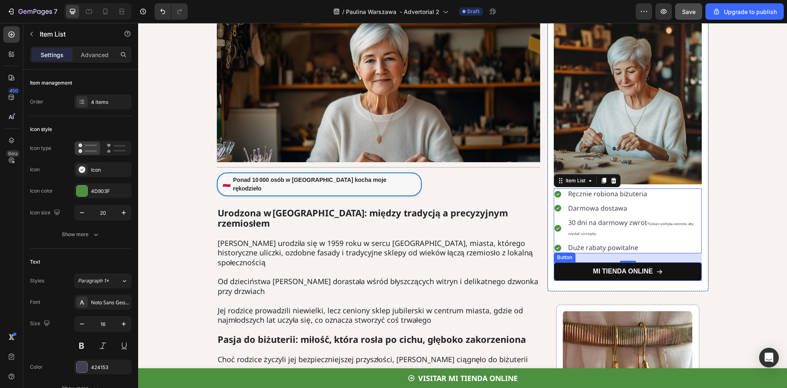
click at [632, 267] on link "MI TIENDA ONLINE" at bounding box center [628, 271] width 148 height 18
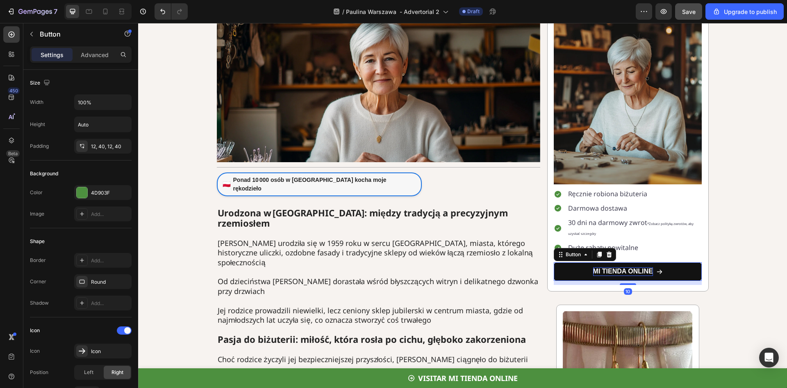
click at [628, 269] on p "MI TIENDA ONLINE" at bounding box center [623, 271] width 60 height 9
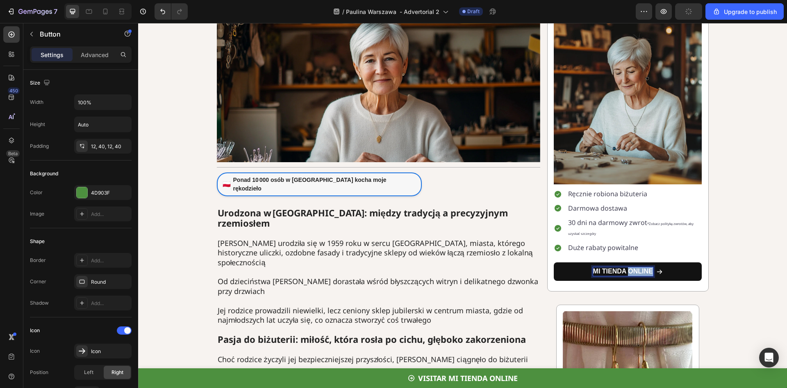
click at [628, 269] on p "MI TIENDA ONLINE" at bounding box center [623, 271] width 60 height 9
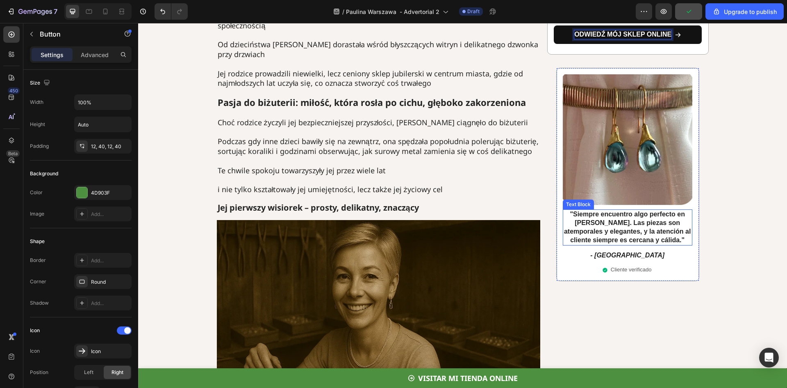
scroll to position [369, 0]
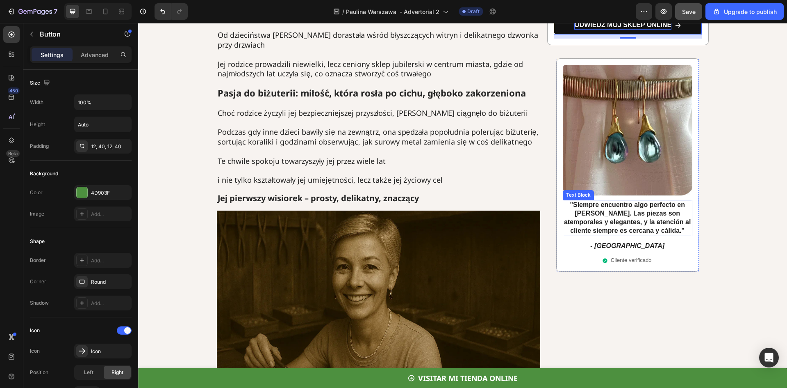
click at [604, 213] on strong ""Siempre encuentro algo perfecto en [PERSON_NAME]. Las piezas son atemporales y…" at bounding box center [627, 217] width 127 height 32
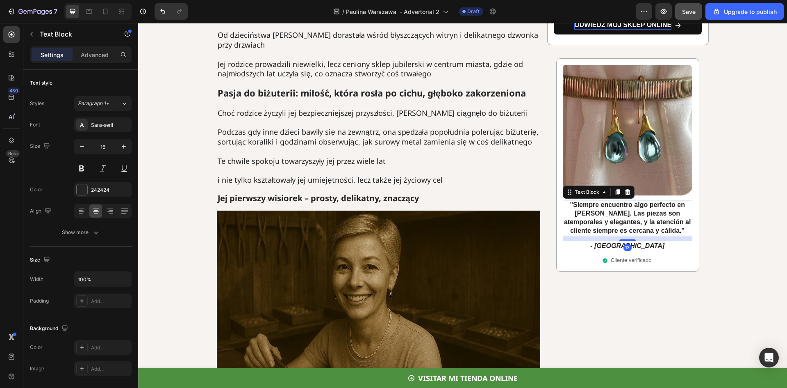
click at [604, 213] on strong ""Siempre encuentro algo perfecto en [PERSON_NAME]. Las piezas son atemporales y…" at bounding box center [627, 217] width 127 height 32
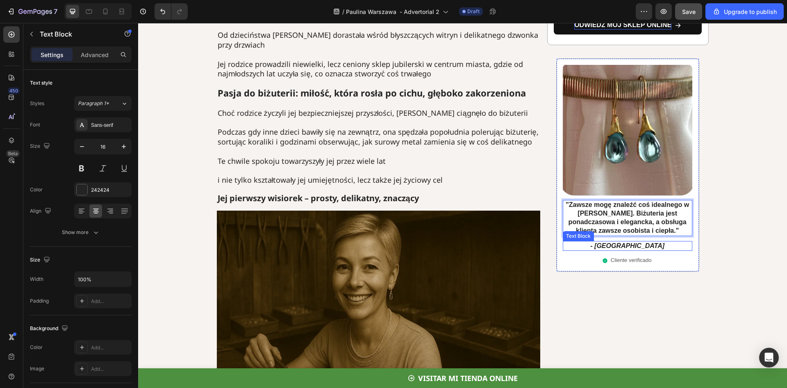
click at [622, 245] on strong "- [GEOGRAPHIC_DATA]" at bounding box center [628, 245] width 74 height 7
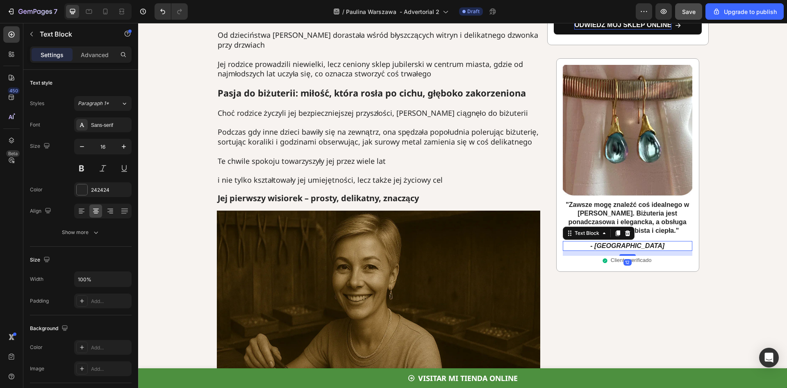
click at [622, 245] on strong "- [GEOGRAPHIC_DATA]" at bounding box center [628, 245] width 74 height 7
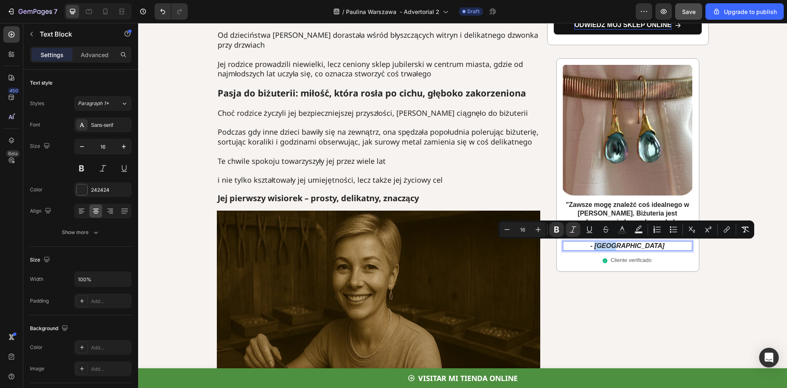
click at [622, 245] on strong "- [GEOGRAPHIC_DATA]" at bounding box center [628, 245] width 74 height 7
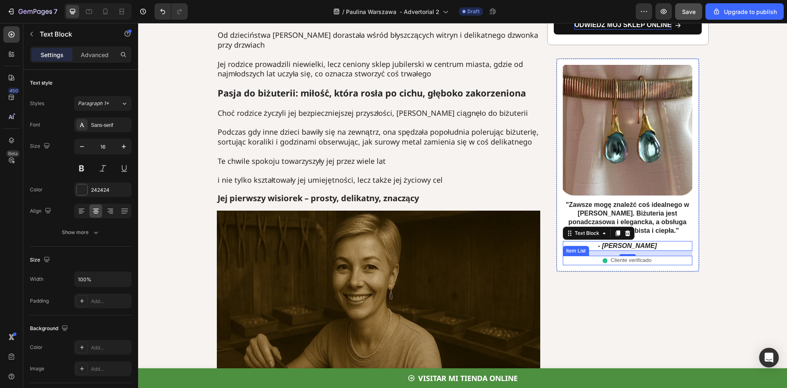
click at [632, 262] on p "Cliente verificado" at bounding box center [631, 260] width 41 height 7
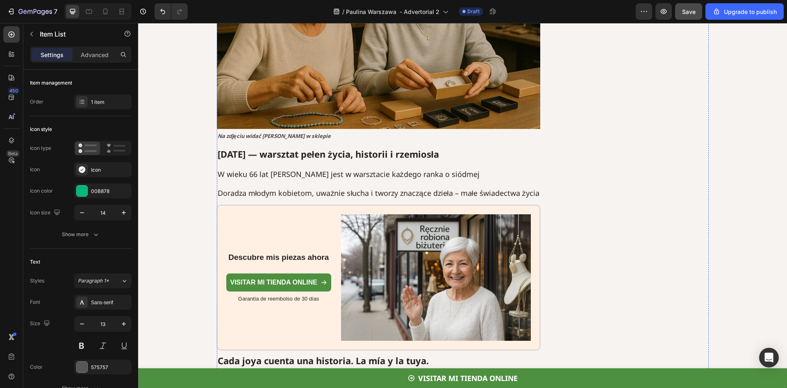
scroll to position [1928, 0]
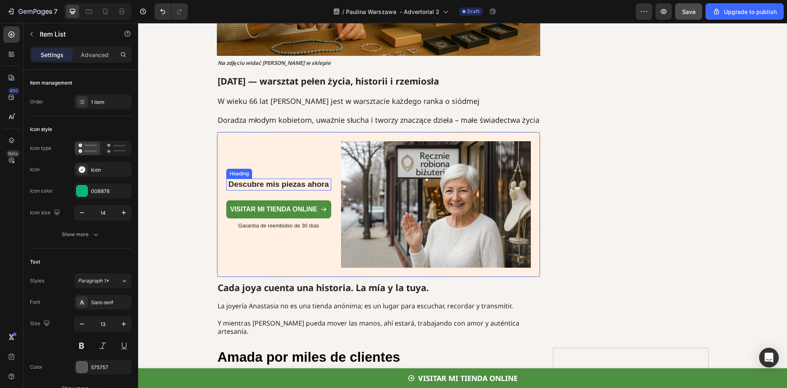
click at [265, 180] on strong "Descubre mis piezas ahora" at bounding box center [278, 184] width 100 height 9
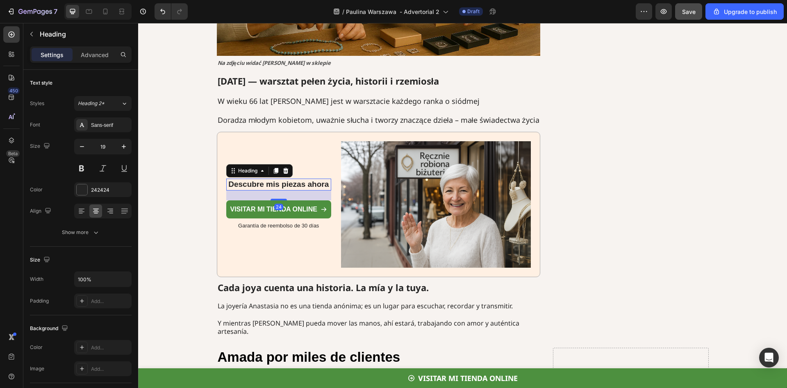
click at [265, 180] on strong "Descubre mis piezas ahora" at bounding box center [278, 184] width 100 height 9
click at [270, 200] on link "VISITAR MI TIENDA ONLINE" at bounding box center [278, 209] width 105 height 18
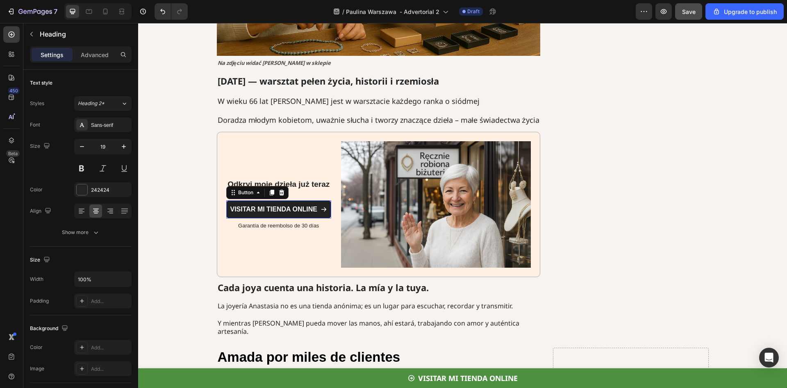
click at [270, 200] on link "VISITAR MI TIENDA ONLINE" at bounding box center [278, 209] width 105 height 18
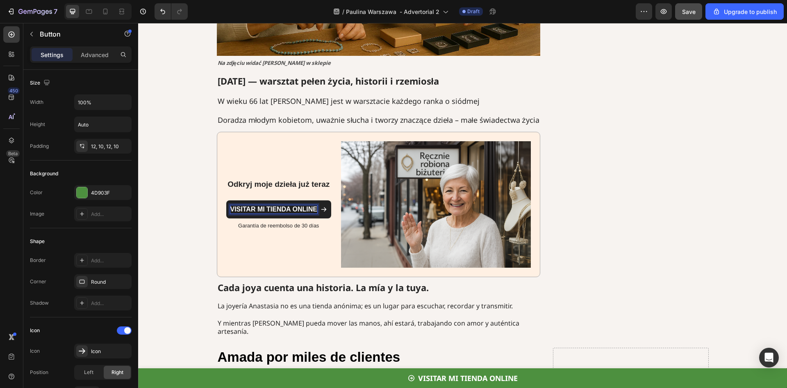
click at [268, 205] on strong "VISITAR MI TIENDA ONLINE" at bounding box center [274, 208] width 87 height 7
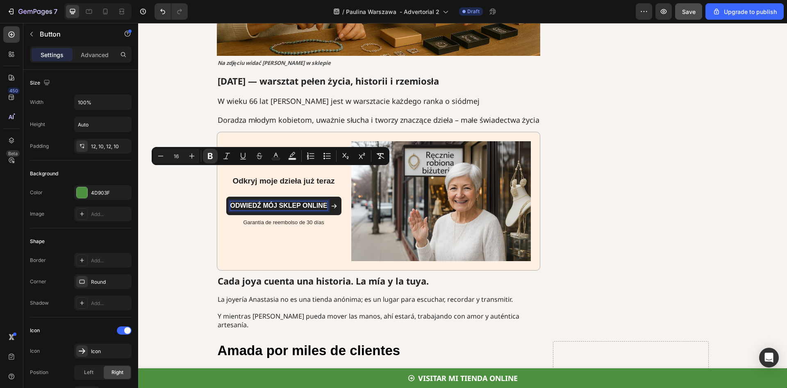
scroll to position [1924, 0]
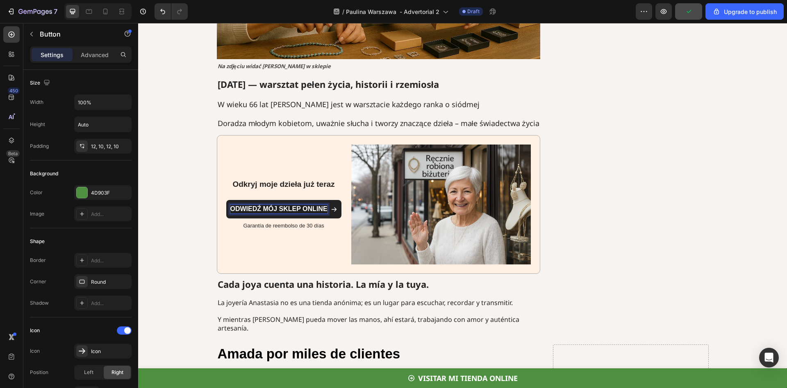
click at [334, 200] on link "ODWIEDŹ MÓJ SKLEP ONLINE" at bounding box center [283, 209] width 115 height 18
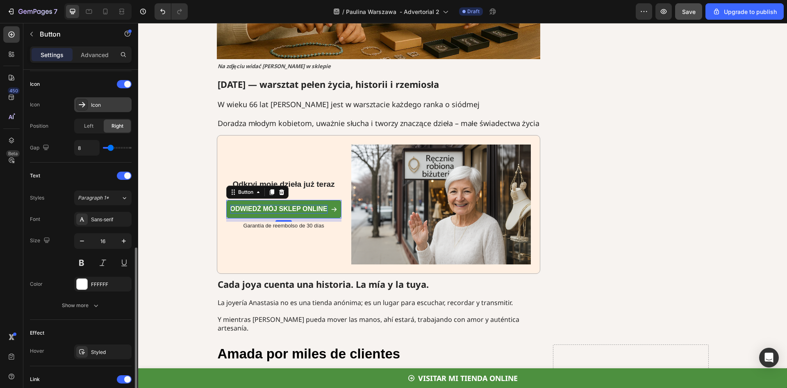
scroll to position [328, 0]
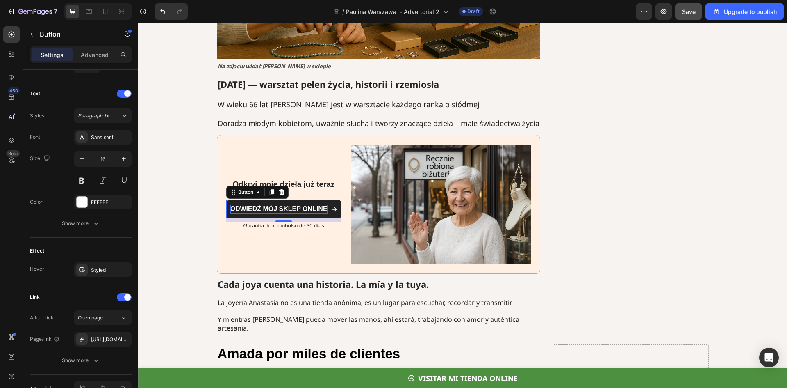
click at [334, 200] on link "ODWIEDŹ MÓJ SKLEP ONLINE" at bounding box center [283, 209] width 115 height 18
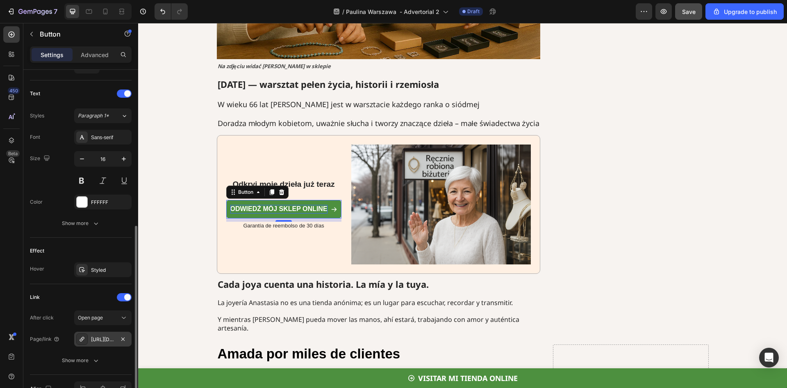
click at [99, 338] on div "https://anastasia-madrid.com/mis-bestsellers" at bounding box center [103, 338] width 24 height 7
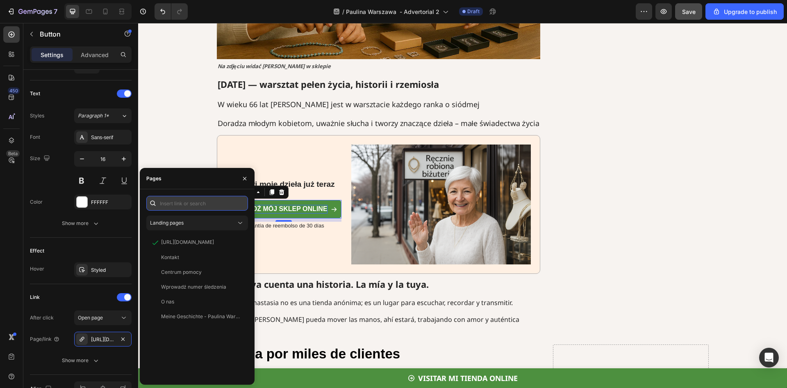
click at [192, 207] on input "text" at bounding box center [197, 203] width 102 height 15
paste input "https://paulinawarszawa.com/collections/recznie-robiona-bizuteria-1"
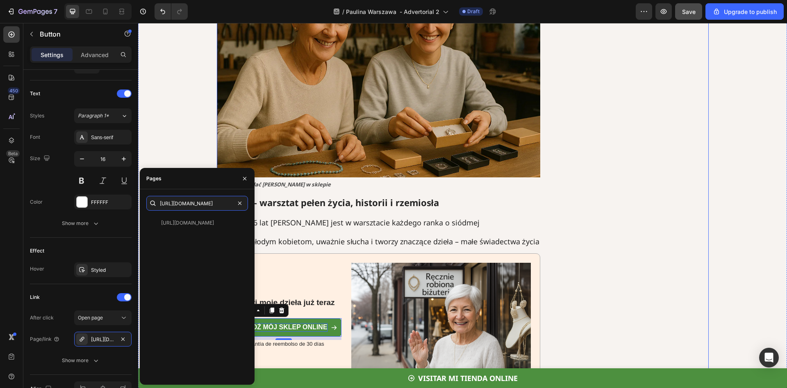
scroll to position [1801, 0]
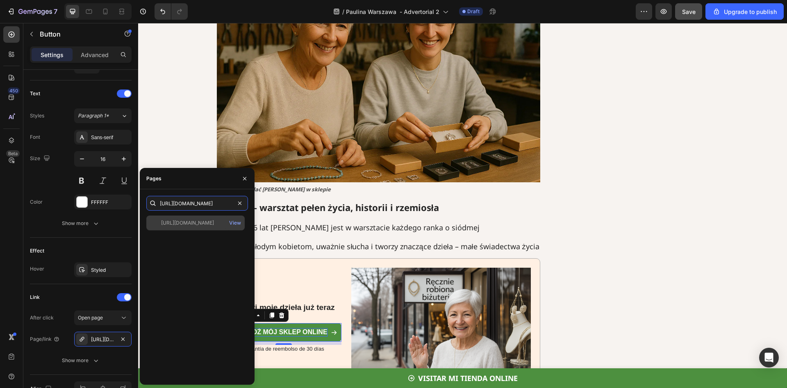
type input "https://paulinawarszawa.com/collections/recznie-robiona-bizuteria-1"
click at [210, 221] on div "https://paulinawarszawa.com/collections/recznie-robiona-bizuteria-1" at bounding box center [187, 222] width 53 height 7
click at [246, 179] on icon "button" at bounding box center [245, 178] width 7 height 7
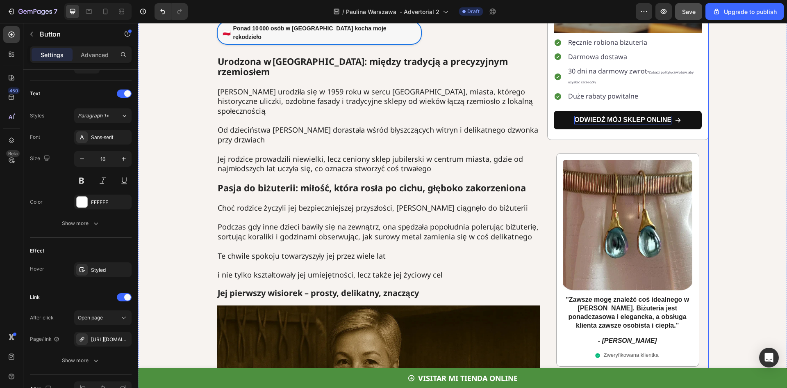
scroll to position [202, 0]
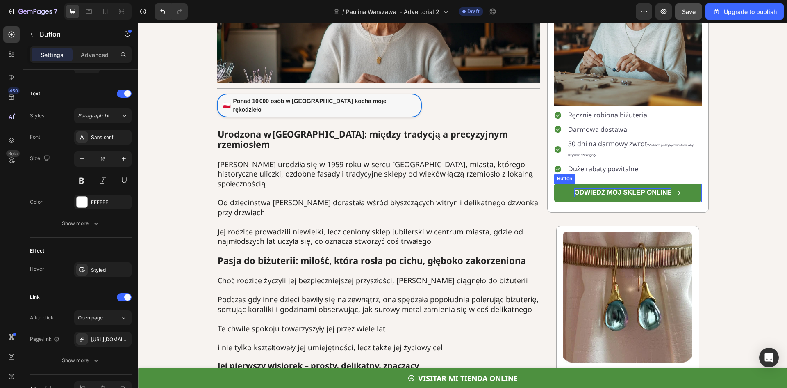
drag, startPoint x: 687, startPoint y: 192, endPoint x: 641, endPoint y: 195, distance: 45.2
click at [687, 192] on link "ODWIEDŹ MÓJ SKLEP ONLINE" at bounding box center [628, 192] width 148 height 18
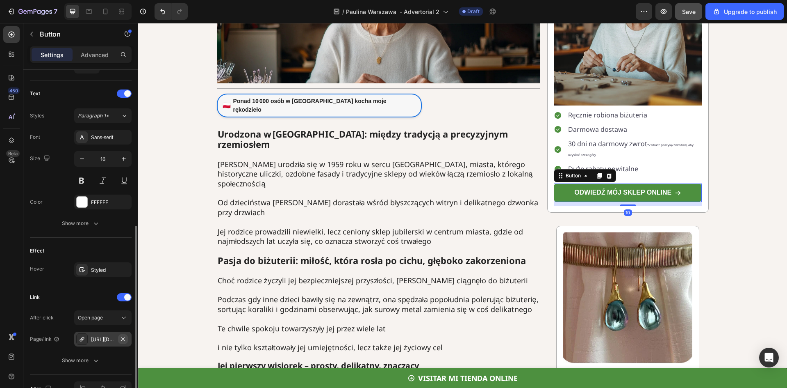
click at [122, 339] on icon "button" at bounding box center [123, 338] width 7 height 7
click at [103, 338] on div "Add..." at bounding box center [110, 338] width 39 height 7
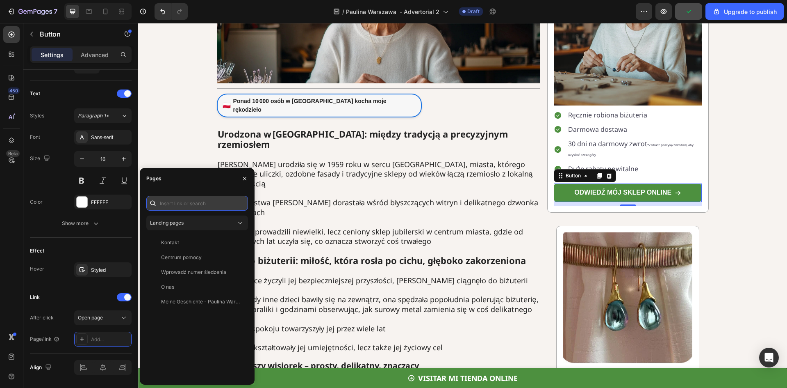
click at [180, 203] on input "text" at bounding box center [197, 203] width 102 height 15
paste input "https://paulinawarszawa.com/collections/recznie-robiona-bizuteria-1"
type input "https://paulinawarszawa.com/collections/recznie-robiona-bizuteria-1"
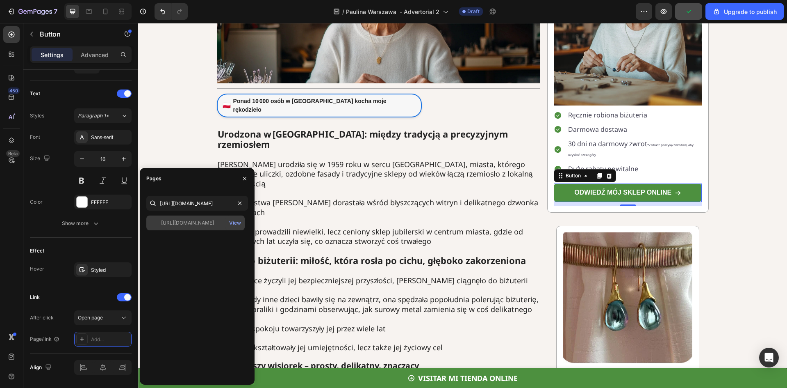
click at [204, 221] on div "https://paulinawarszawa.com/collections/recznie-robiona-bizuteria-1" at bounding box center [187, 222] width 53 height 7
click at [250, 178] on button "button" at bounding box center [244, 178] width 13 height 13
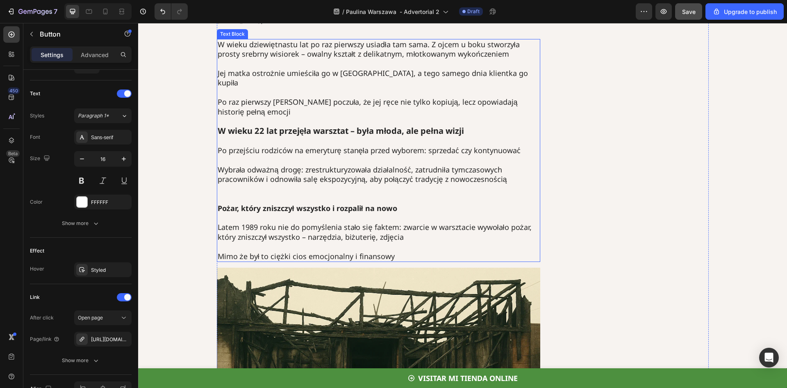
scroll to position [858, 0]
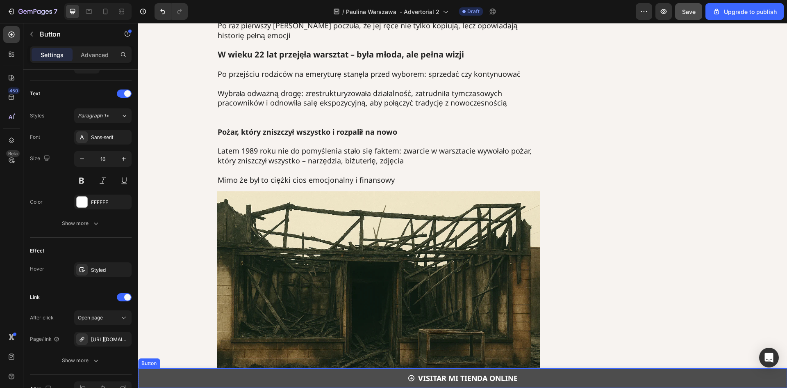
click at [277, 372] on link "VISITAR MI TIENDA ONLINE" at bounding box center [462, 378] width 649 height 20
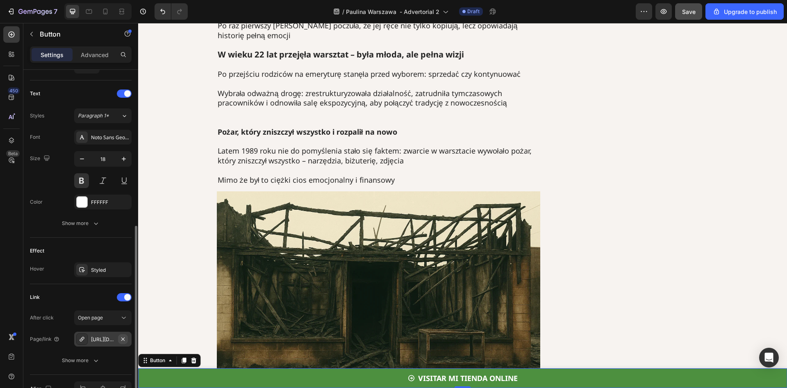
click at [126, 338] on icon "button" at bounding box center [123, 338] width 7 height 7
click at [82, 340] on icon at bounding box center [82, 338] width 7 height 7
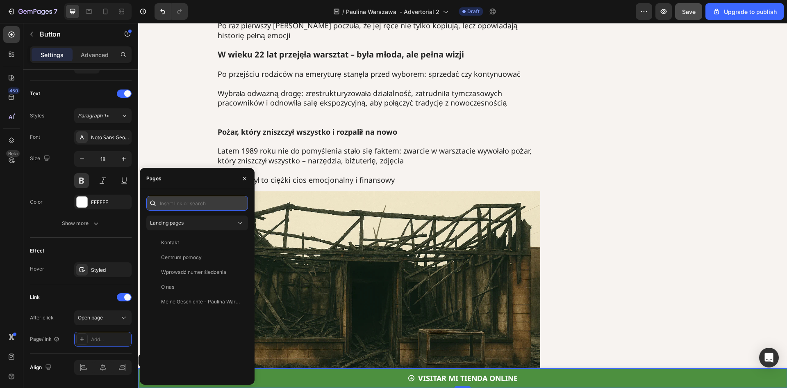
click at [192, 201] on input "text" at bounding box center [197, 203] width 102 height 15
paste input "https://paulinawarszawa.com/collections/recznie-robiona-bizuteria-1"
type input "https://paulinawarszawa.com/collections/recznie-robiona-bizuteria-1"
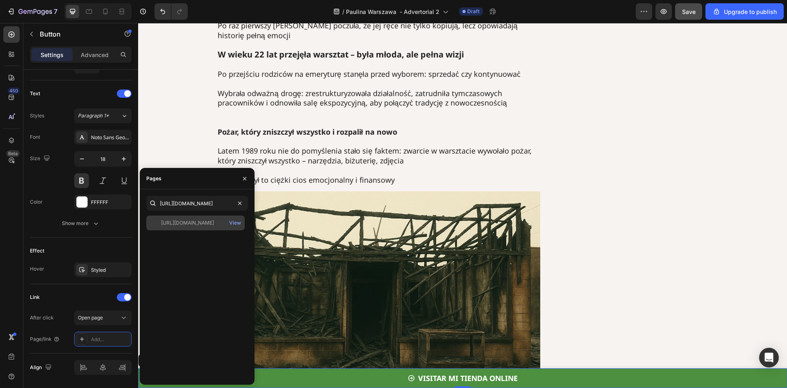
click at [193, 223] on div "https://paulinawarszawa.com/collections/recznie-robiona-bizuteria-1" at bounding box center [187, 222] width 53 height 7
click at [622, 201] on div "MÓJ SKLEP INTERNETOWY JEST JUŻ DOSTĘPNY! Text Block Image Ręcznie robiona biżut…" at bounding box center [628, 320] width 162 height 2158
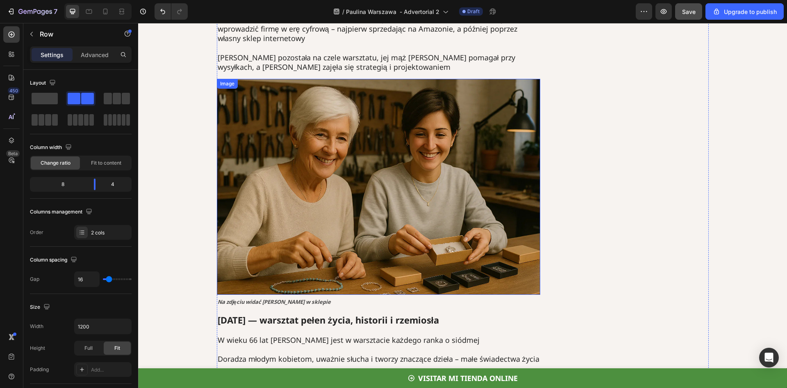
scroll to position [1719, 0]
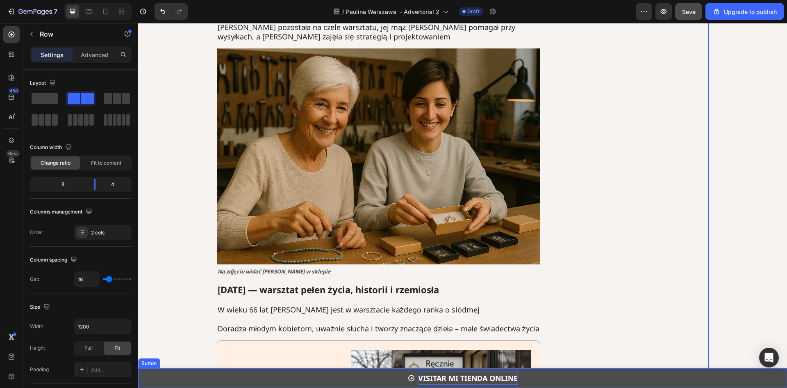
click at [459, 375] on p "VISITAR MI TIENDA ONLINE" at bounding box center [468, 377] width 100 height 13
click at [459, 374] on p "VISITAR MI TIENDA ONLINE" at bounding box center [468, 377] width 100 height 13
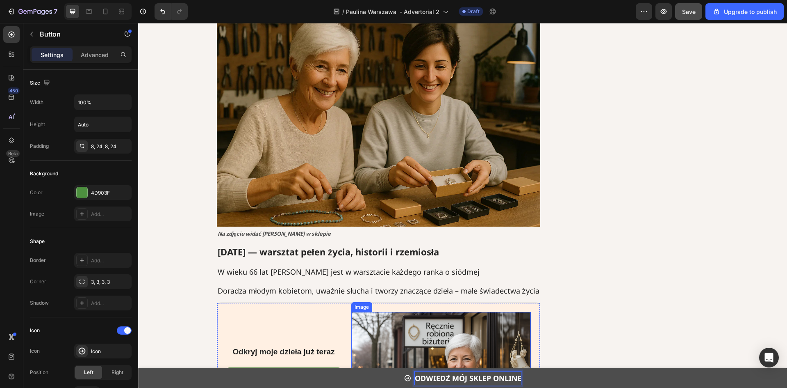
scroll to position [1969, 0]
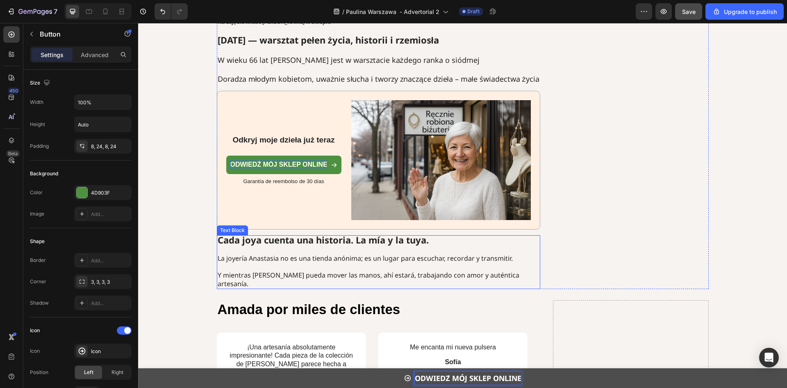
click at [327, 234] on strong "Cada joya cuenta una historia. La mía y la tuya." at bounding box center [323, 240] width 211 height 12
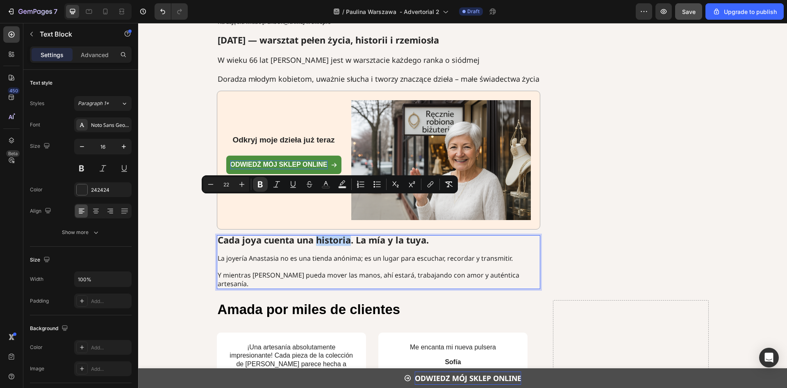
click at [324, 234] on strong "Cada joya cuenta una historia. La mía y la tuya." at bounding box center [323, 240] width 211 height 12
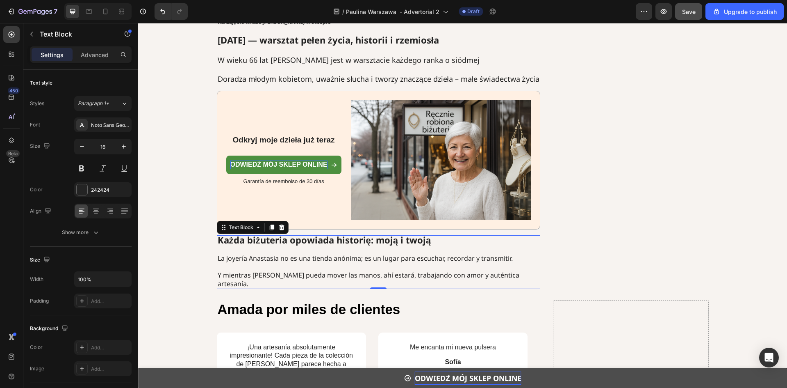
click at [259, 253] on span "La joyería Anastasia no es una tienda anónima; es un lugar para escuchar, recor…" at bounding box center [365, 257] width 295 height 9
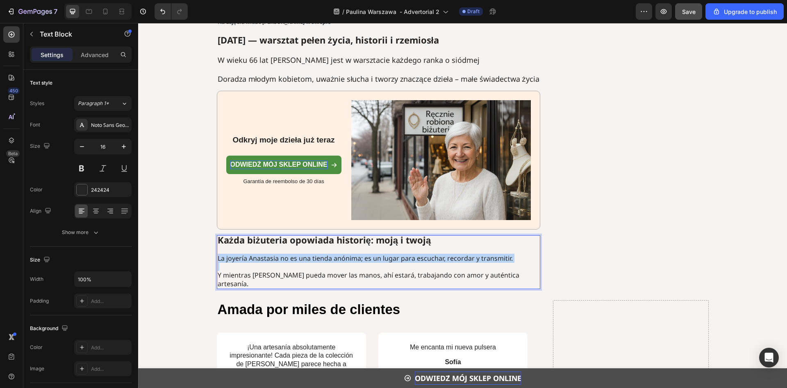
click at [259, 253] on span "La joyería Anastasia no es una tienda anónima; es un lugar para escuchar, recor…" at bounding box center [365, 257] width 295 height 9
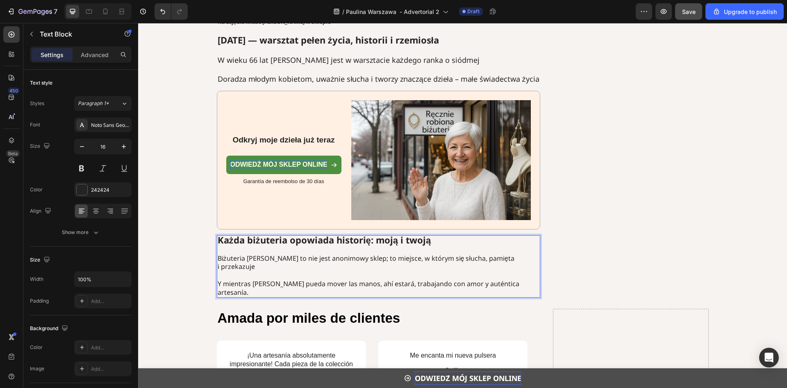
click at [262, 253] on span "Biżuteria Pauliny to nie jest anonimowy sklep; to miejsce, w którym się słucha,…" at bounding box center [366, 262] width 297 height 18
click at [283, 279] on span "Y mientras [PERSON_NAME] pueda mover las manos, ahí estará, trabajando con amor…" at bounding box center [369, 288] width 302 height 18
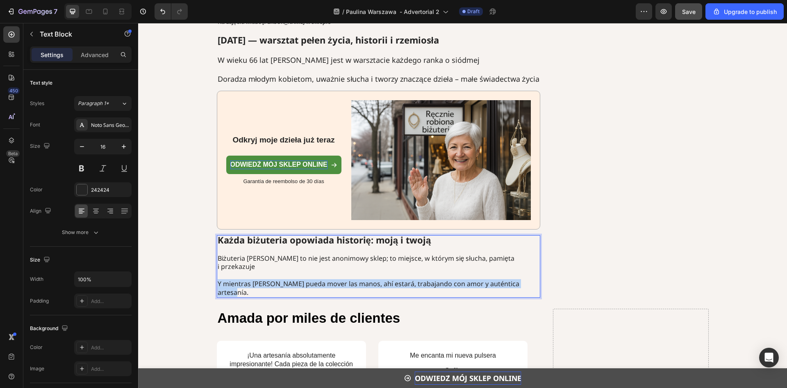
click at [283, 279] on span "Y mientras [PERSON_NAME] pueda mover las manos, ahí estará, trabajando con amor…" at bounding box center [369, 288] width 302 height 18
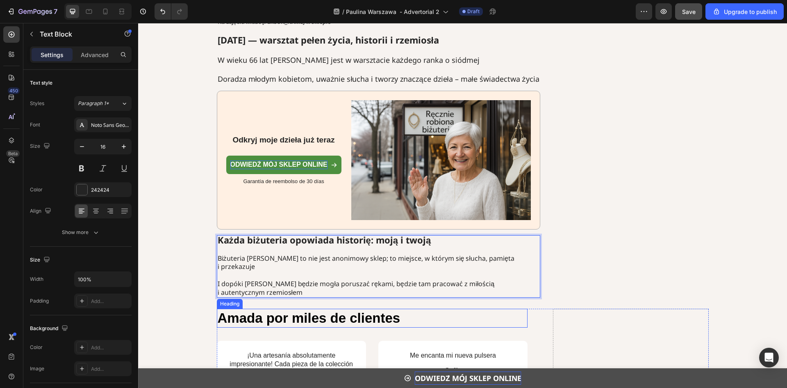
click at [302, 310] on strong "Amada por miles de clientes" at bounding box center [309, 317] width 183 height 15
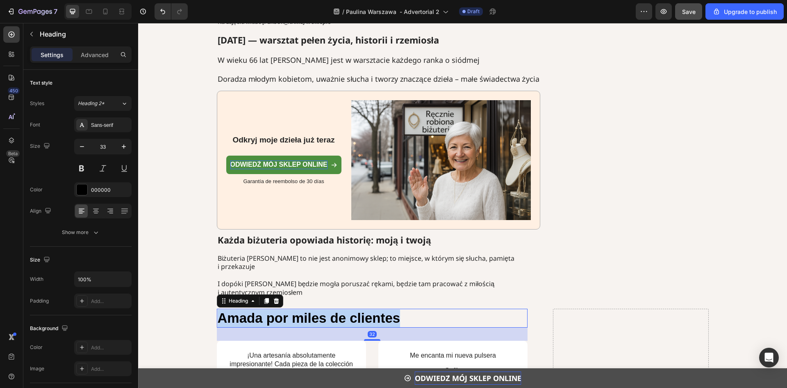
click at [302, 310] on strong "Amada por miles de clientes" at bounding box center [309, 317] width 183 height 15
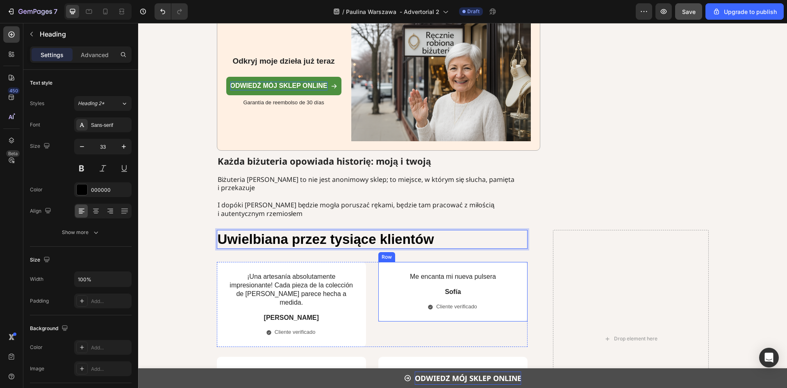
scroll to position [2051, 0]
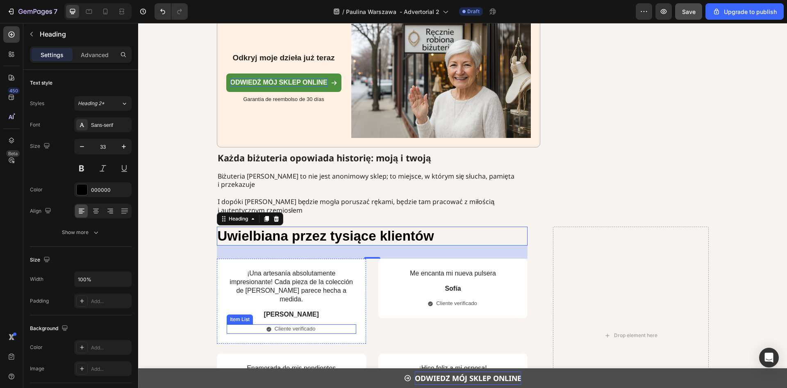
click at [269, 269] on p "¡Una artesanía absolutamente impresionante! Cada pieza de la colección [PERSON_…" at bounding box center [292, 286] width 128 height 34
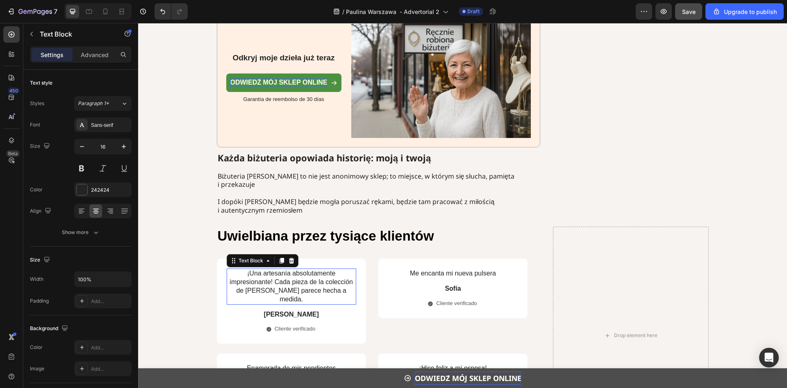
click at [269, 269] on p "¡Una artesanía absolutamente impresionante! Cada pieza de la colección [PERSON_…" at bounding box center [292, 286] width 128 height 34
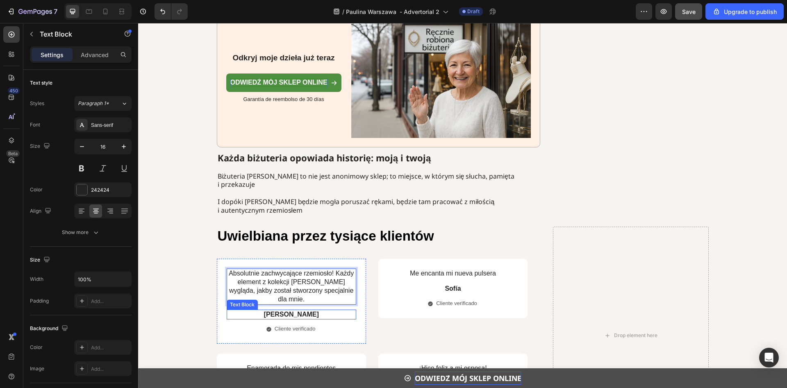
click at [294, 310] on strong "[PERSON_NAME]" at bounding box center [291, 313] width 55 height 7
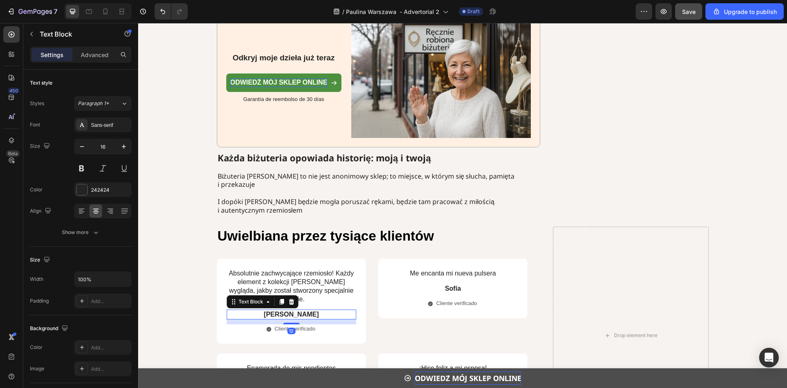
click at [294, 310] on strong "[PERSON_NAME]" at bounding box center [291, 313] width 55 height 7
click at [307, 325] on p "Cliente verificado" at bounding box center [295, 328] width 41 height 7
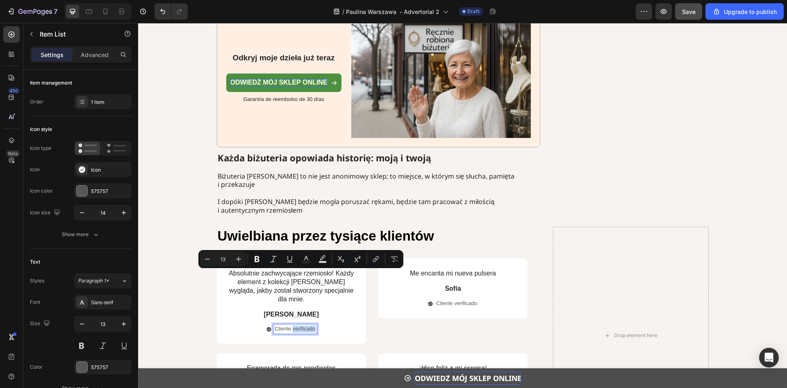
click at [307, 325] on p "Cliente verificado" at bounding box center [295, 328] width 41 height 7
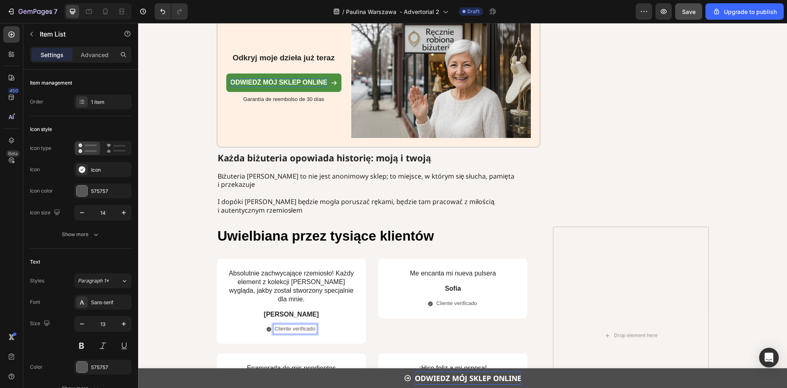
click at [294, 325] on p "Cliente verificado" at bounding box center [295, 328] width 41 height 7
click at [295, 325] on p "Cliente verificado" at bounding box center [295, 328] width 41 height 7
click at [448, 300] on p "Cliente verificado" at bounding box center [456, 303] width 41 height 7
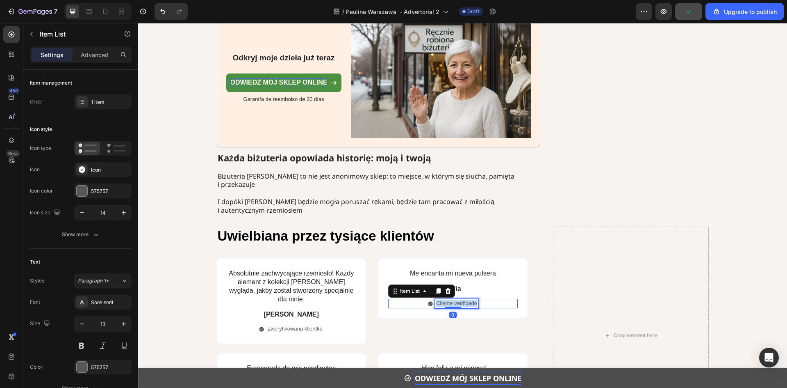
click at [448, 300] on p "Cliente verificado" at bounding box center [456, 303] width 41 height 7
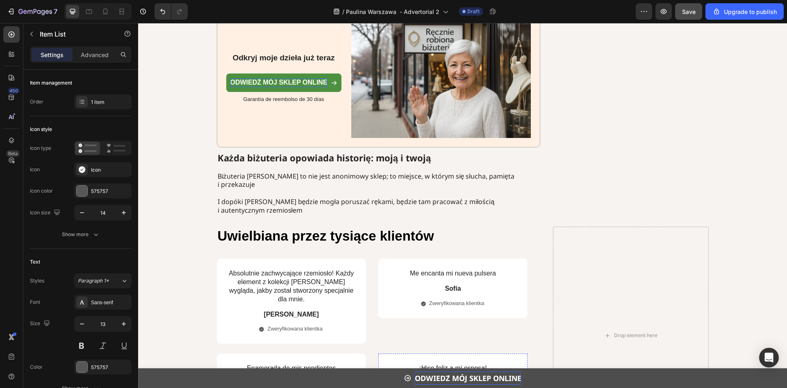
click at [420, 269] on p "Me encanta mi nueva pulsera" at bounding box center [453, 273] width 128 height 9
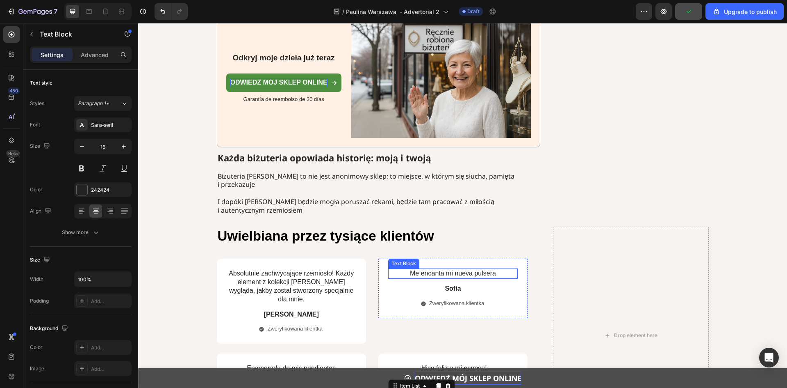
click at [420, 269] on p "Me encanta mi nueva pulsera" at bounding box center [453, 273] width 128 height 9
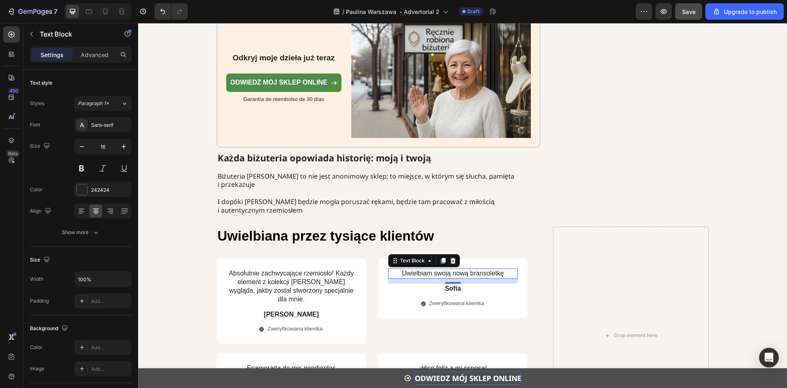
click at [450, 287] on div "12" at bounding box center [453, 290] width 8 height 7
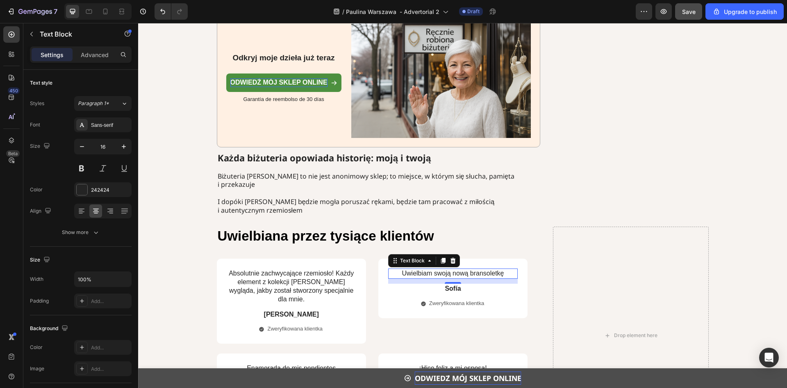
click at [450, 287] on div "12" at bounding box center [453, 290] width 8 height 7
click at [477, 284] on p "Sofía" at bounding box center [453, 288] width 128 height 9
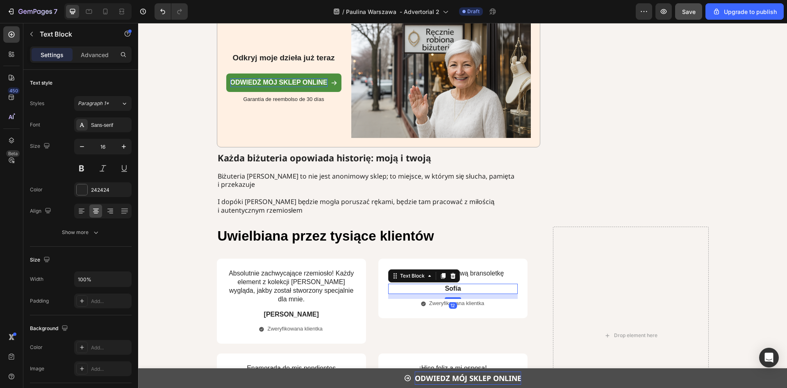
click at [460, 284] on p "Sofía" at bounding box center [453, 288] width 128 height 9
click at [270, 364] on p "Enamorada de mis pendientes" at bounding box center [292, 368] width 128 height 9
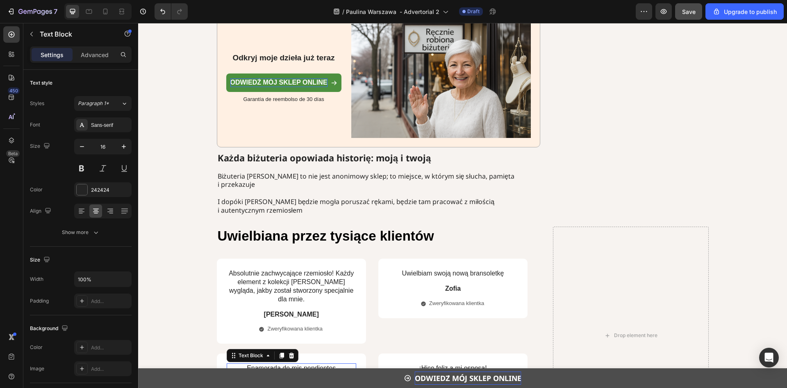
click at [269, 364] on p "Enamorada de mis pendientes" at bounding box center [292, 368] width 128 height 9
click at [286, 379] on strong "[PERSON_NAME]" at bounding box center [291, 382] width 55 height 7
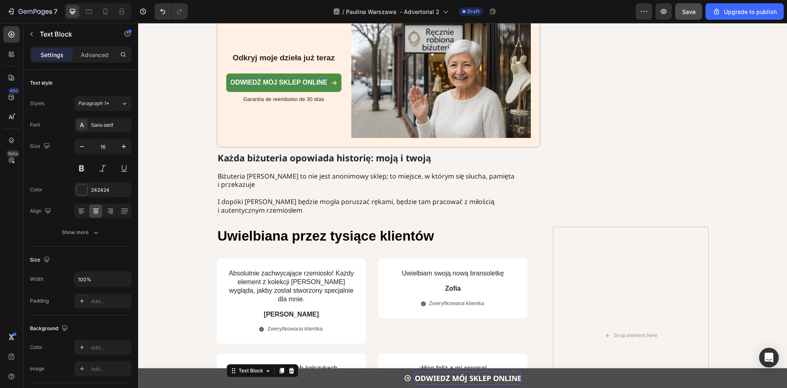
click at [286, 379] on strong "[PERSON_NAME]" at bounding box center [291, 382] width 55 height 7
click at [450, 364] on p "¡Hice feliz a mi esposa!" at bounding box center [453, 368] width 128 height 9
click at [447, 379] on strong "[PERSON_NAME]" at bounding box center [453, 382] width 55 height 7
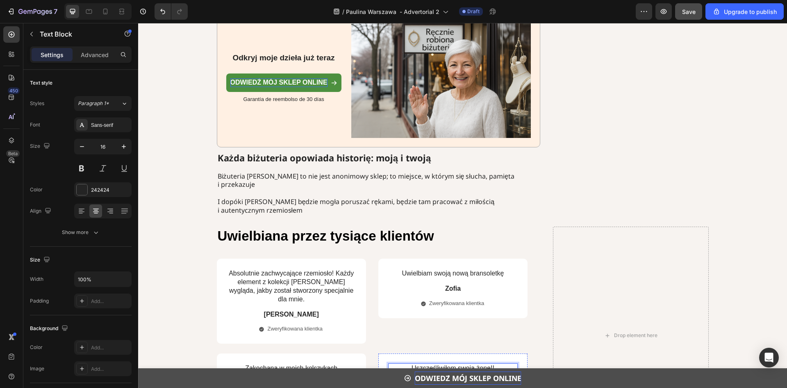
click at [447, 379] on strong "[PERSON_NAME]" at bounding box center [453, 382] width 55 height 7
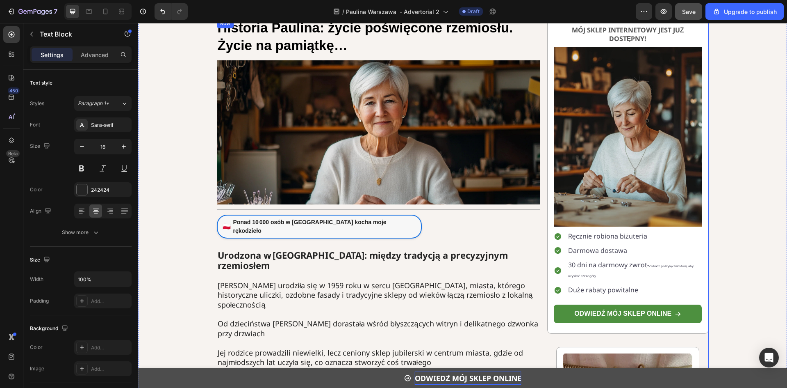
scroll to position [0, 0]
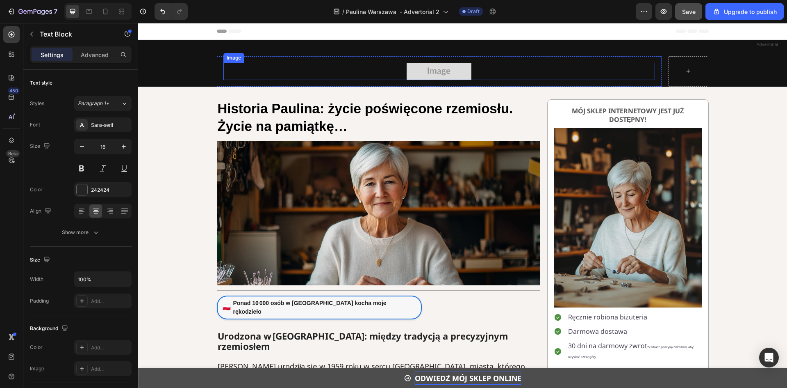
click at [457, 70] on img at bounding box center [439, 71] width 65 height 17
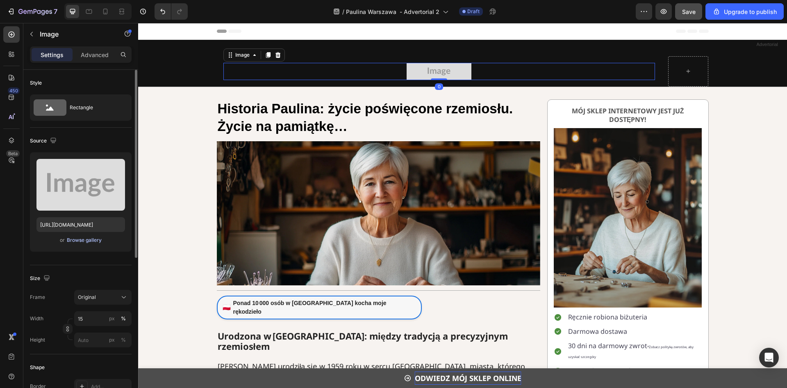
click at [87, 242] on div "Browse gallery" at bounding box center [84, 239] width 35 height 7
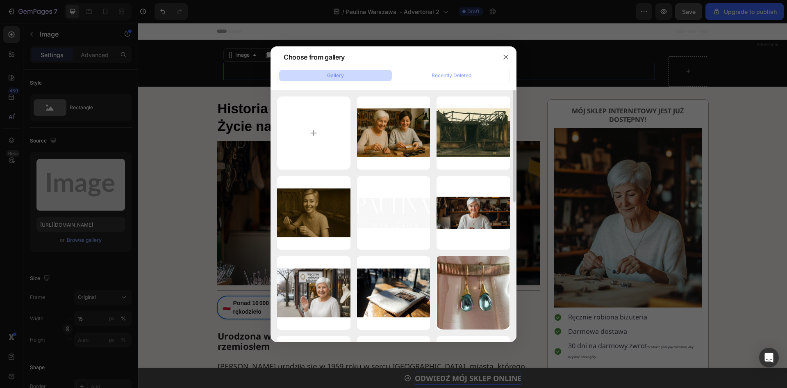
drag, startPoint x: 389, startPoint y: 185, endPoint x: 435, endPoint y: 153, distance: 56.1
click at [0, 0] on p "WhatsApp_Image_2025-0...PM.jpg" at bounding box center [0, 0] width 0 height 0
type input "https://cdn.shopify.com/s/files/1/0861/8691/8181/files/gempages_521180364903809…"
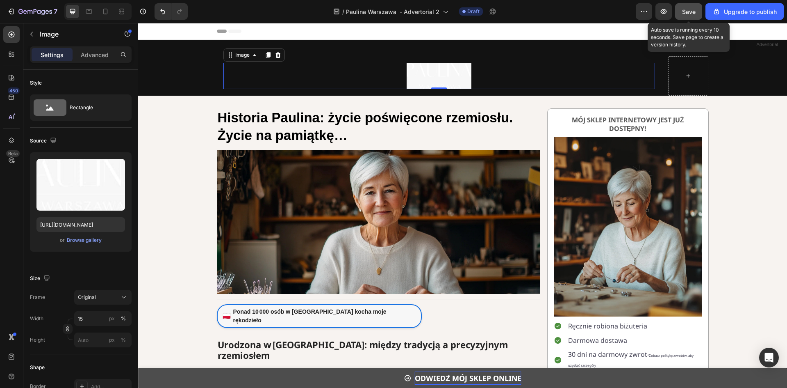
click at [691, 11] on span "Save" at bounding box center [689, 11] width 14 height 7
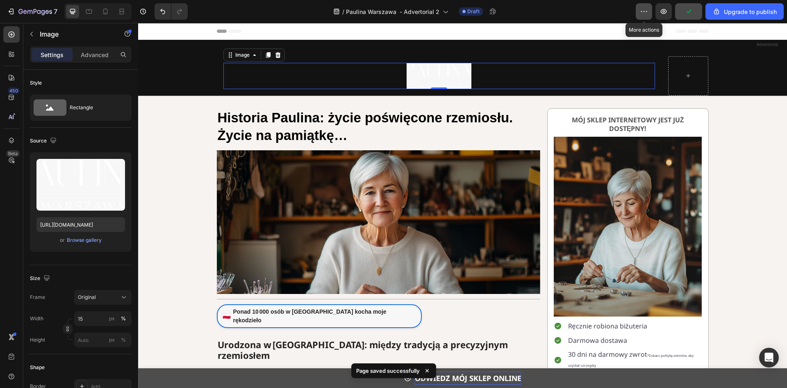
click at [647, 12] on icon "button" at bounding box center [644, 11] width 8 height 8
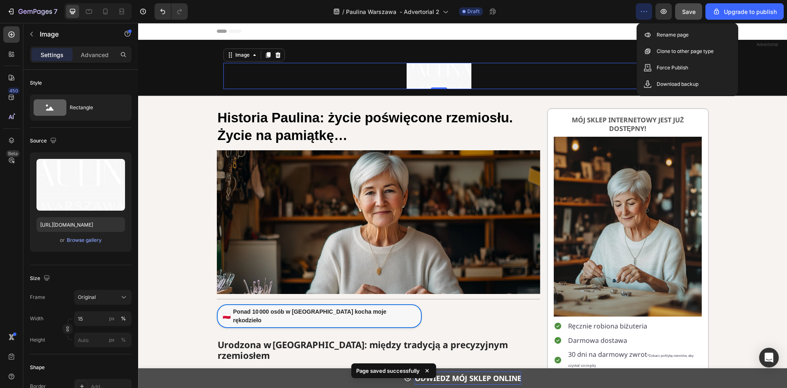
click at [217, 31] on icon at bounding box center [222, 31] width 10 height 3
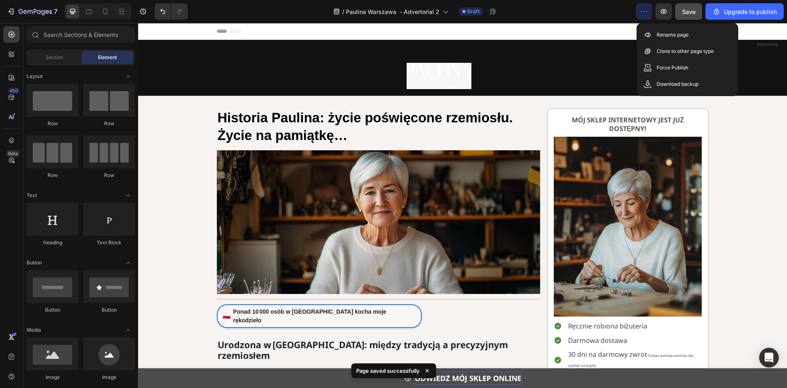
click at [224, 32] on icon at bounding box center [229, 31] width 25 height 3
click at [178, 33] on div "Header" at bounding box center [462, 31] width 649 height 17
click at [163, 32] on span "Header" at bounding box center [163, 31] width 18 height 8
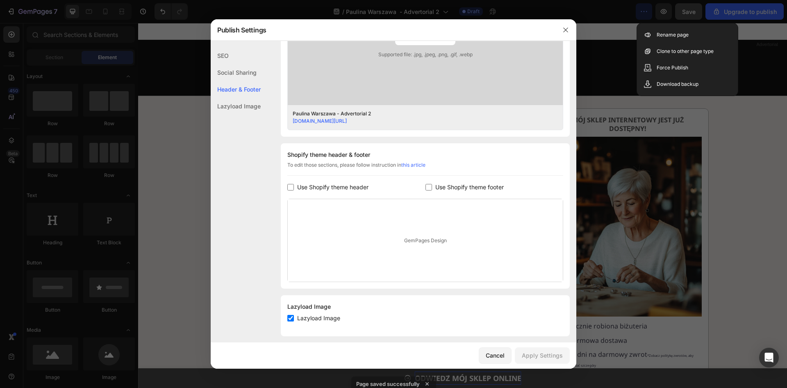
scroll to position [297, 0]
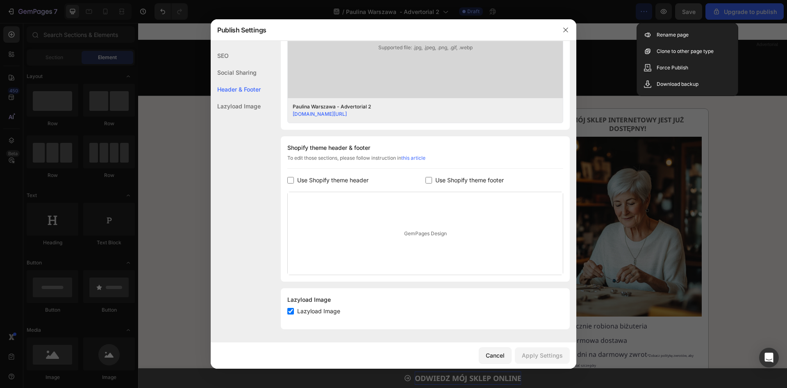
click at [327, 173] on div "Shopify theme header & footer To edit those sections, please follow instruction…" at bounding box center [425, 208] width 289 height 145
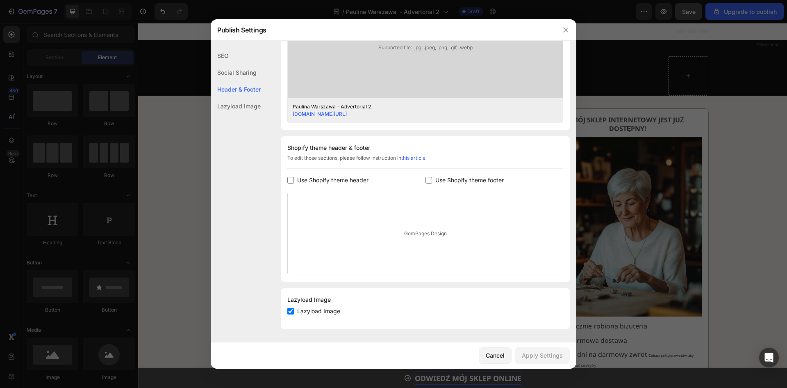
click at [324, 182] on span "Use Shopify theme header" at bounding box center [332, 180] width 71 height 10
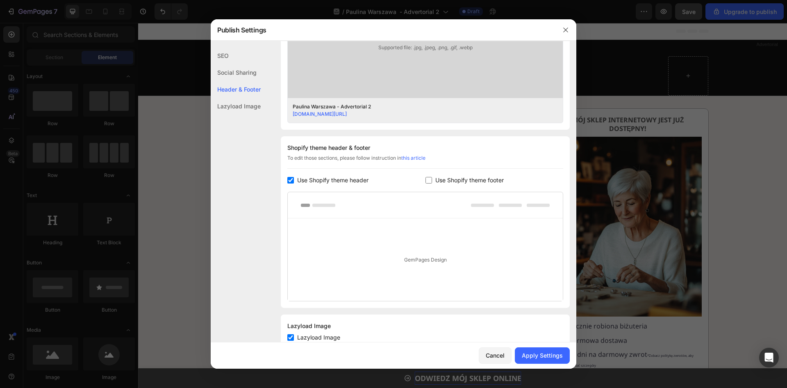
click at [334, 178] on span "Use Shopify theme header" at bounding box center [332, 180] width 71 height 10
checkbox input "false"
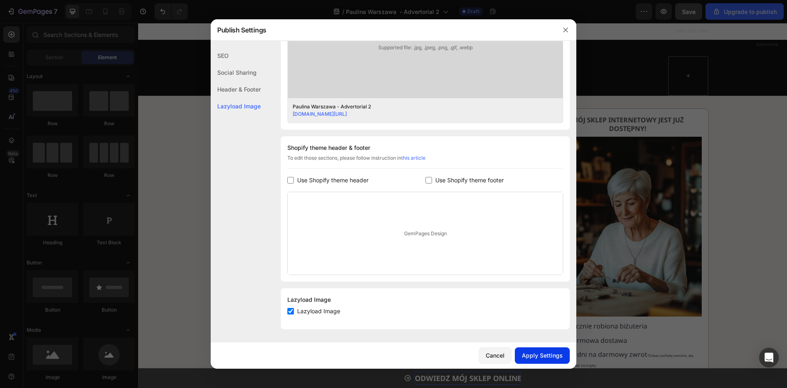
click at [552, 356] on div "Apply Settings" at bounding box center [542, 355] width 41 height 9
drag, startPoint x: 570, startPoint y: 31, endPoint x: 459, endPoint y: 14, distance: 111.9
click at [570, 31] on button "button" at bounding box center [565, 29] width 13 height 13
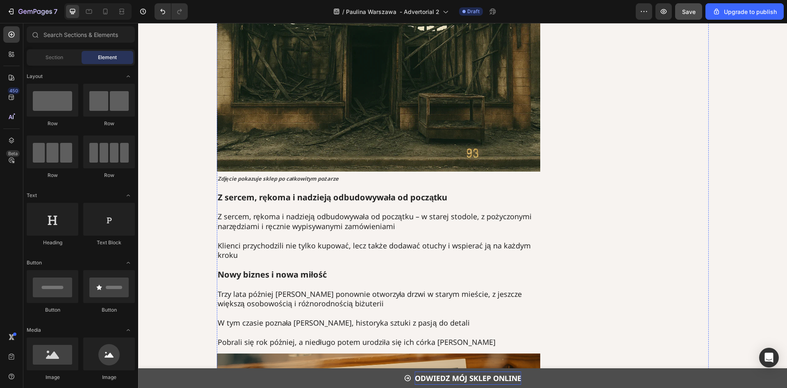
scroll to position [1230, 0]
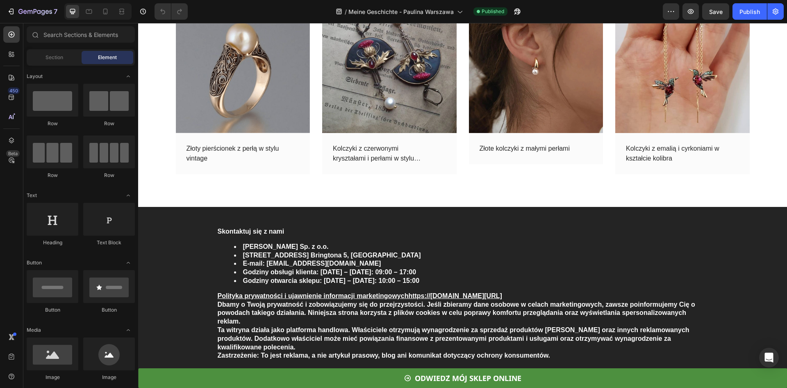
scroll to position [3076, 0]
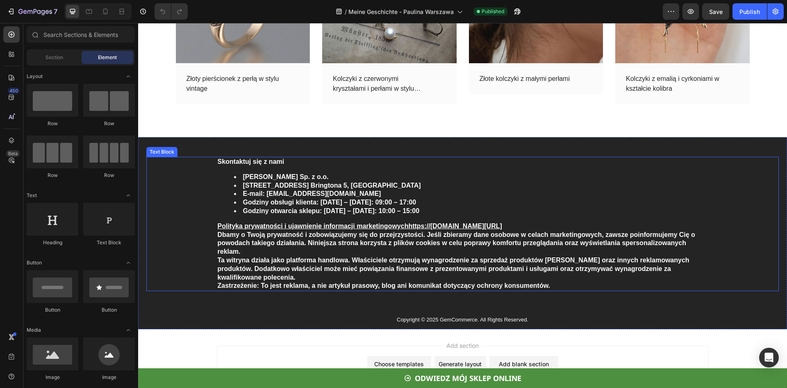
click at [220, 160] on strong "Skontaktuj się z nami" at bounding box center [251, 161] width 67 height 7
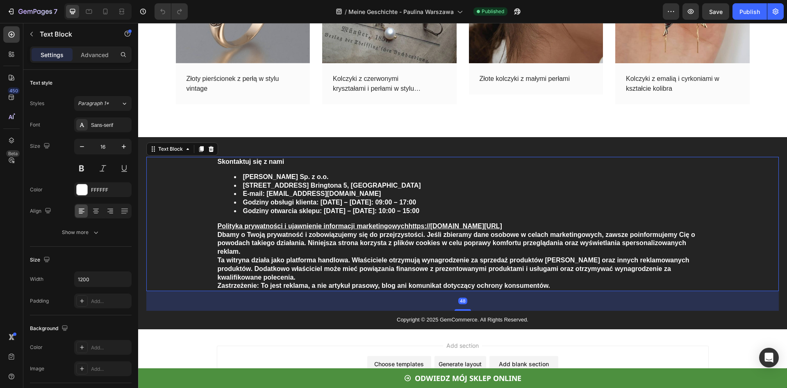
click at [218, 163] on strong "Skontaktuj się z nami" at bounding box center [251, 161] width 67 height 7
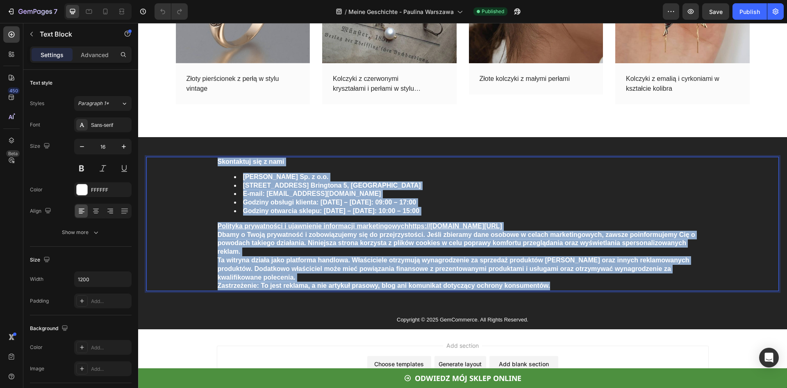
click at [550, 286] on p "Zastrzeżenie: To jest reklama, a nie artykuł prasowy, blog ani komunikat dotycz…" at bounding box center [463, 285] width 491 height 9
copy div "Skontaktuj się z nami Paulina Biżuteria Sp. z o.o. 60007 Poznań, ul. Bringtona …"
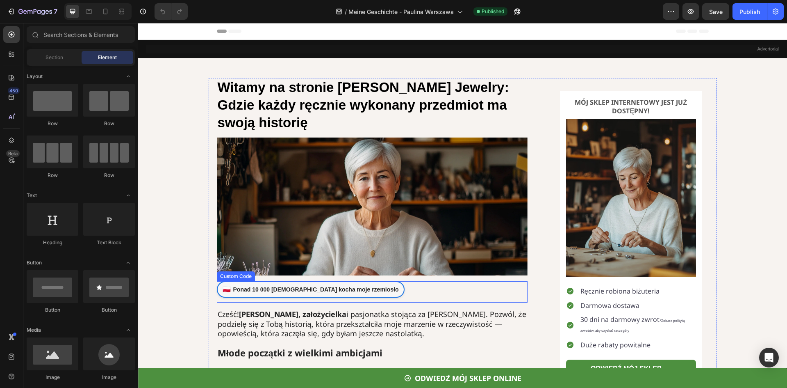
click at [310, 287] on link "🇵🇱 Ponad 10 000 Amerykanów kocha moje rzemiosło" at bounding box center [311, 289] width 188 height 16
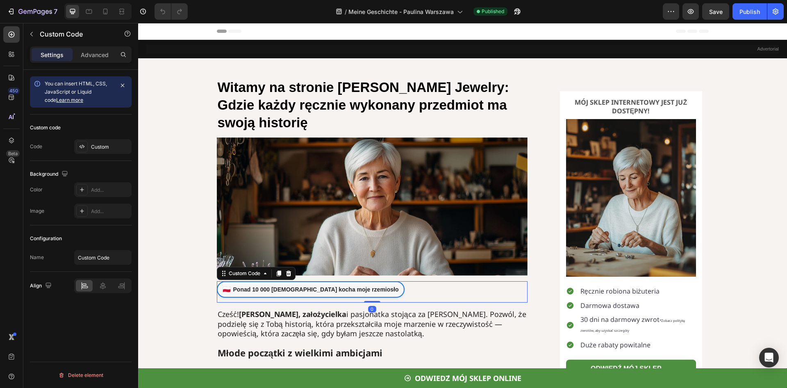
click at [310, 287] on link "🇵🇱 Ponad 10 000 Amerykanów kocha moje rzemiosło" at bounding box center [311, 289] width 188 height 16
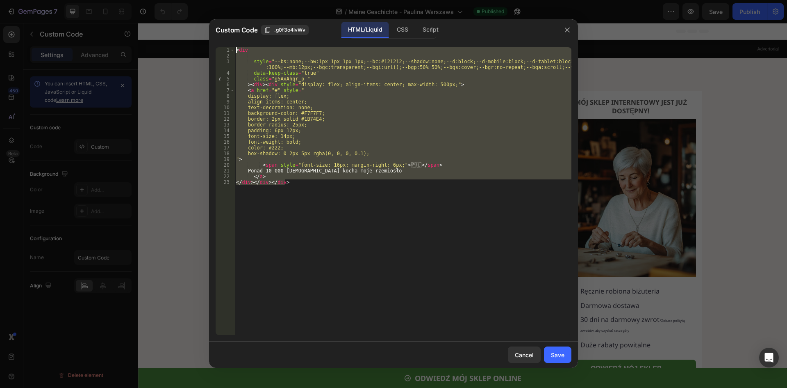
drag, startPoint x: 298, startPoint y: 187, endPoint x: 233, endPoint y: 37, distance: 163.8
click at [233, 37] on div "Custom Code .g0f3o4lvWv HTML/Liquid CSS Script </div></div></div> 1 2 3 4 5 6 7…" at bounding box center [393, 193] width 369 height 348
type textarea "<div"
click at [565, 30] on icon "button" at bounding box center [567, 30] width 7 height 7
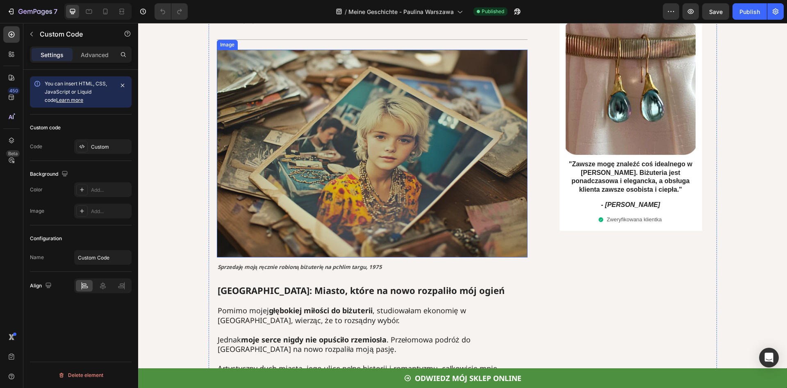
scroll to position [451, 0]
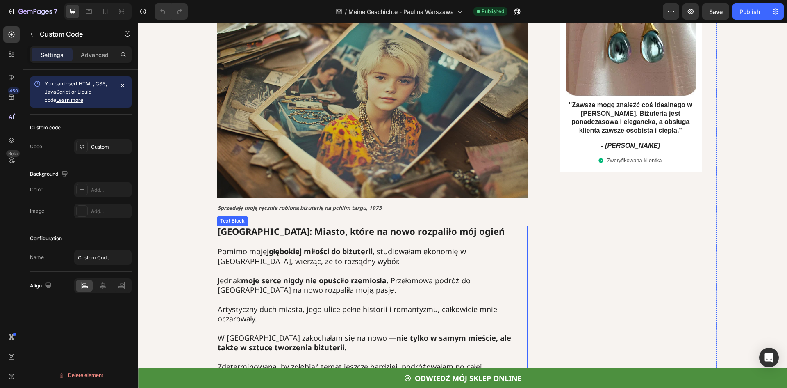
click at [232, 232] on strong "Kraków: Miasto, które na nowo rozpaliło mój ogień" at bounding box center [361, 231] width 287 height 12
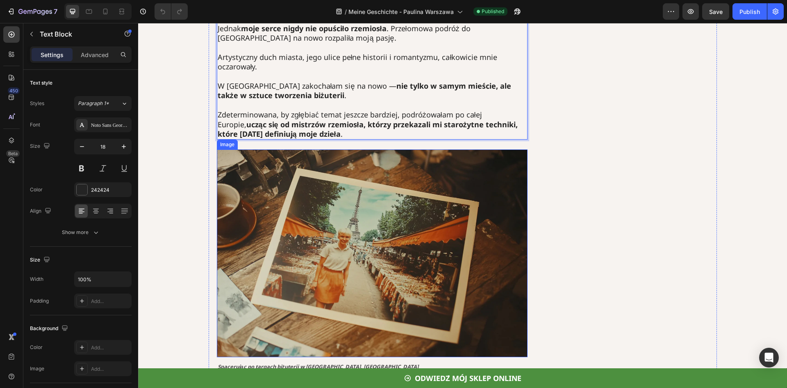
scroll to position [697, 0]
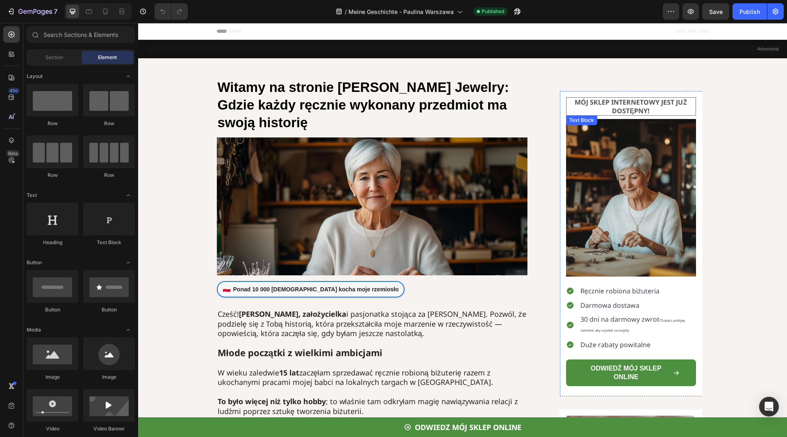
click at [628, 110] on strong "MÓJ SKLEP INTERNETOWY JEST JUŻ DOSTĘPNY!" at bounding box center [631, 107] width 112 height 18
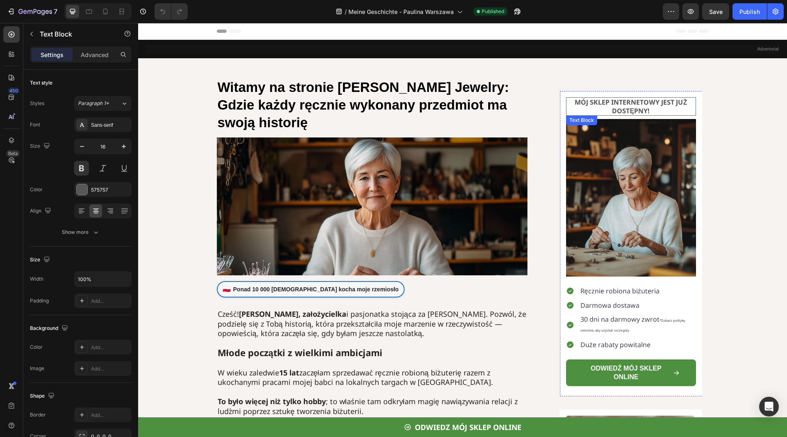
click at [628, 110] on strong "MÓJ SKLEP INTERNETOWY JEST JUŻ DOSTĘPNY!" at bounding box center [631, 107] width 112 height 18
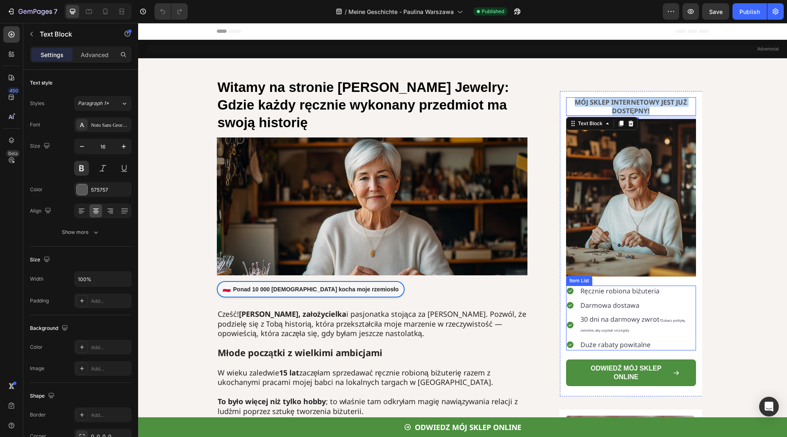
click at [580, 295] on div "Ręcznie robiona biżuteria" at bounding box center [638, 290] width 117 height 11
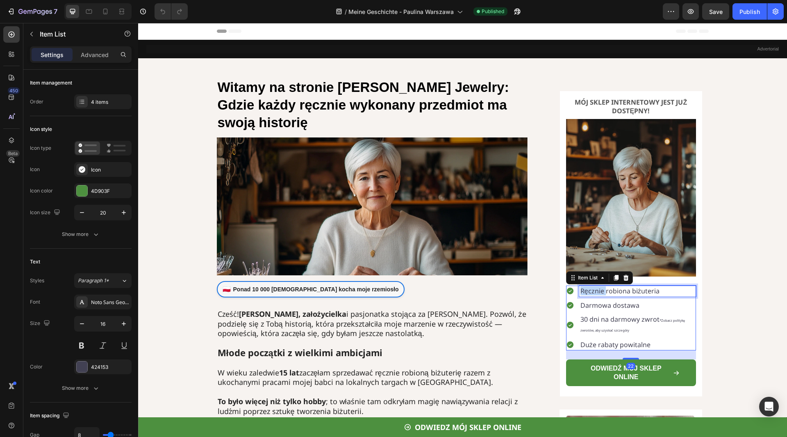
click at [593, 292] on p "Ręcznie robiona biżuteria" at bounding box center [638, 291] width 114 height 9
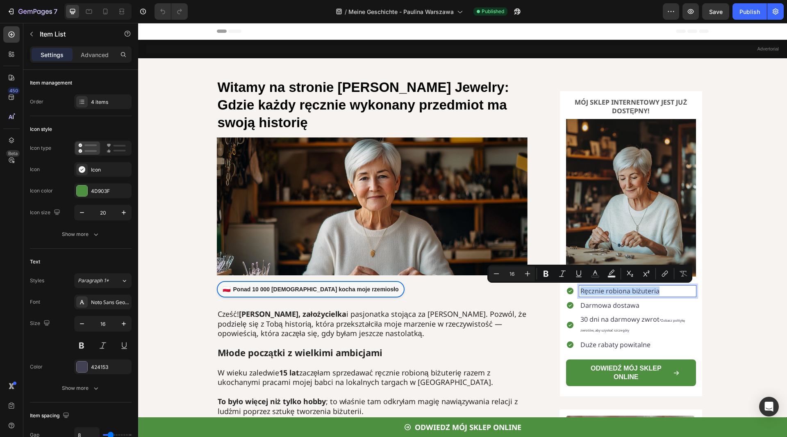
click at [593, 292] on p "Ręcznie robiona biżuteria" at bounding box center [638, 291] width 114 height 9
copy p "Ręcznie robiona biżuteria"
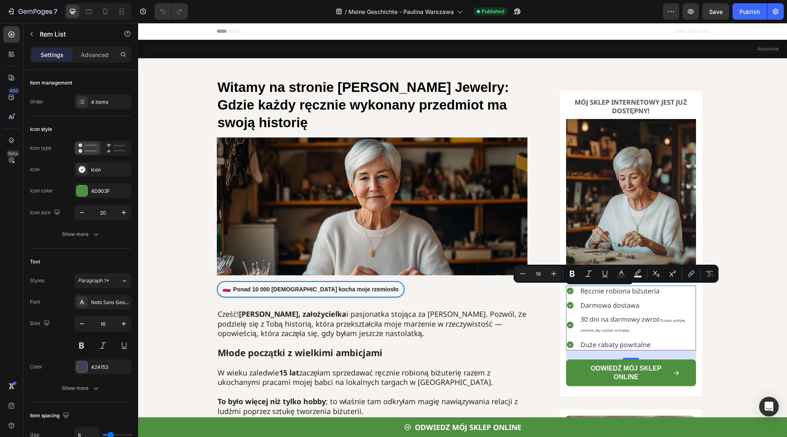
click at [594, 307] on p "Darmowa dostawa" at bounding box center [638, 305] width 114 height 9
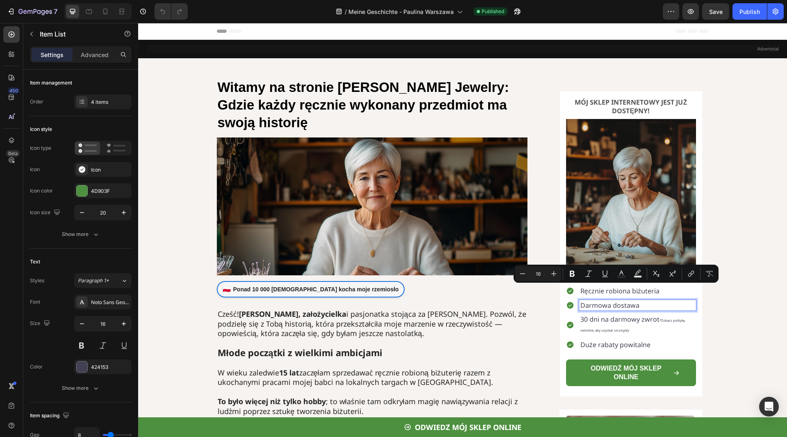
click at [594, 307] on p "Darmowa dostawa" at bounding box center [638, 305] width 114 height 9
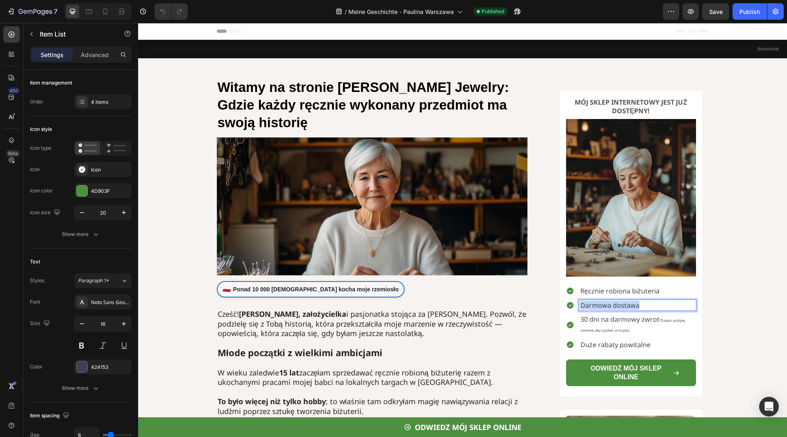
click at [594, 307] on p "Darmowa dostawa" at bounding box center [638, 305] width 114 height 9
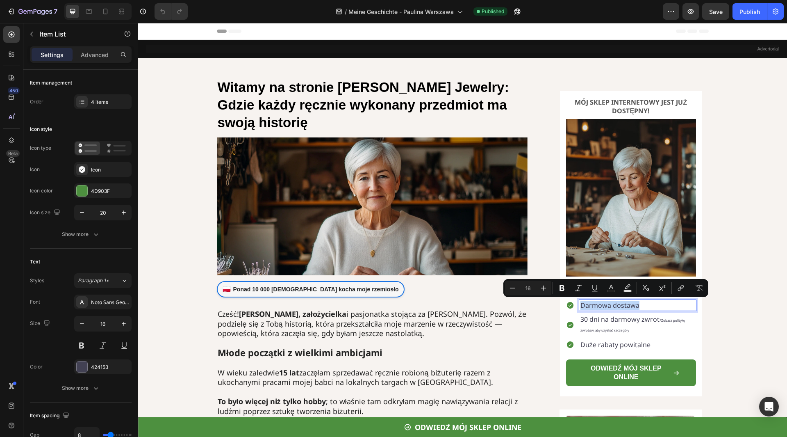
copy p "Darmowa dostawa"
click at [594, 315] on p "30 dni na darmowy zwrot *Zobacz politykę zwrotów, aby uzyskać szczegóły" at bounding box center [638, 325] width 114 height 20
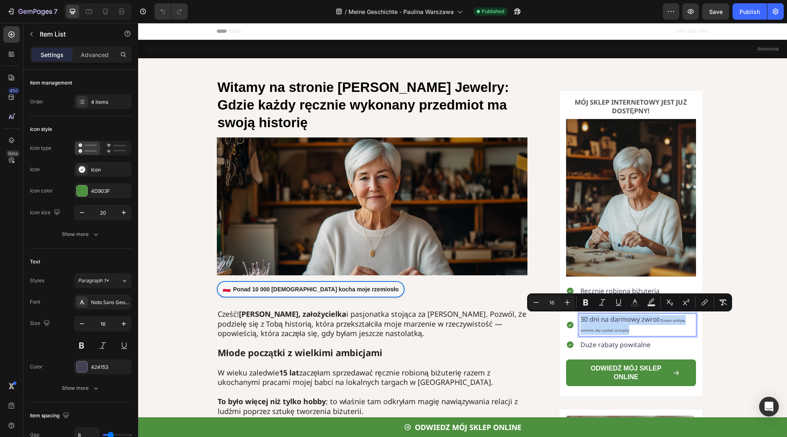
copy p "30 dni na darmowy zwrot *Zobacz politykę zwrotów, aby uzyskać szczegóły"
click at [602, 345] on p "Duże rabaty powitalne" at bounding box center [638, 344] width 114 height 9
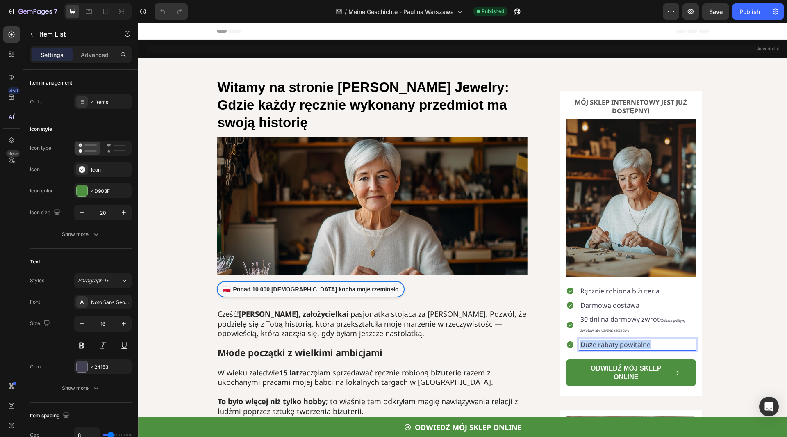
click at [602, 345] on p "Duże rabaty powitalne" at bounding box center [638, 344] width 114 height 9
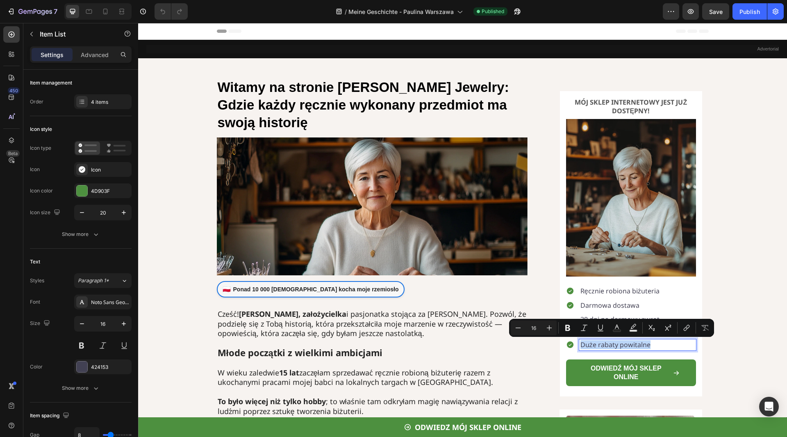
copy p "Duże rabaty powitalne"
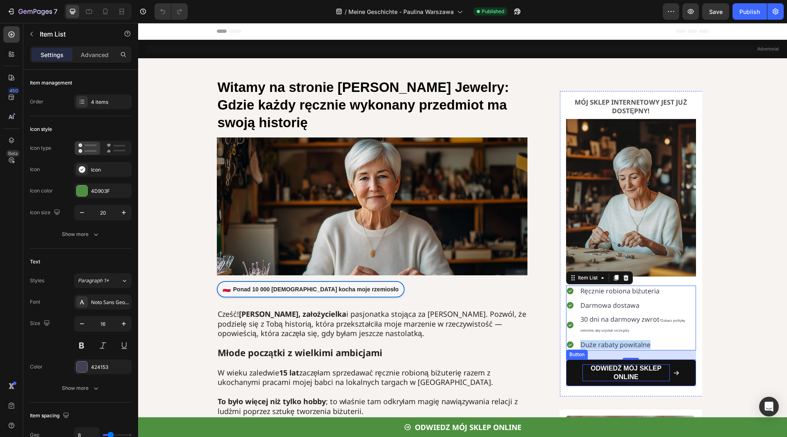
click at [617, 377] on p "ODWIEDŹ MÓJ SKLEP ONLINE" at bounding box center [626, 372] width 87 height 17
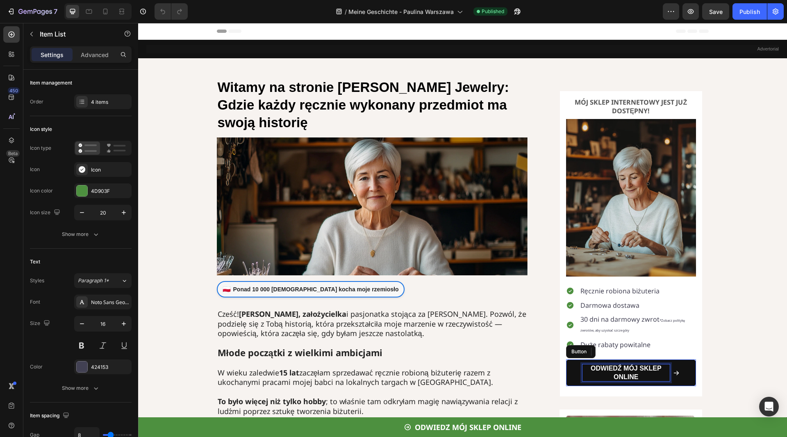
click at [617, 377] on p "ODWIEDŹ MÓJ SKLEP ONLINE" at bounding box center [626, 372] width 87 height 17
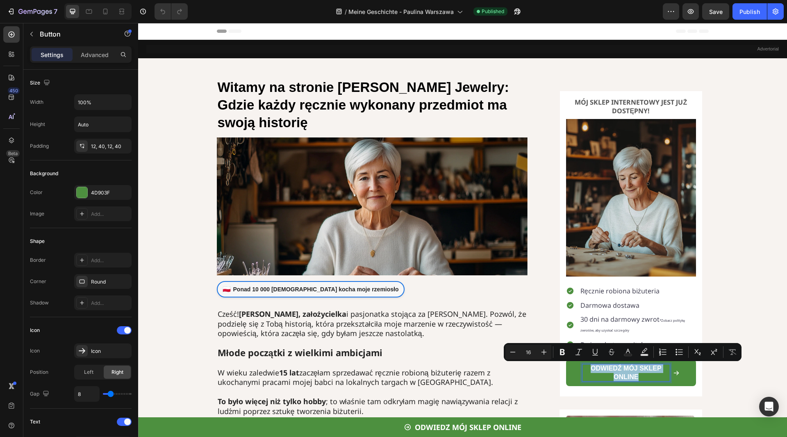
copy p "ODWIEDŹ MÓJ SKLEP ONLINE"
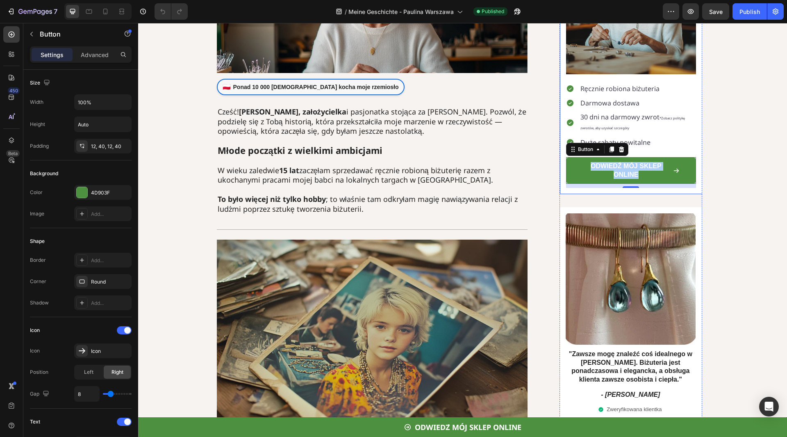
scroll to position [246, 0]
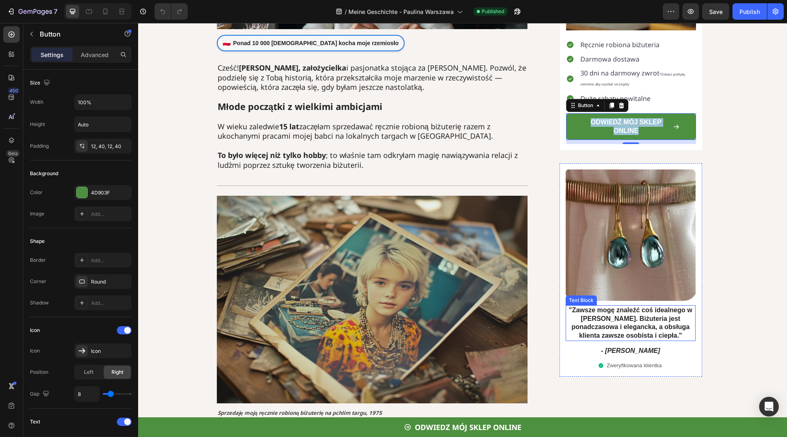
click at [628, 326] on strong ""Zawsze mogę znaleźć coś idealnego w Paulina Jewelry. Biżuteria jest ponadczaso…" at bounding box center [630, 322] width 123 height 32
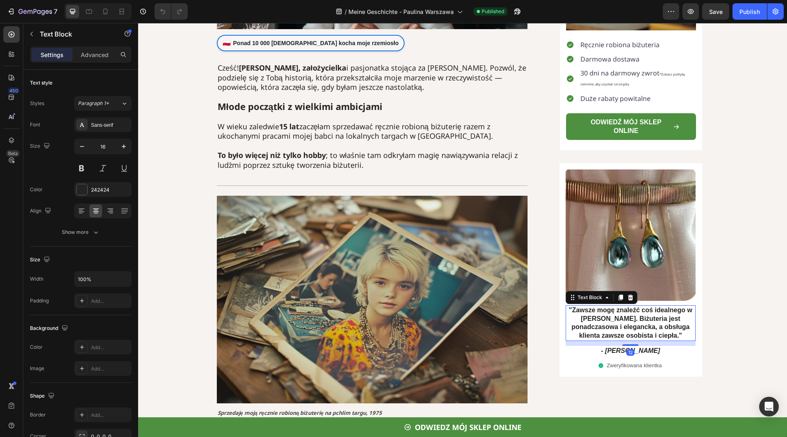
click at [628, 326] on strong ""Zawsze mogę znaleźć coś idealnego w Paulina Jewelry. Biżuteria jest ponadczaso…" at bounding box center [630, 322] width 123 height 32
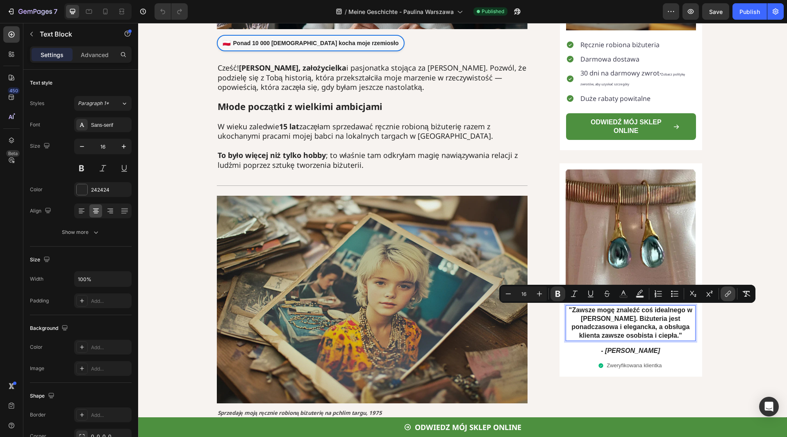
copy strong ""Zawsze mogę znaleźć coś idealnego w Paulina Jewelry. Biżuteria jest ponadczaso…"
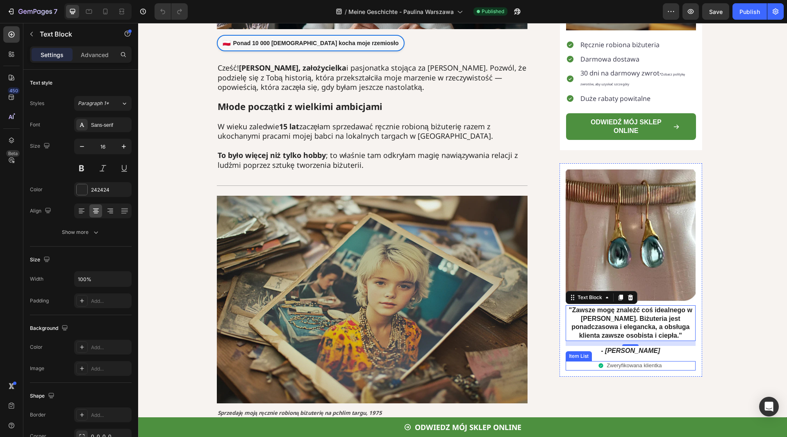
click at [623, 364] on p "Zweryfikowana klientka" at bounding box center [634, 365] width 55 height 7
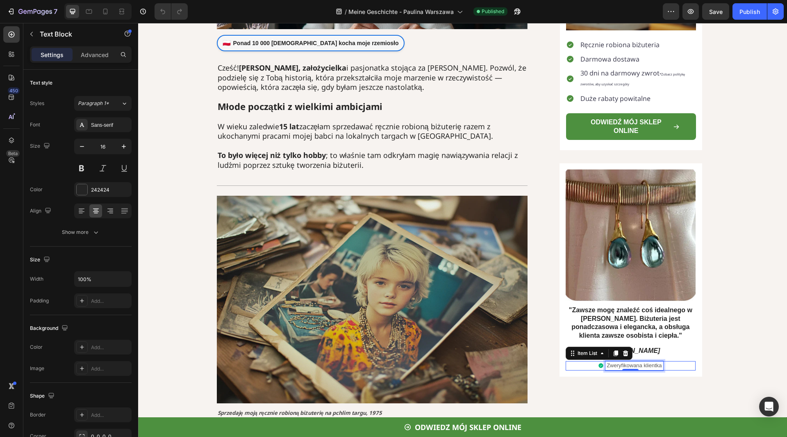
click at [623, 364] on p "Zweryfikowana klientka" at bounding box center [634, 365] width 55 height 7
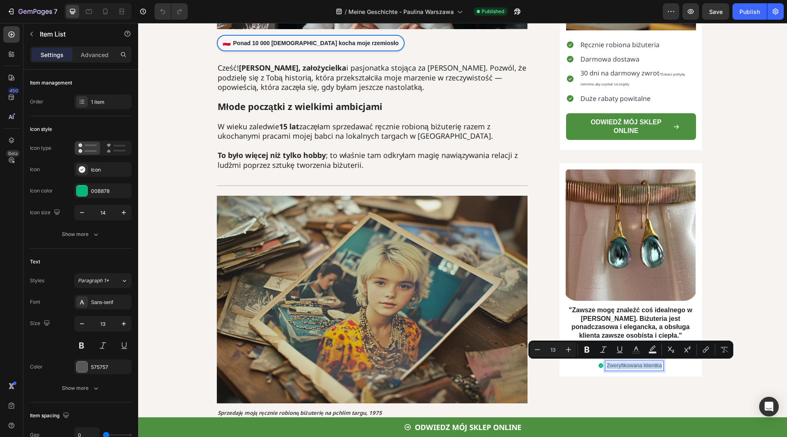
copy p "Zweryfikowana klientka"
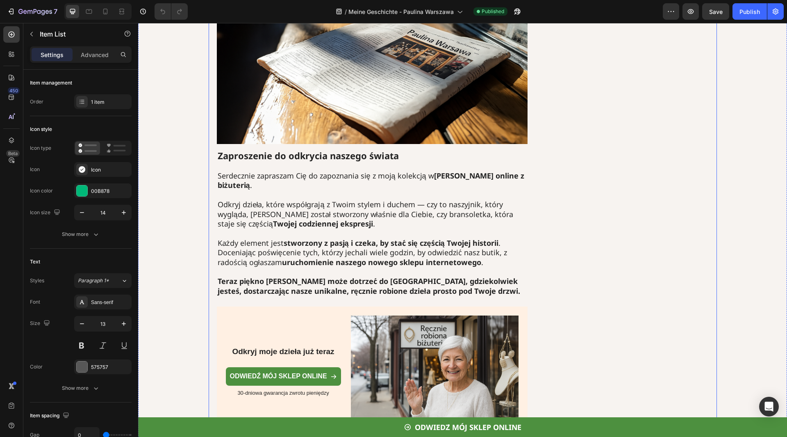
scroll to position [2297, 0]
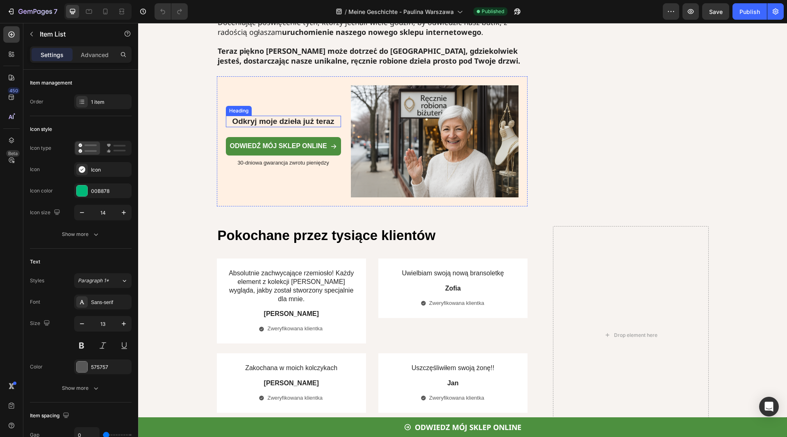
click at [291, 120] on strong "Odkryj moje dzieła już teraz" at bounding box center [283, 121] width 102 height 9
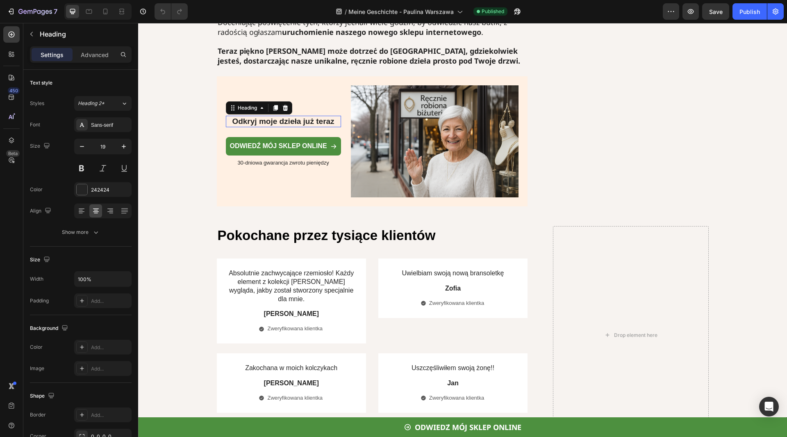
click at [291, 120] on strong "Odkryj moje dzieła już teraz" at bounding box center [283, 121] width 102 height 9
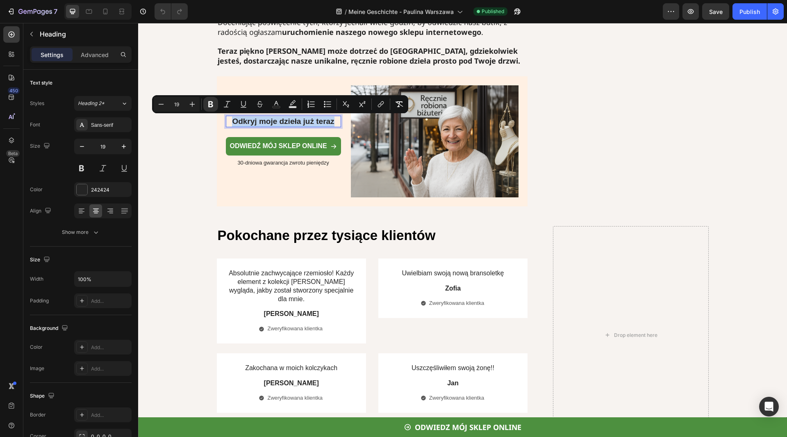
copy strong "Odkryj moje dzieła już teraz"
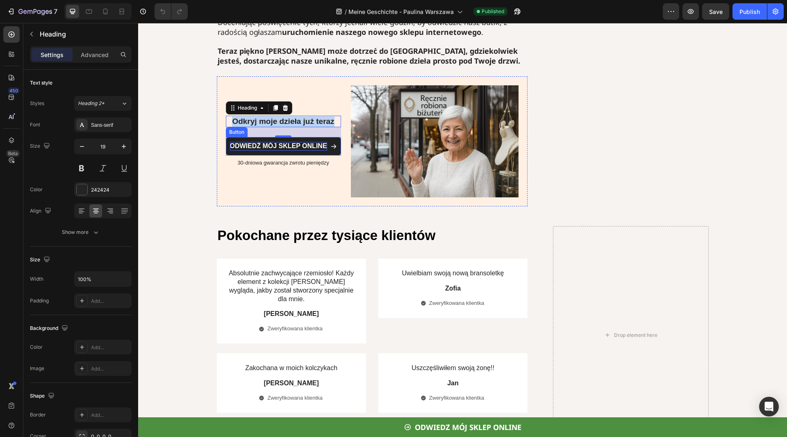
click at [287, 144] on strong "ODWIEDŹ MÓJ SKLEP ONLINE" at bounding box center [278, 145] width 97 height 7
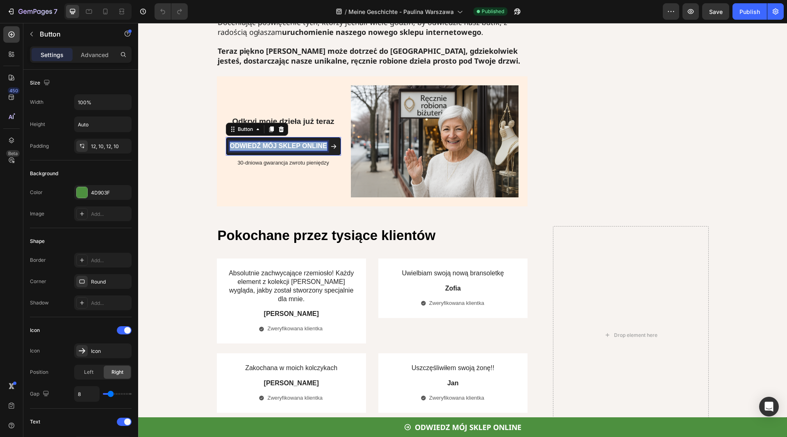
click at [287, 144] on strong "ODWIEDŹ MÓJ SKLEP ONLINE" at bounding box center [278, 145] width 97 height 7
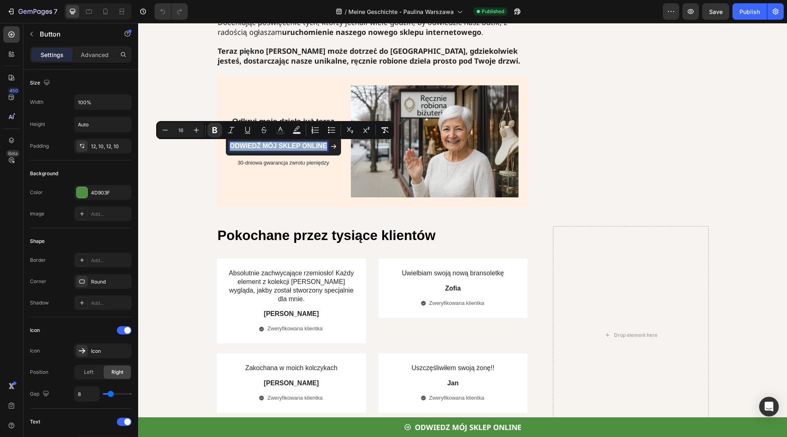
copy strong "ODWIEDŹ MÓJ SKLEP ONLINE"
drag, startPoint x: 187, startPoint y: 115, endPoint x: 325, endPoint y: 138, distance: 140.1
click at [325, 138] on div "Minus 16 Plus Bold Italic Underline Strikethrough Text Color Text Background Co…" at bounding box center [275, 130] width 238 height 18
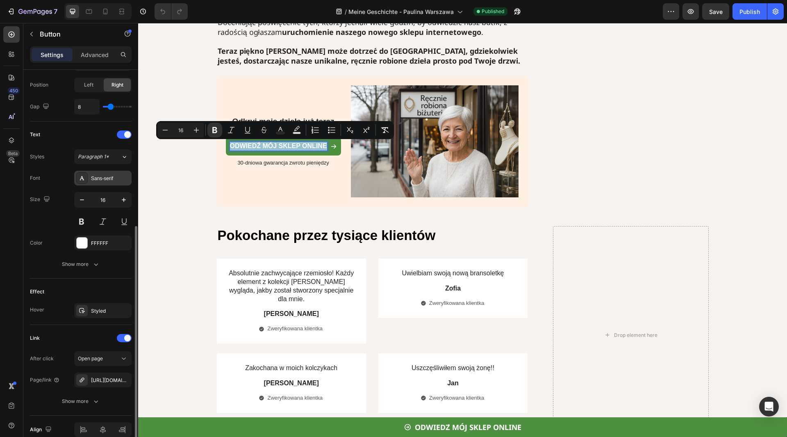
scroll to position [326, 0]
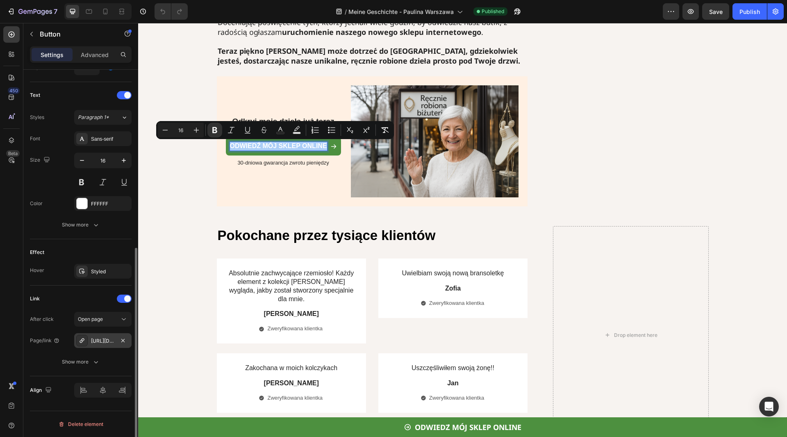
click at [96, 341] on div "https://paulinawarszawa.com/recznie-robiona-bizuteria-1" at bounding box center [103, 340] width 24 height 7
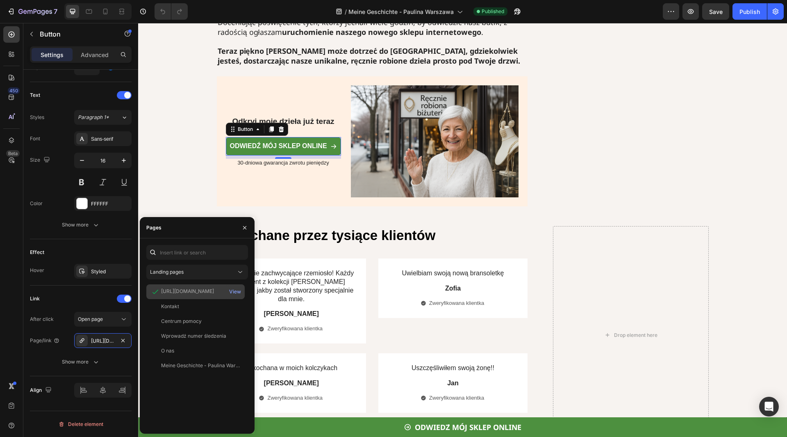
click at [208, 291] on div "https://paulinawarszawa.com/collections/recznie-robiona-bizuteria-1" at bounding box center [187, 291] width 53 height 7
click at [237, 290] on div "View" at bounding box center [235, 291] width 12 height 7
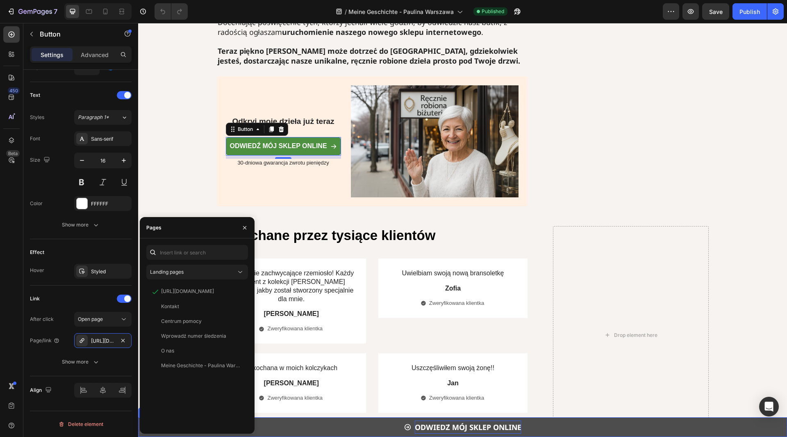
click at [440, 428] on p "ODWIEDŹ MÓJ SKLEP ONLINE" at bounding box center [468, 426] width 107 height 13
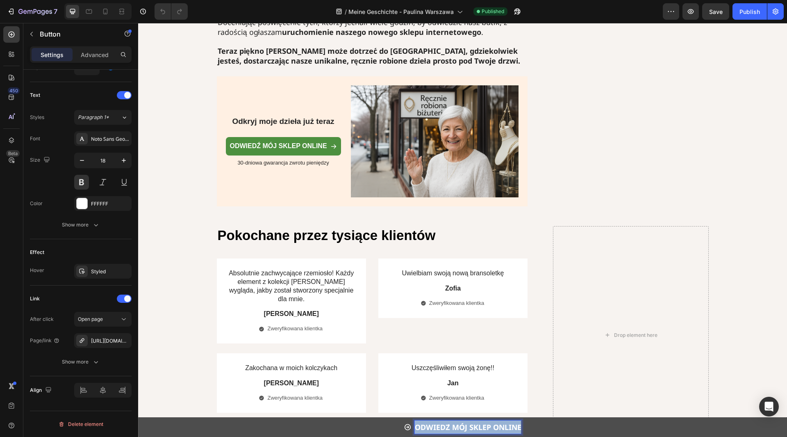
click at [440, 428] on p "ODWIEDŹ MÓJ SKLEP ONLINE" at bounding box center [468, 426] width 107 height 13
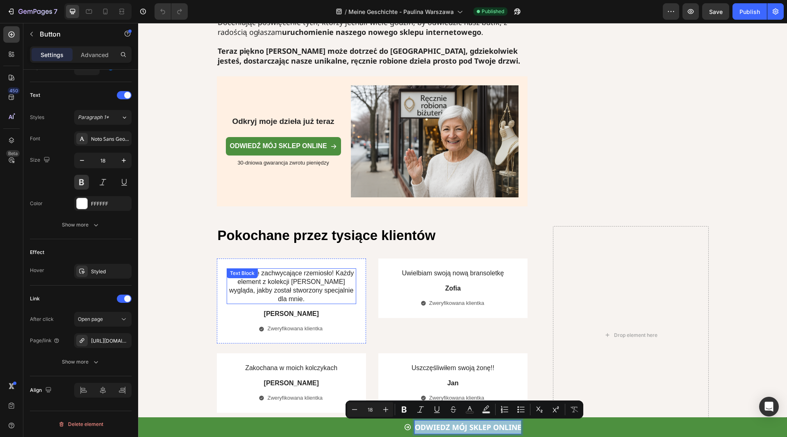
click at [301, 281] on p "Absolutnie zachwycające rzemiosło! Każdy element z kolekcji Pauliny wygląda, ja…" at bounding box center [292, 286] width 128 height 34
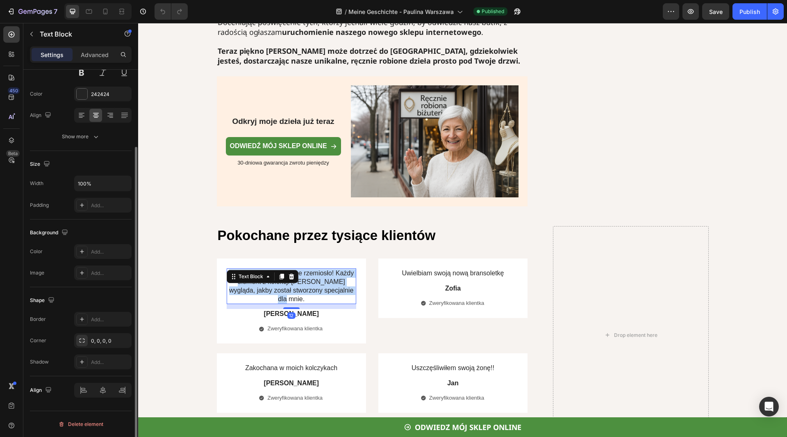
scroll to position [0, 0]
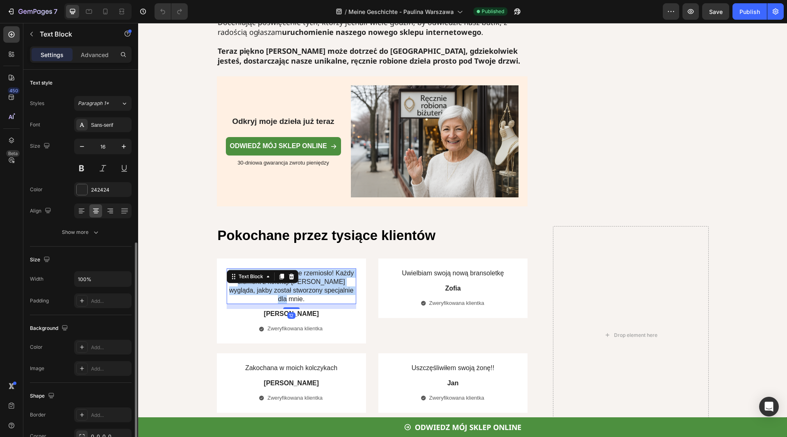
click at [301, 281] on p "Absolutnie zachwycające rzemiosło! Każdy element z kolekcji Pauliny wygląda, ja…" at bounding box center [292, 286] width 128 height 34
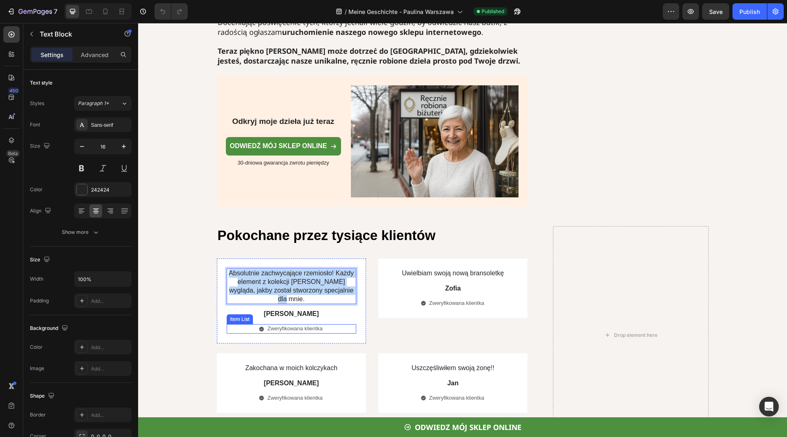
click at [298, 325] on p "Zweryfikowana klientka" at bounding box center [294, 328] width 55 height 7
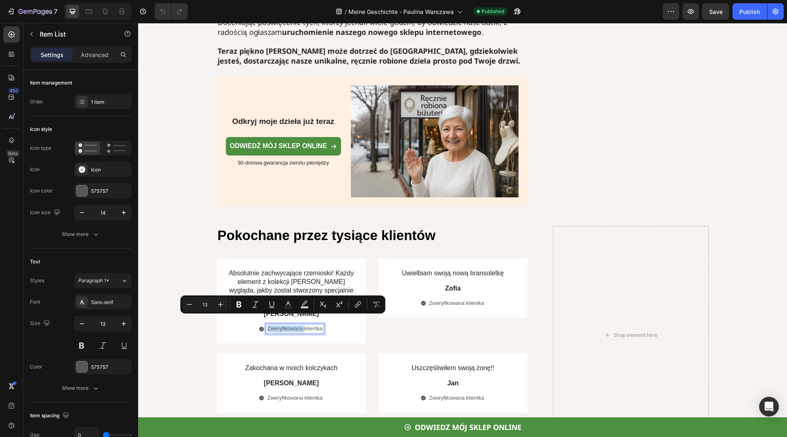
click at [299, 325] on p "Zweryfikowana klientka" at bounding box center [294, 328] width 55 height 7
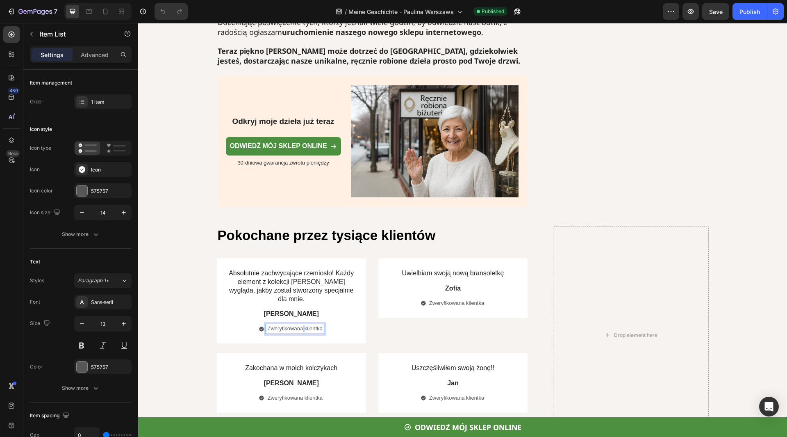
click at [299, 325] on p "Zweryfikowana klientka" at bounding box center [294, 328] width 55 height 7
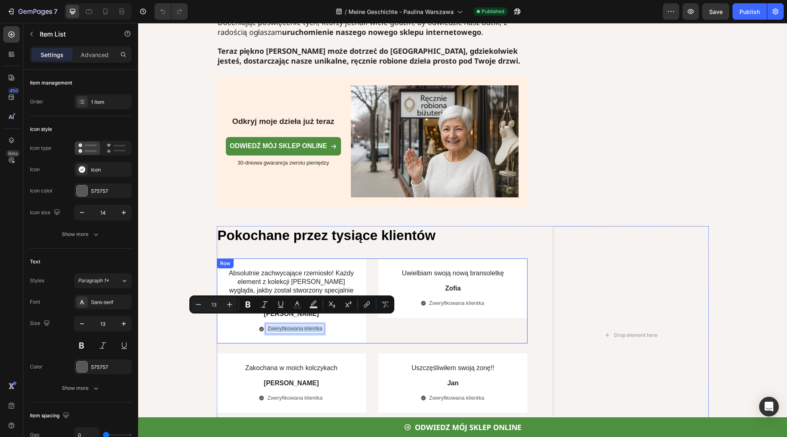
copy p "Zweryfikowana klientka"
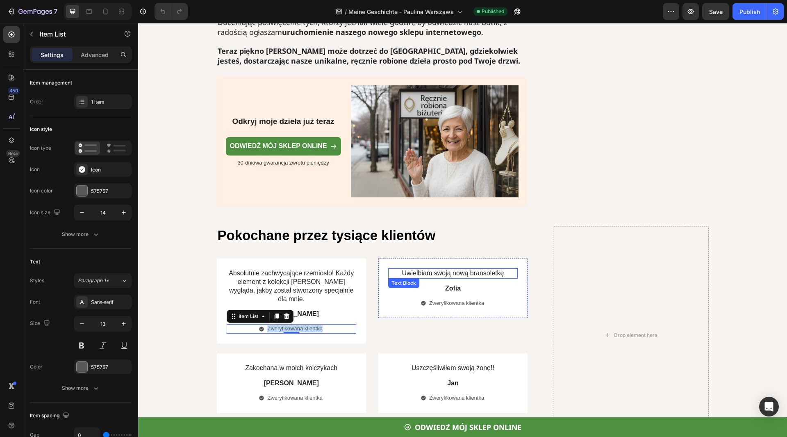
click at [454, 277] on p "Uwielbiam swoją nową bransoletkę" at bounding box center [453, 273] width 128 height 9
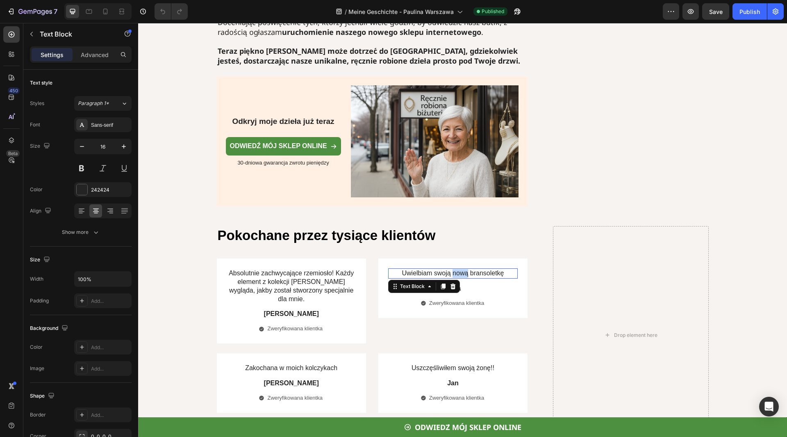
click at [454, 277] on p "Uwielbiam swoją nową bransoletkę" at bounding box center [453, 273] width 128 height 9
click at [474, 285] on p "Zofia" at bounding box center [453, 288] width 128 height 9
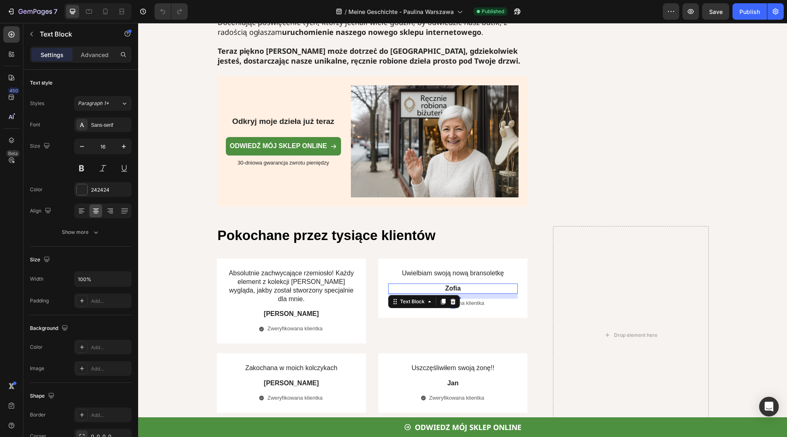
click at [474, 285] on p "Zofia" at bounding box center [453, 288] width 128 height 9
click at [452, 286] on strong "Zofia" at bounding box center [453, 288] width 16 height 7
click at [275, 364] on p "Zakochana w moich kolczykach" at bounding box center [292, 368] width 128 height 9
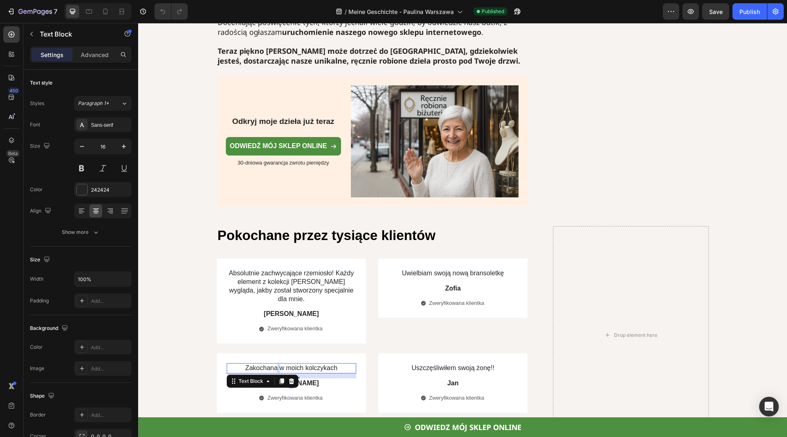
click at [275, 364] on p "Zakochana w moich kolczykach" at bounding box center [292, 368] width 128 height 9
click at [310, 381] on div "Zakochana w moich kolczykach Text Block 12 Alicja Text Block Zweryfikowana klie…" at bounding box center [292, 383] width 130 height 40
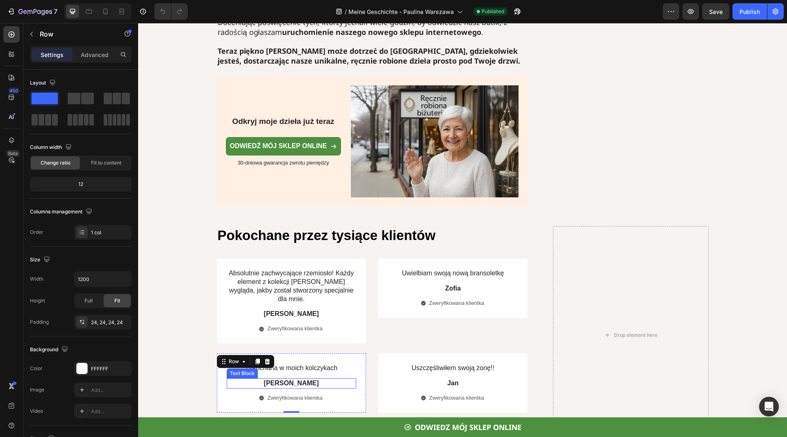
click at [294, 379] on strong "Alicja" at bounding box center [291, 382] width 55 height 7
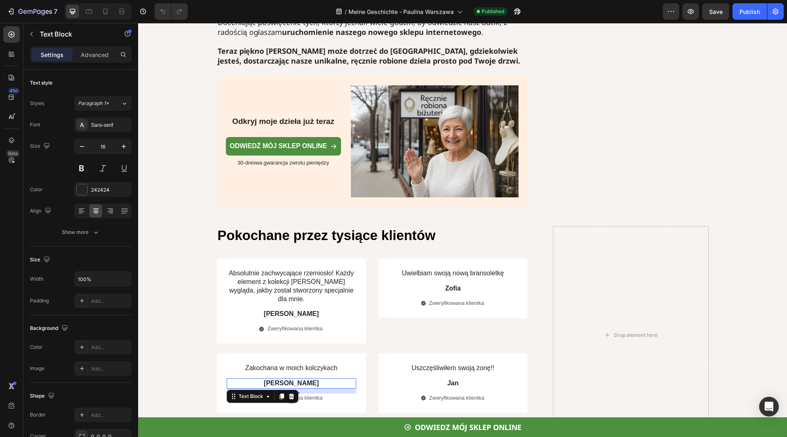
click at [295, 379] on strong "Alicja" at bounding box center [291, 382] width 55 height 7
click at [436, 364] on p "Uszczęśliwiłem swoją żonę!!" at bounding box center [453, 368] width 128 height 9
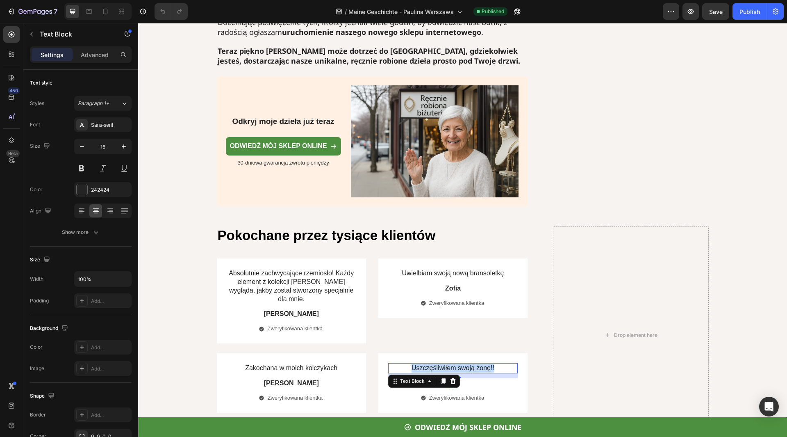
click at [436, 364] on p "Uszczęśliwiłem swoją żonę!!" at bounding box center [453, 368] width 128 height 9
